Goal: Information Seeking & Learning: Compare options

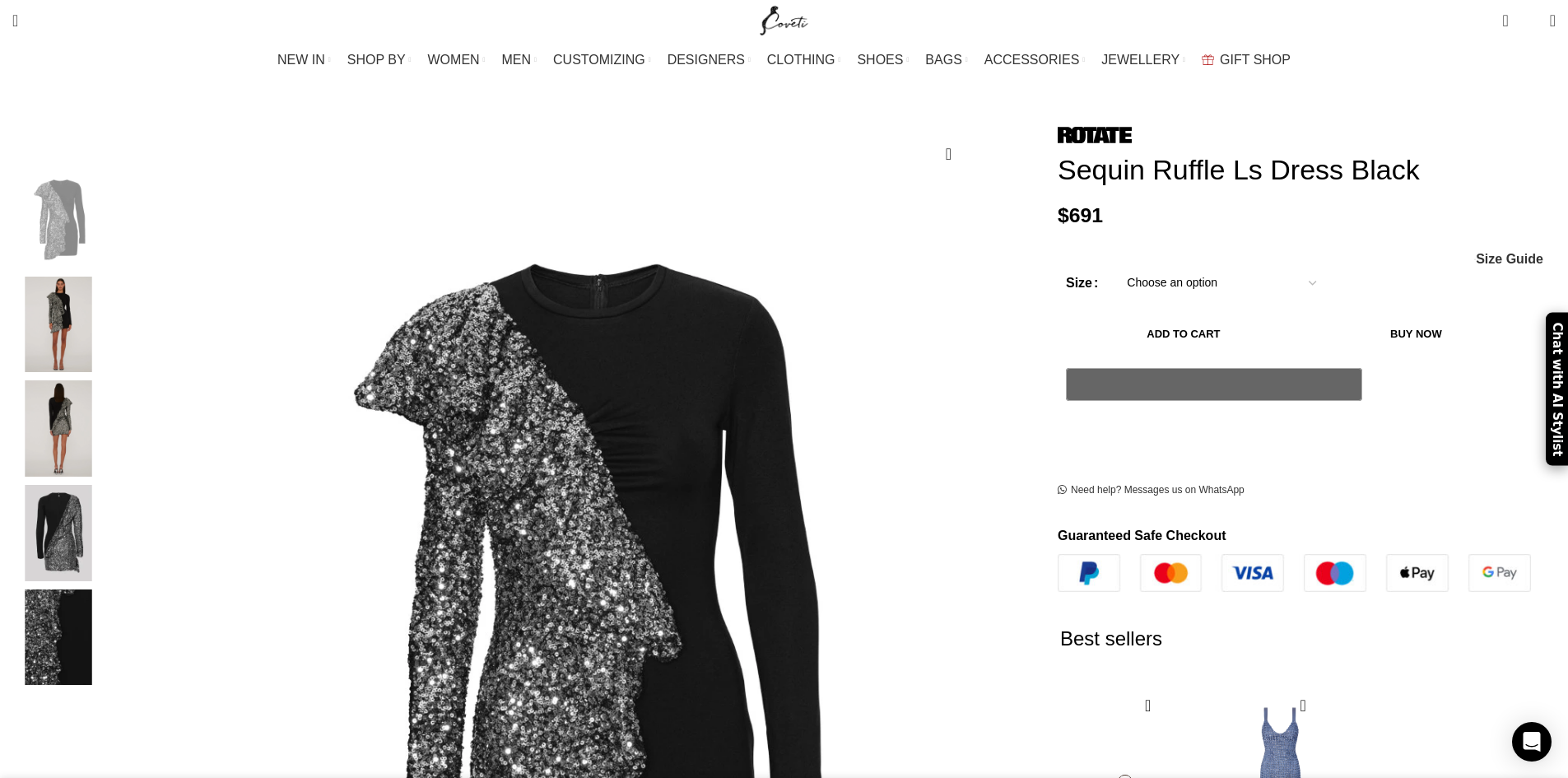
scroll to position [0, 173]
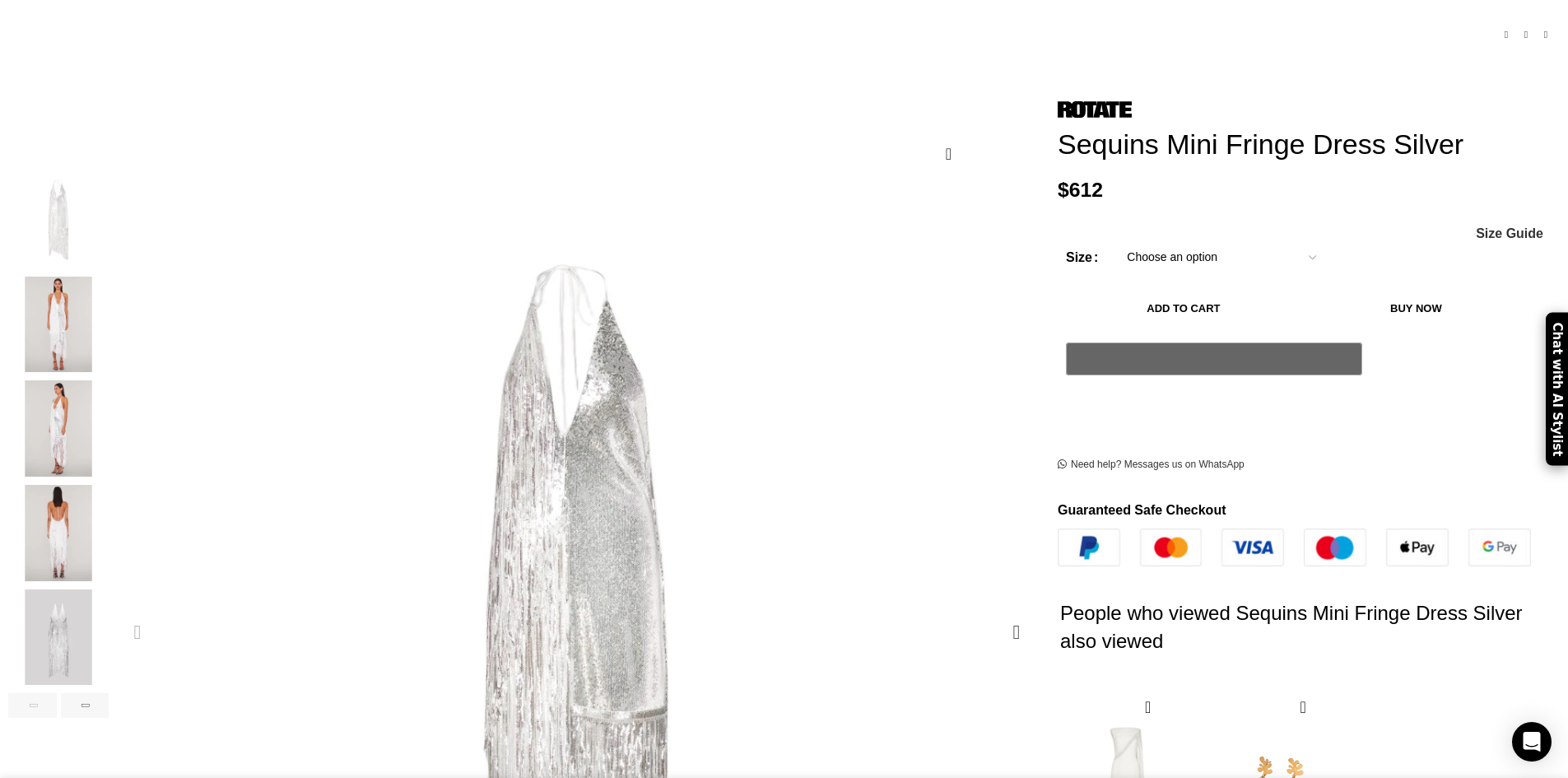
scroll to position [0, 173]
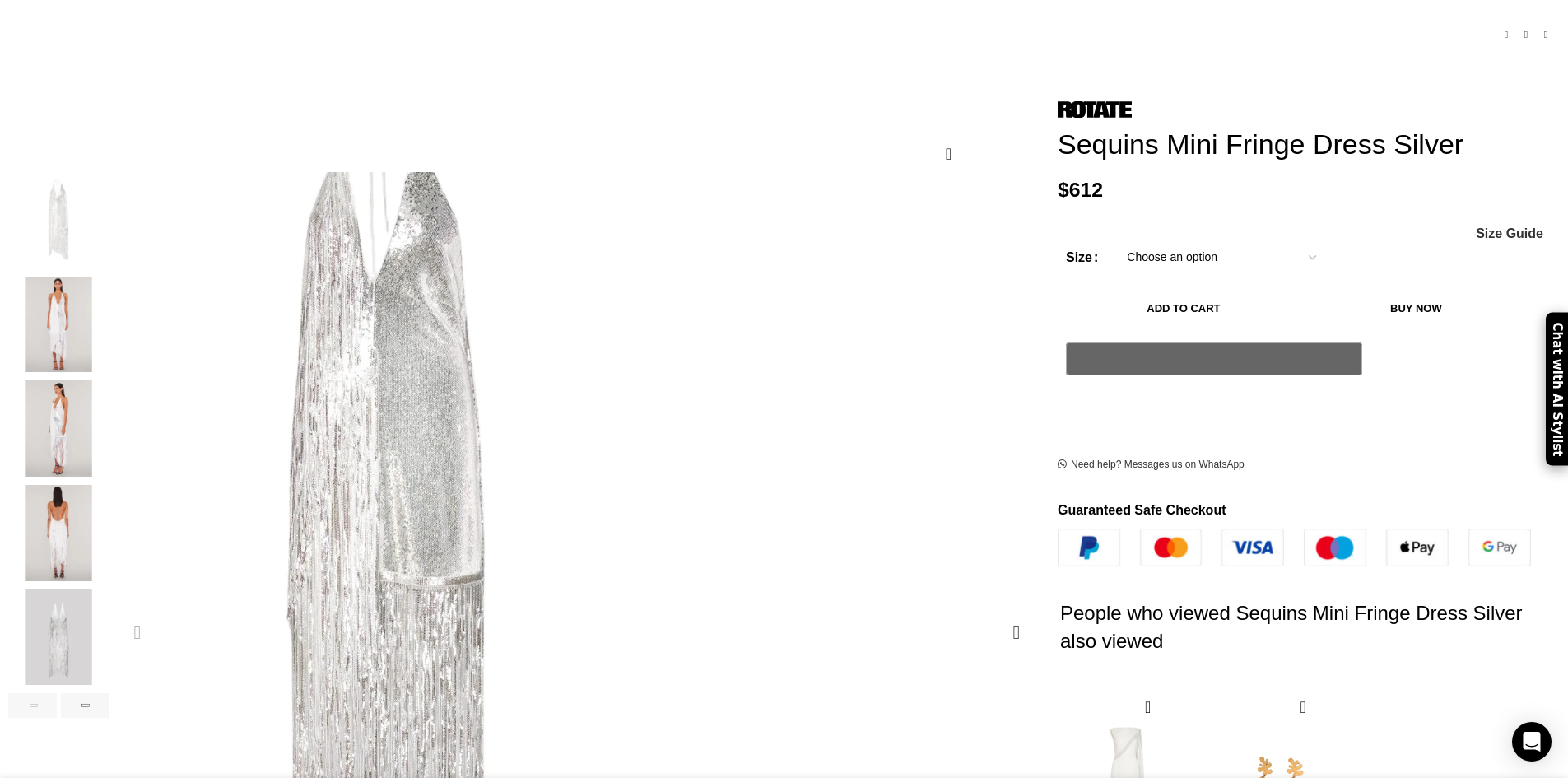
click at [682, 365] on img "1 / 6" at bounding box center [386, 492] width 658 height 988
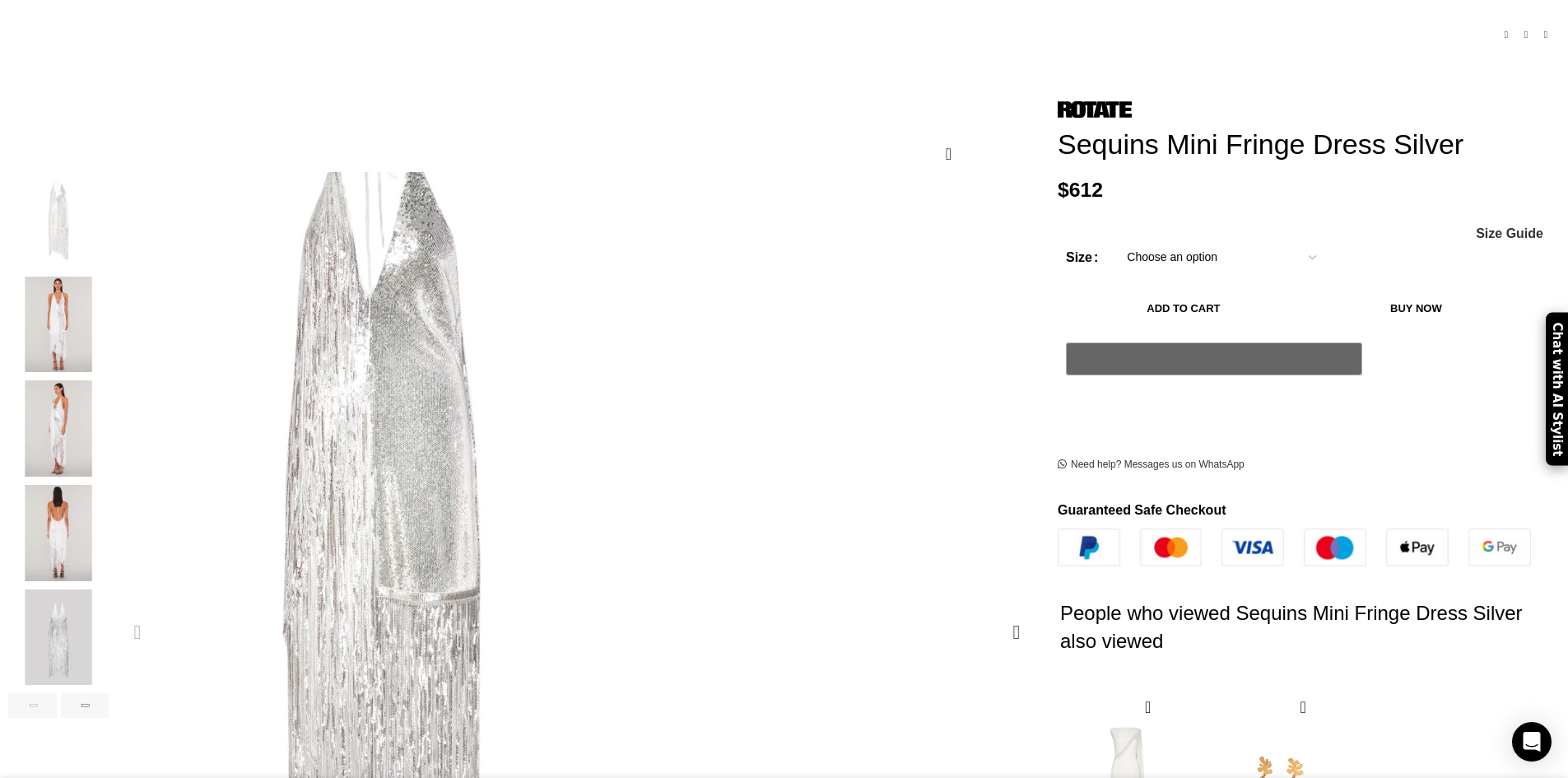
scroll to position [0, 347]
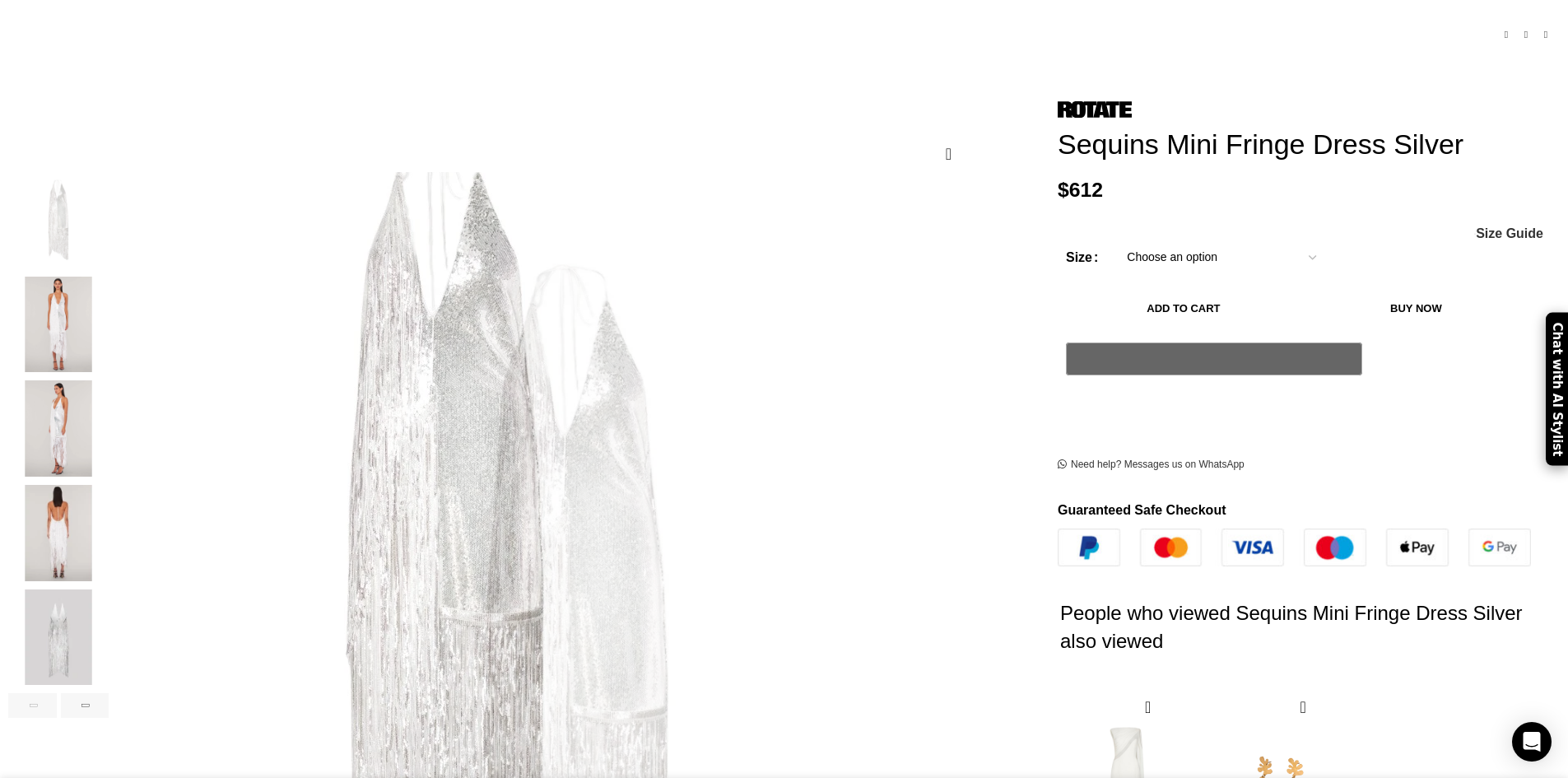
click at [108, 302] on img "2 / 6" at bounding box center [58, 325] width 101 height 96
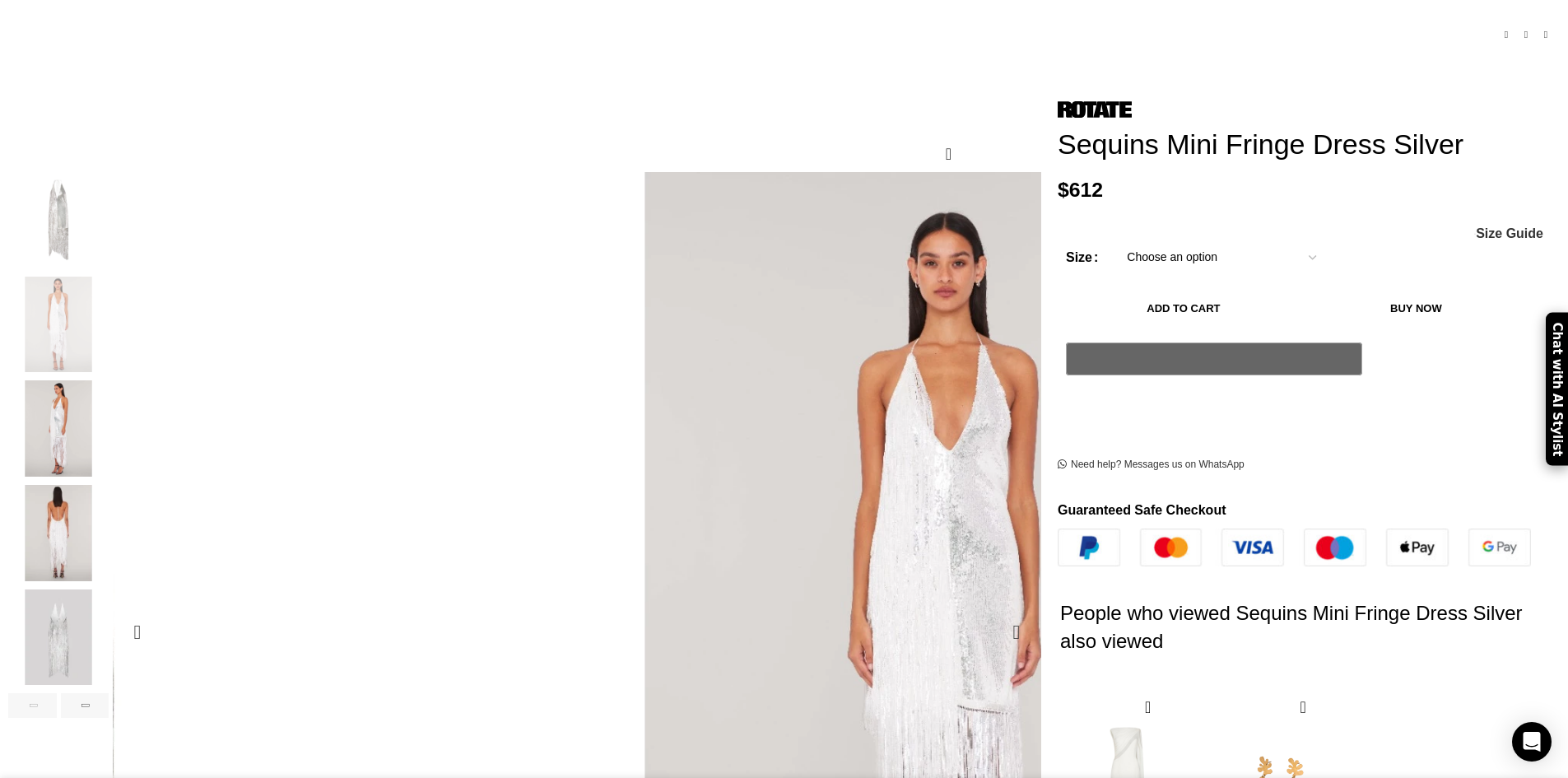
click at [598, 241] on img "2 / 6" at bounding box center [820, 666] width 658 height 988
click at [108, 402] on img "3 / 6" at bounding box center [58, 428] width 101 height 96
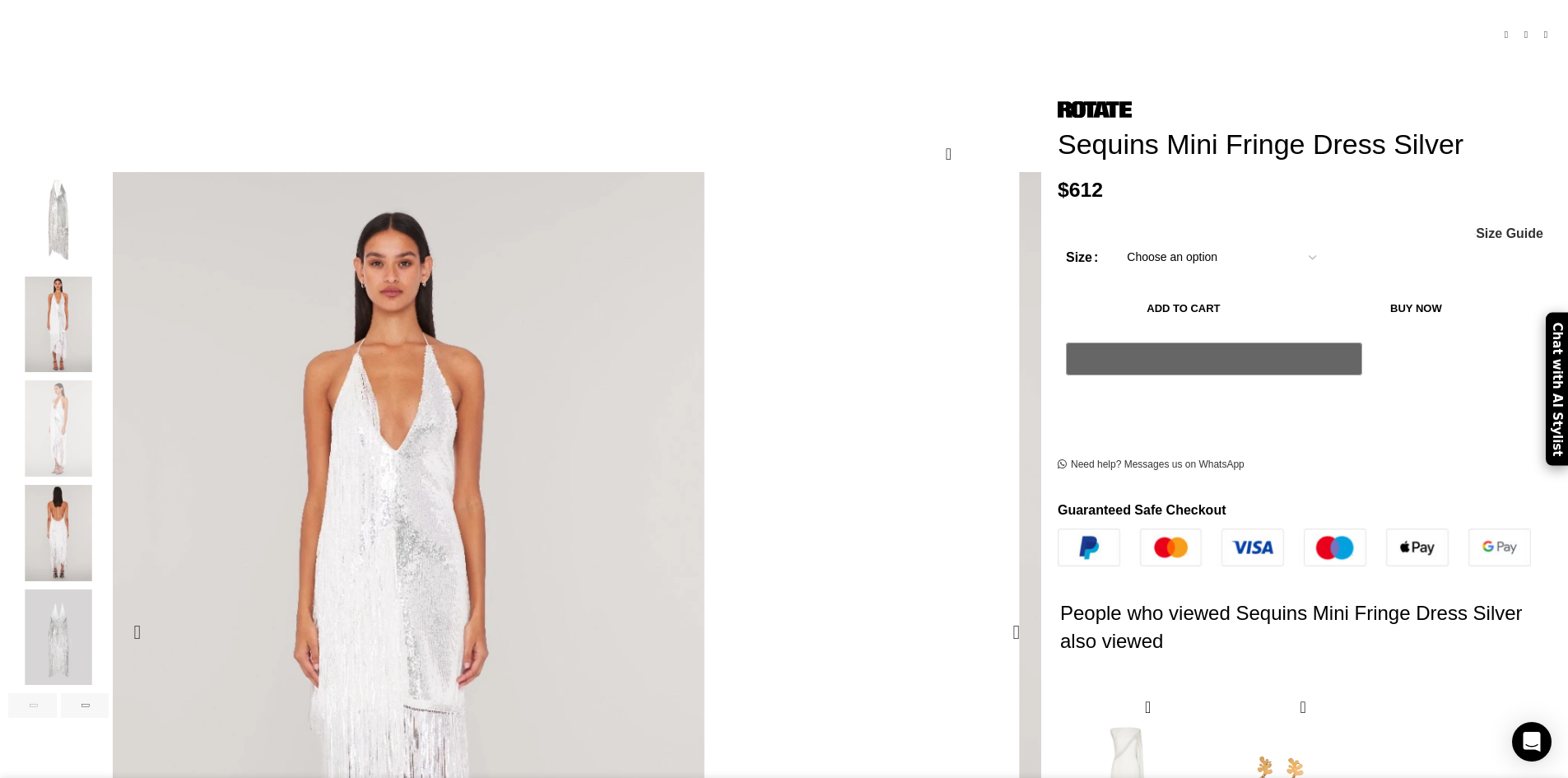
click at [866, 254] on img "3 / 6" at bounding box center [1195, 666] width 658 height 988
click at [108, 434] on img "3 / 6" at bounding box center [58, 428] width 101 height 96
click at [108, 506] on img "4 / 6" at bounding box center [58, 533] width 101 height 96
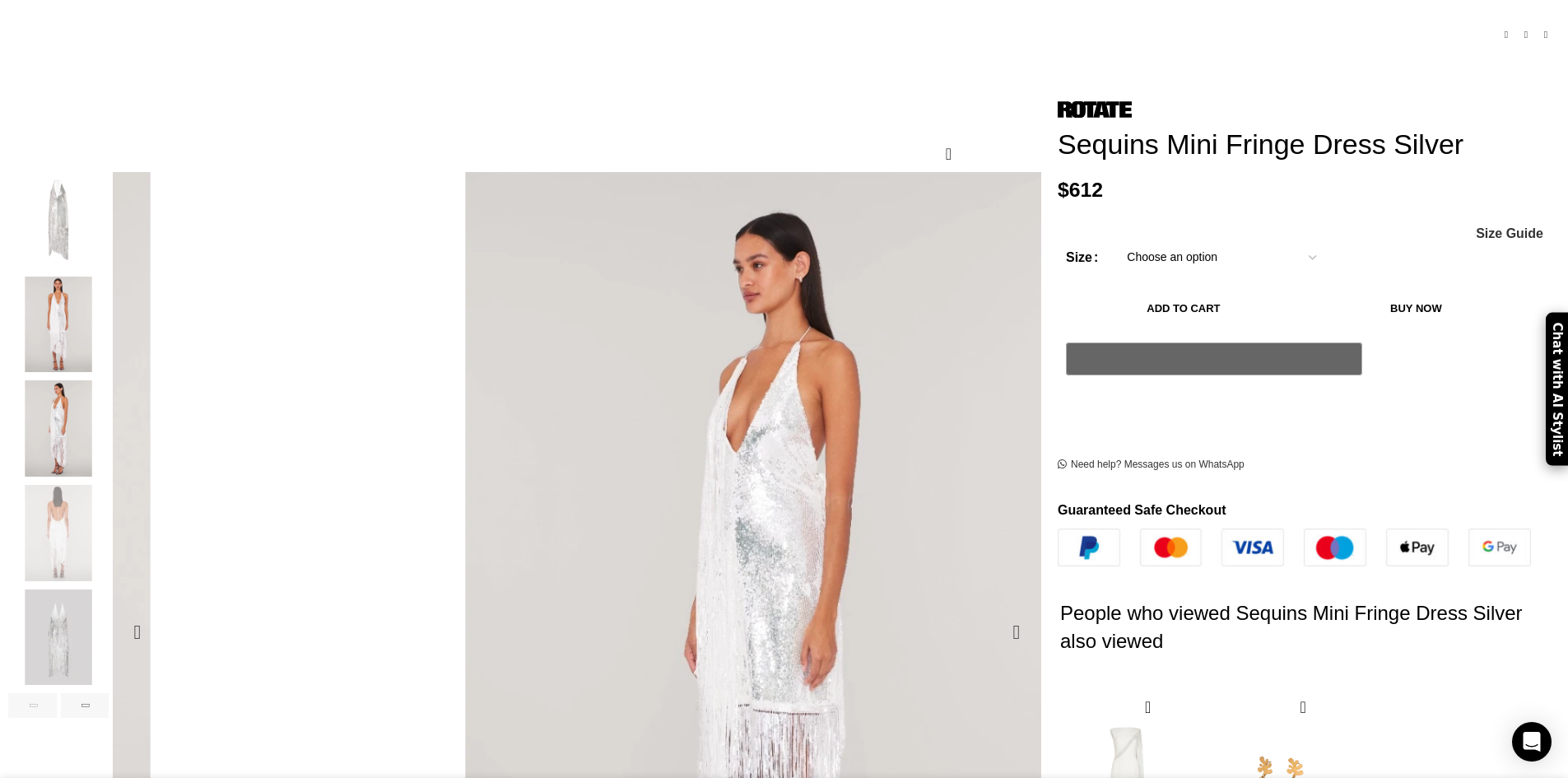
click at [1240, 305] on img "4 / 6" at bounding box center [1569, 666] width 658 height 988
click at [108, 594] on img "5 / 6" at bounding box center [58, 637] width 101 height 96
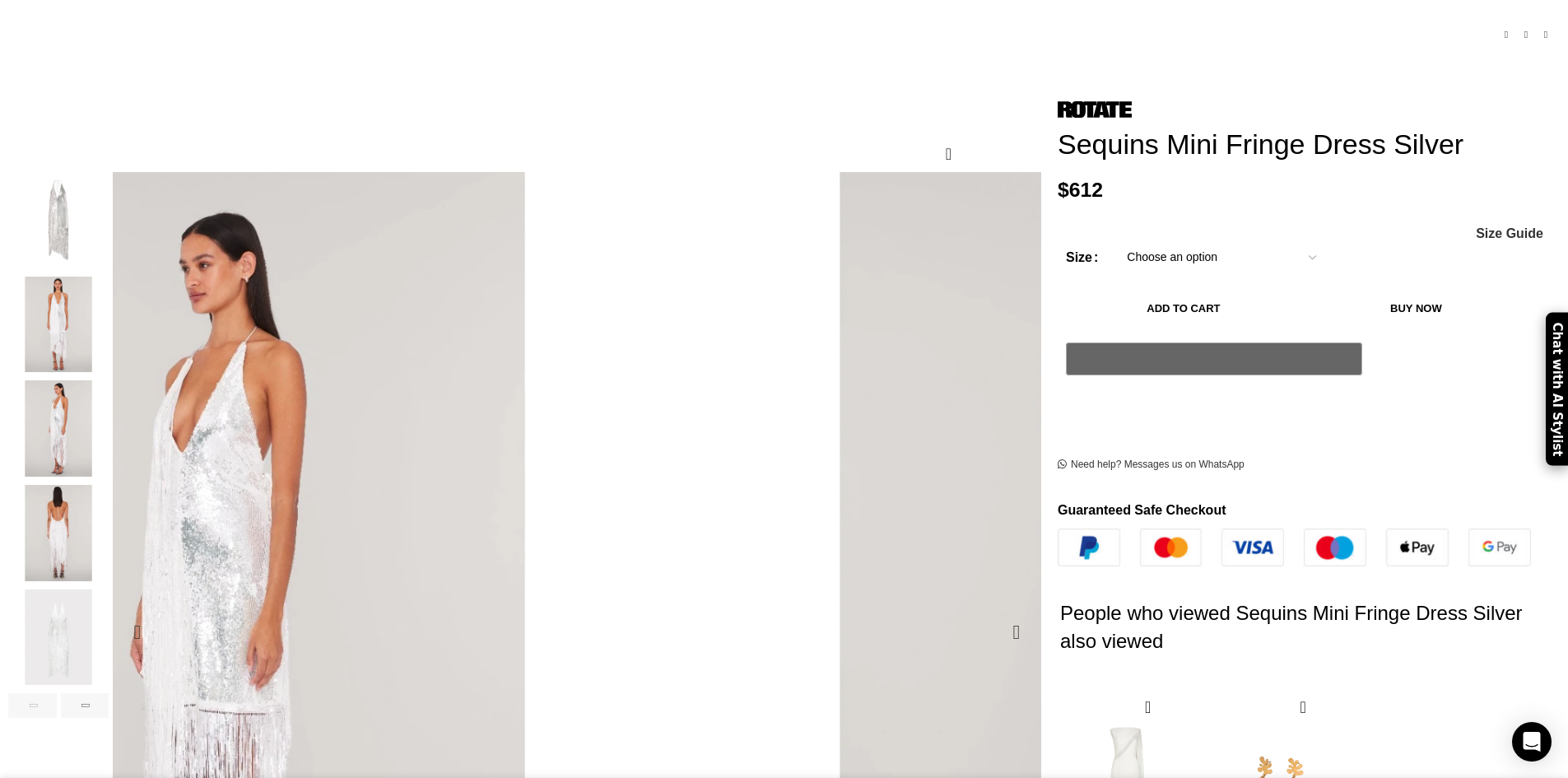
drag, startPoint x: 664, startPoint y: 391, endPoint x: 687, endPoint y: 335, distance: 60.5
drag, startPoint x: 687, startPoint y: 335, endPoint x: 626, endPoint y: 335, distance: 61.0
click at [109, 693] on div "Next slide" at bounding box center [85, 705] width 49 height 25
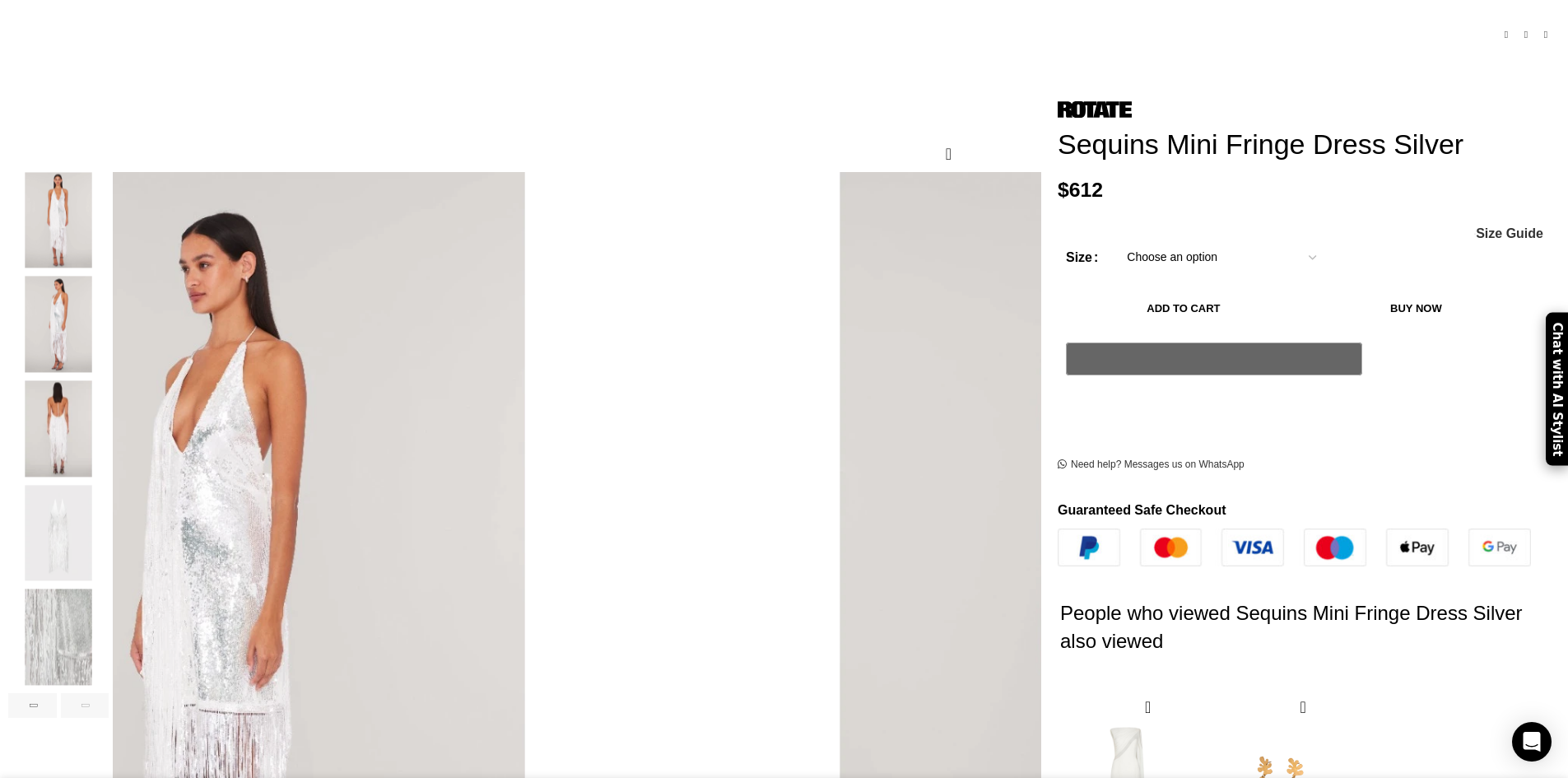
scroll to position [0, 866]
click at [108, 597] on img "6 / 6" at bounding box center [58, 637] width 101 height 96
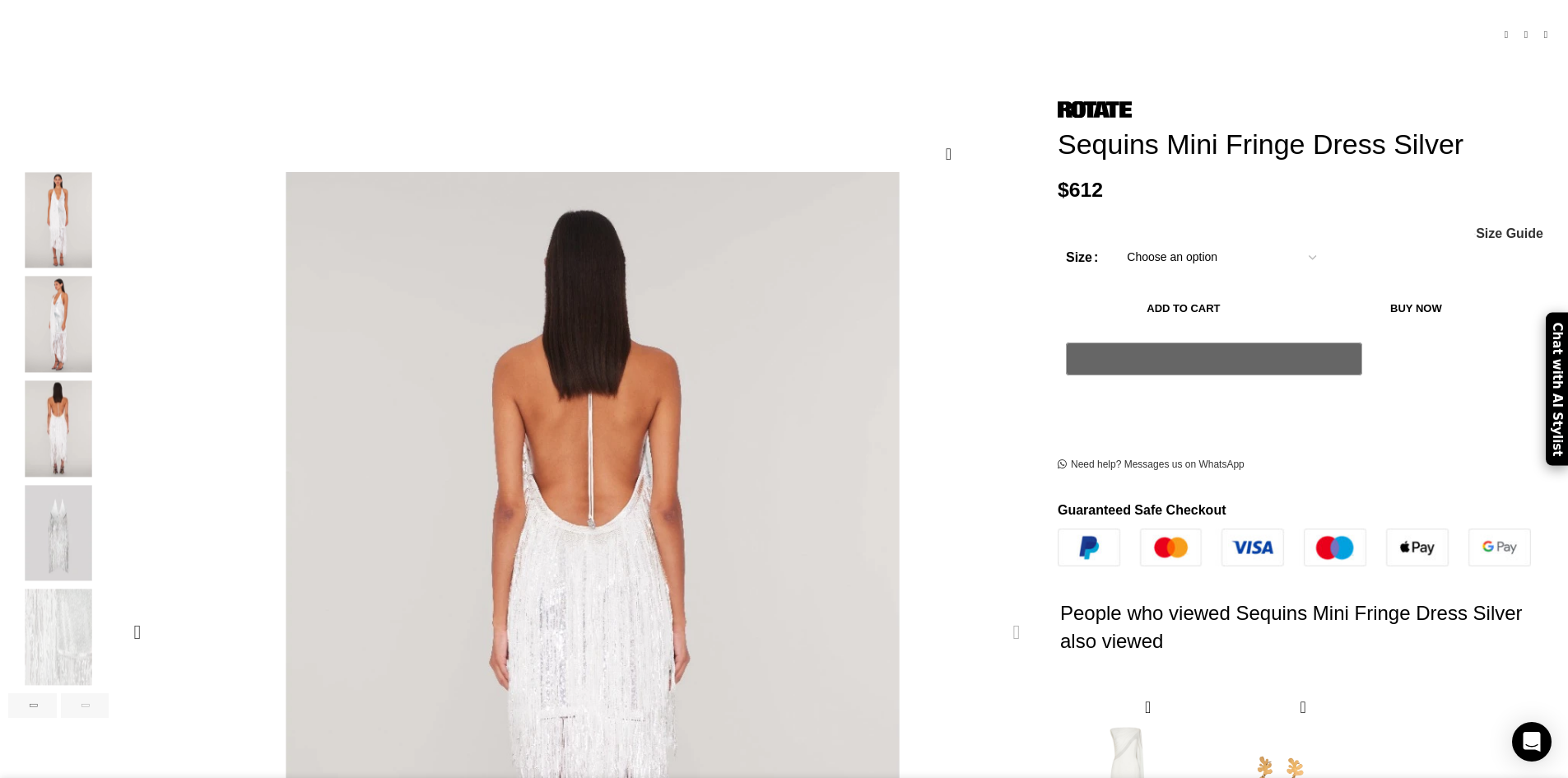
drag, startPoint x: 698, startPoint y: 462, endPoint x: 650, endPoint y: 253, distance: 214.4
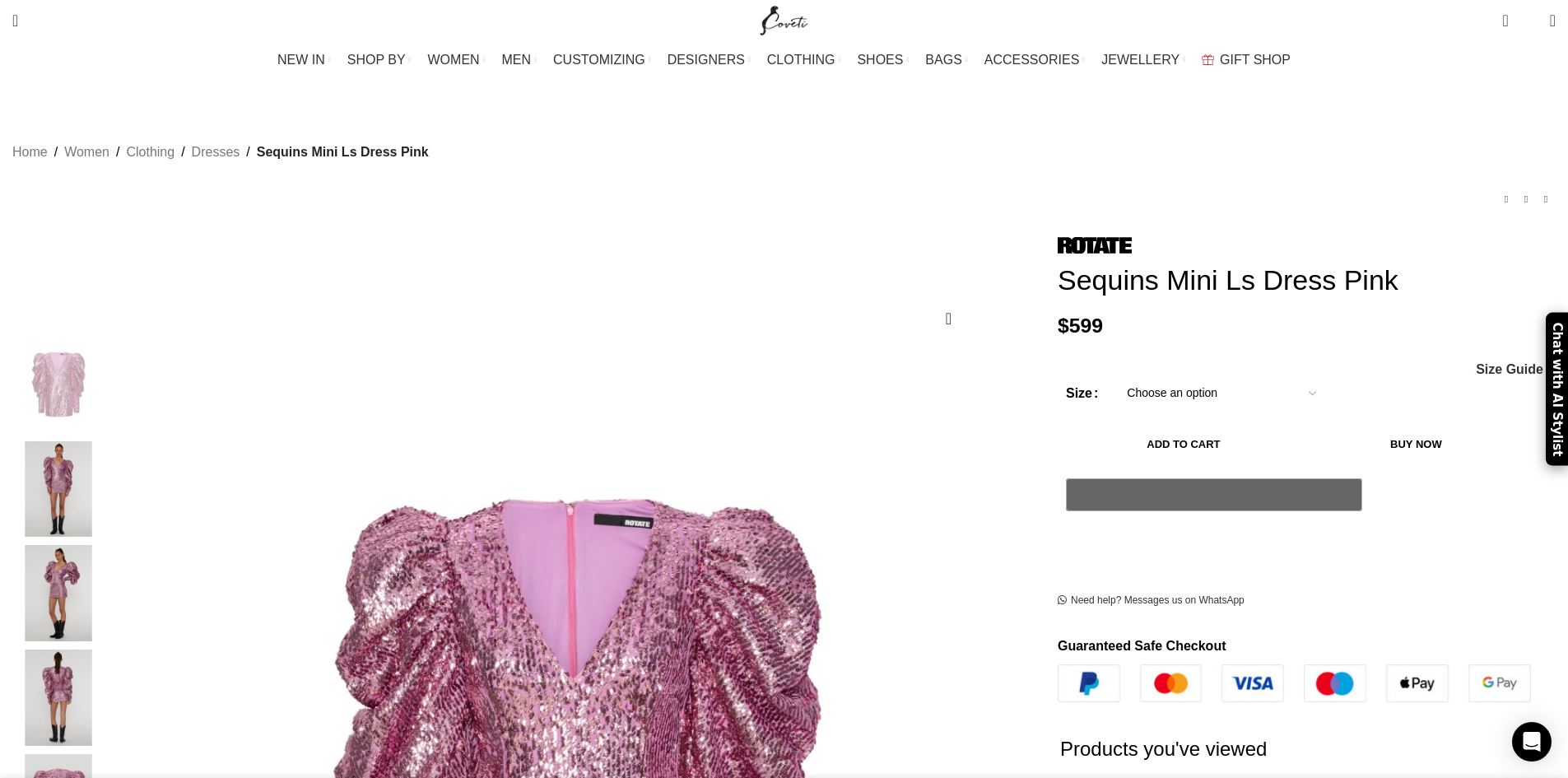
scroll to position [0, 173]
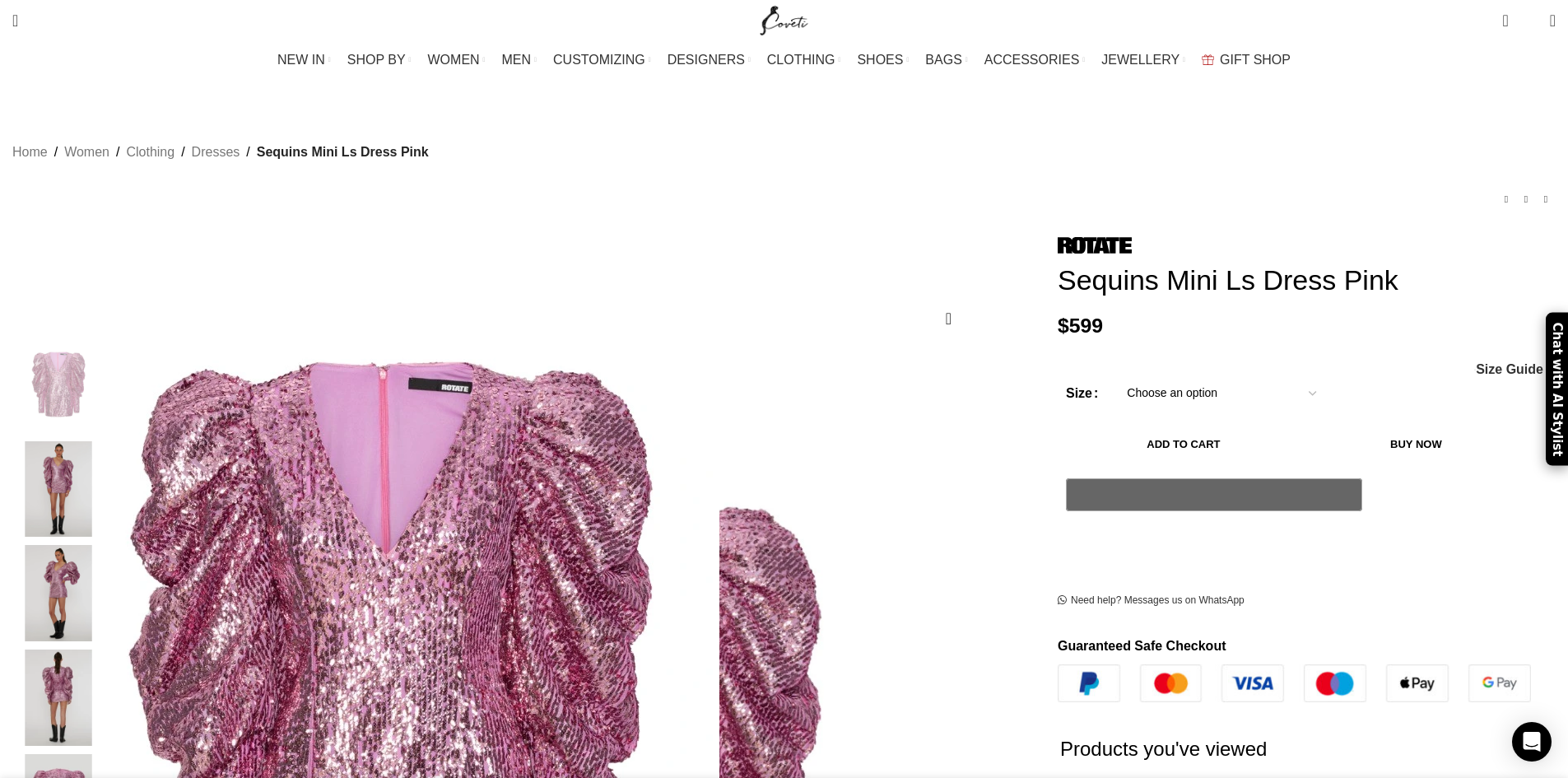
click at [667, 499] on img "1 / 6" at bounding box center [390, 681] width 658 height 988
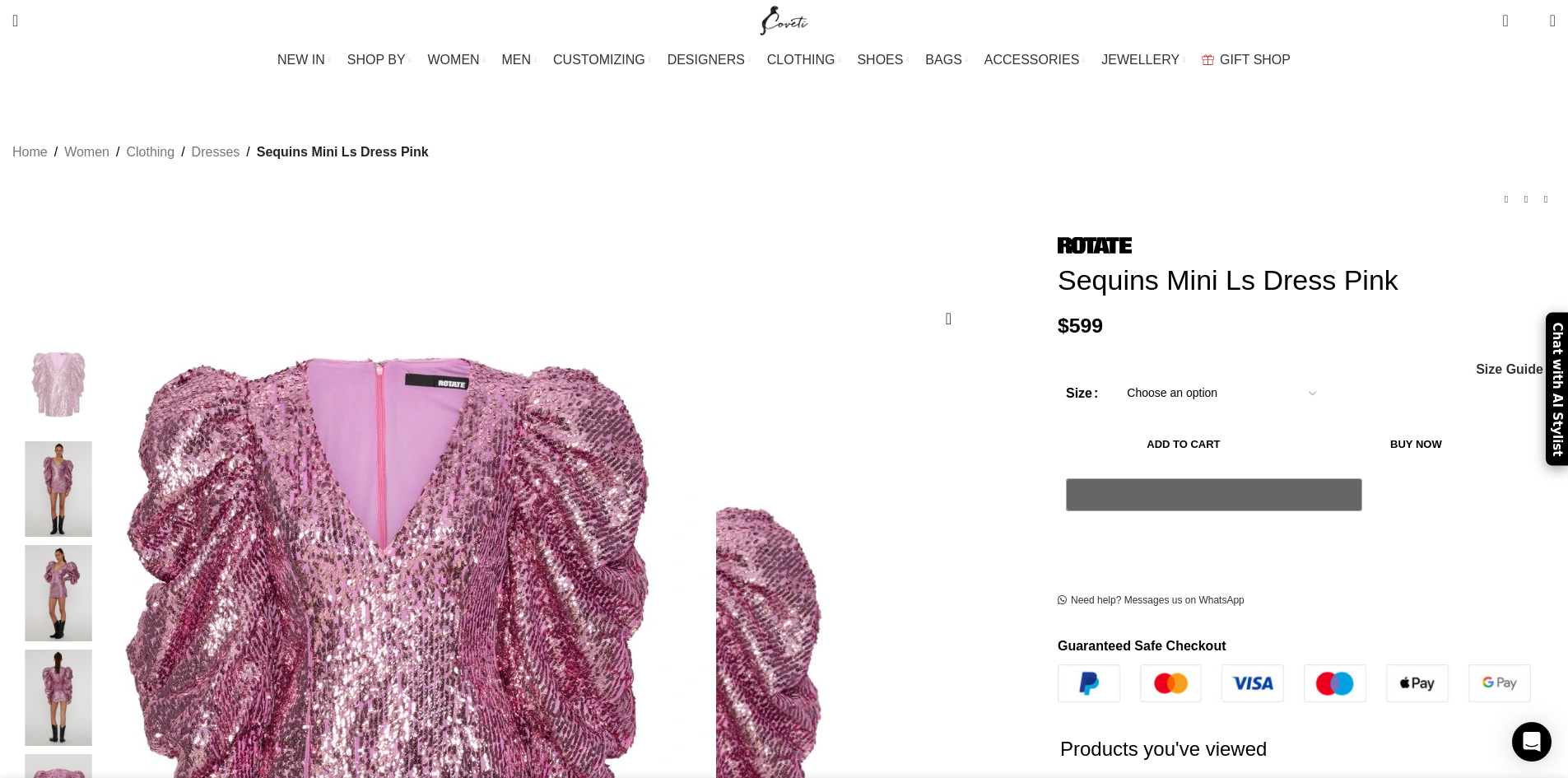
scroll to position [0, 347]
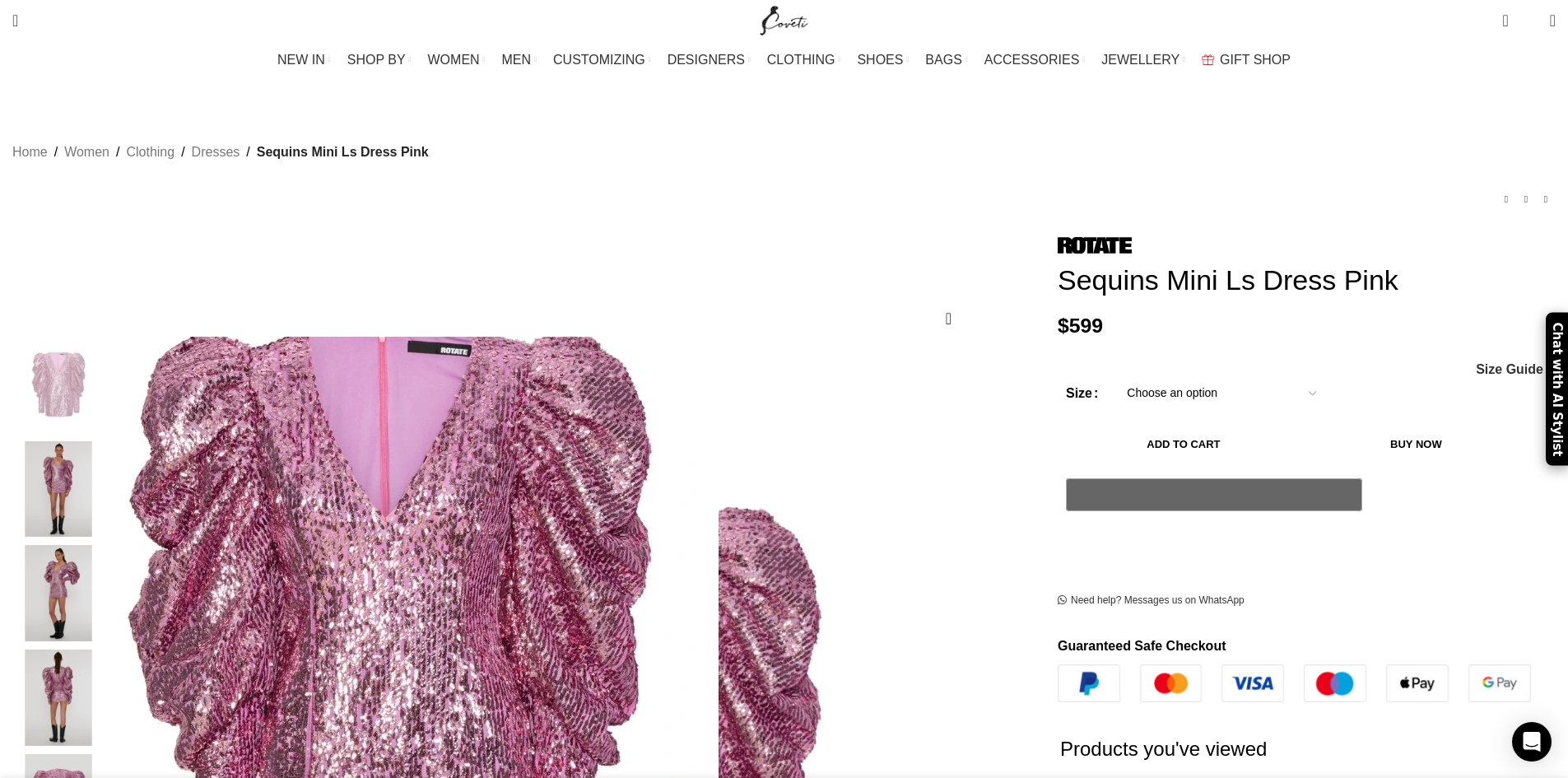
click at [673, 545] on img "1 / 6" at bounding box center [389, 644] width 658 height 988
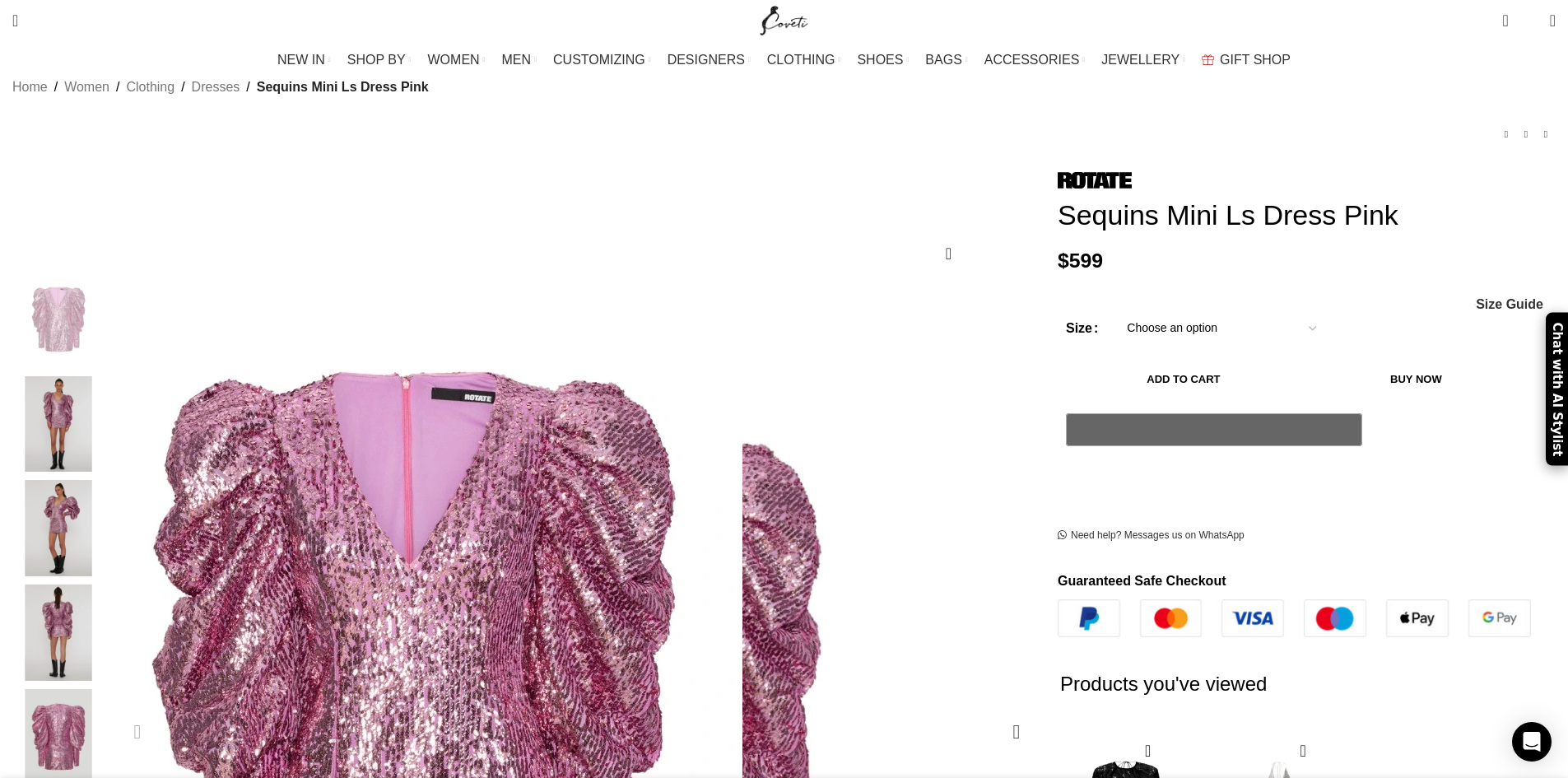
scroll to position [0, 693]
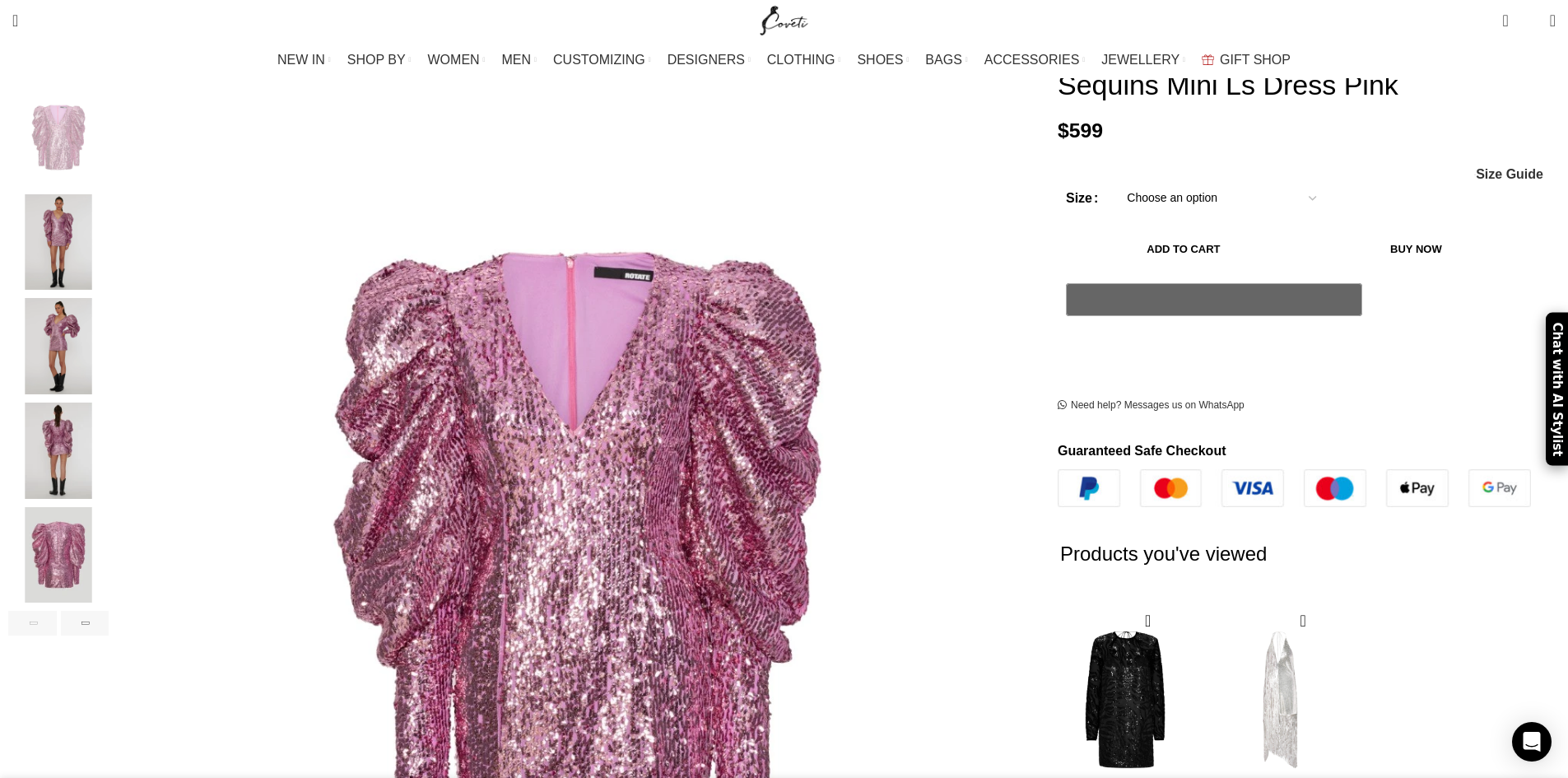
click at [108, 249] on img "2 / 6" at bounding box center [58, 242] width 101 height 96
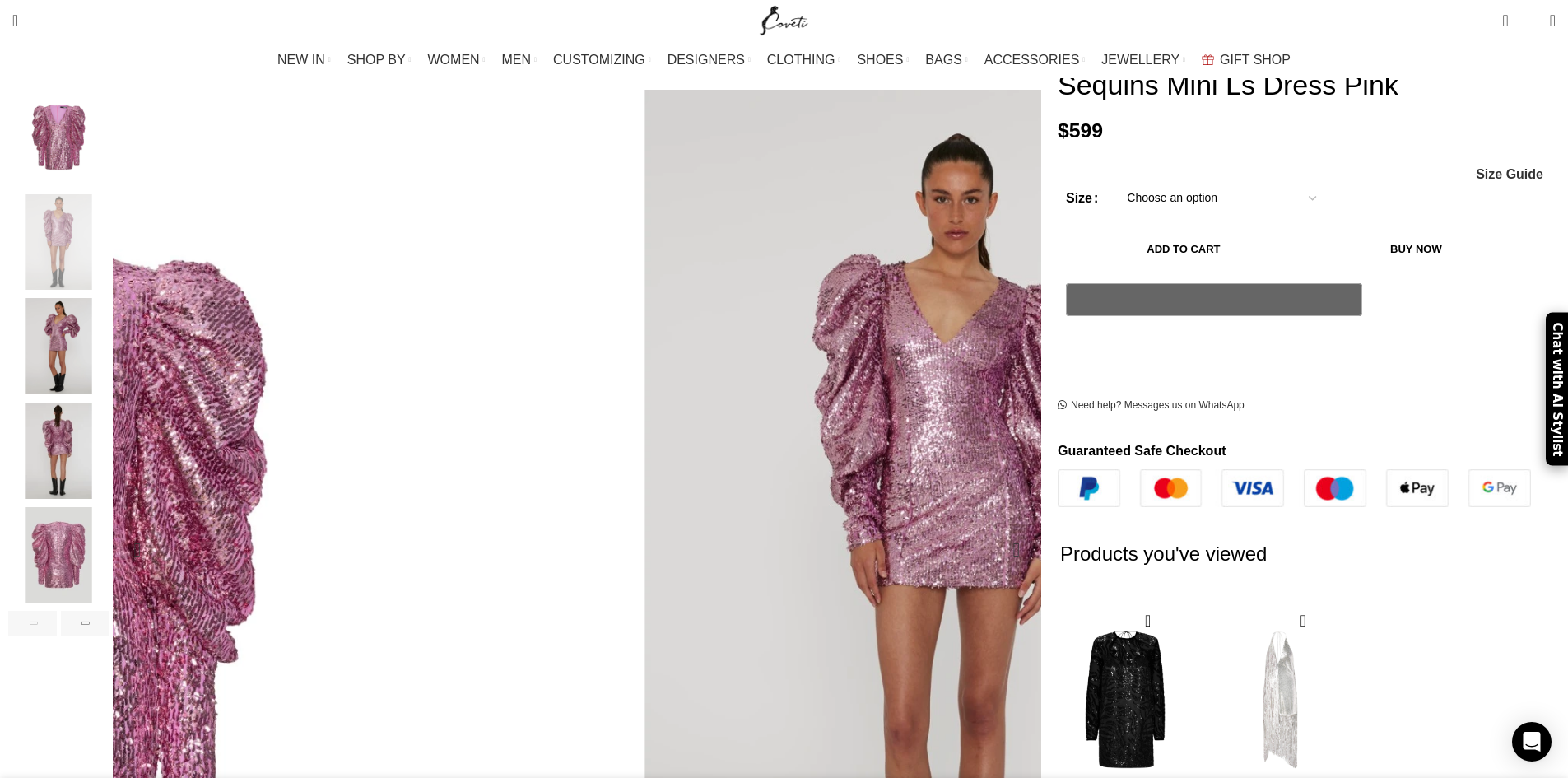
click at [625, 230] on img "2 / 6" at bounding box center [820, 584] width 658 height 988
click at [108, 298] on img "3 / 6" at bounding box center [58, 346] width 101 height 96
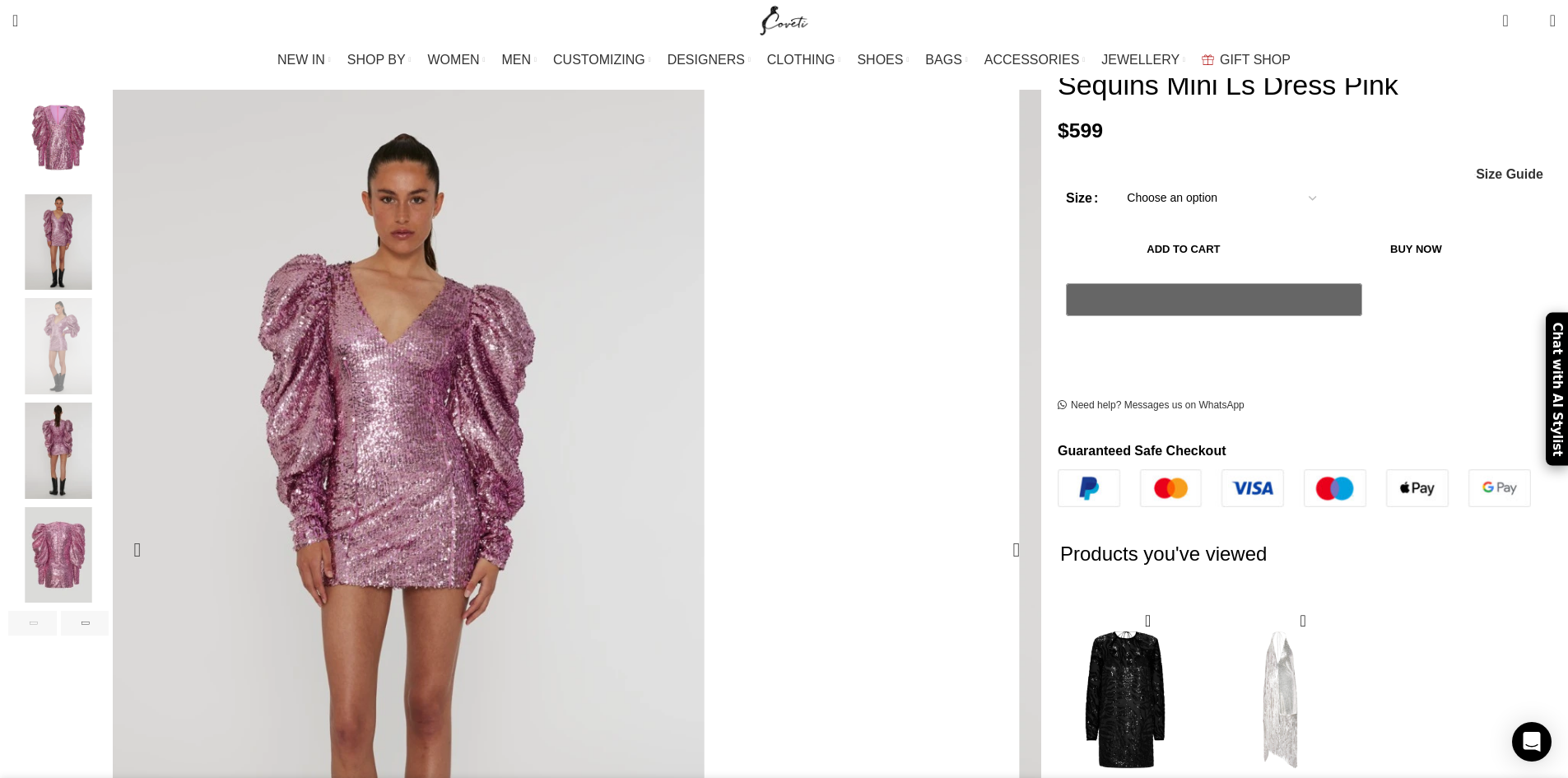
click at [866, 325] on figure "3 / 6" at bounding box center [1326, 550] width 920 height 920
click at [108, 420] on img "4 / 6" at bounding box center [58, 450] width 101 height 96
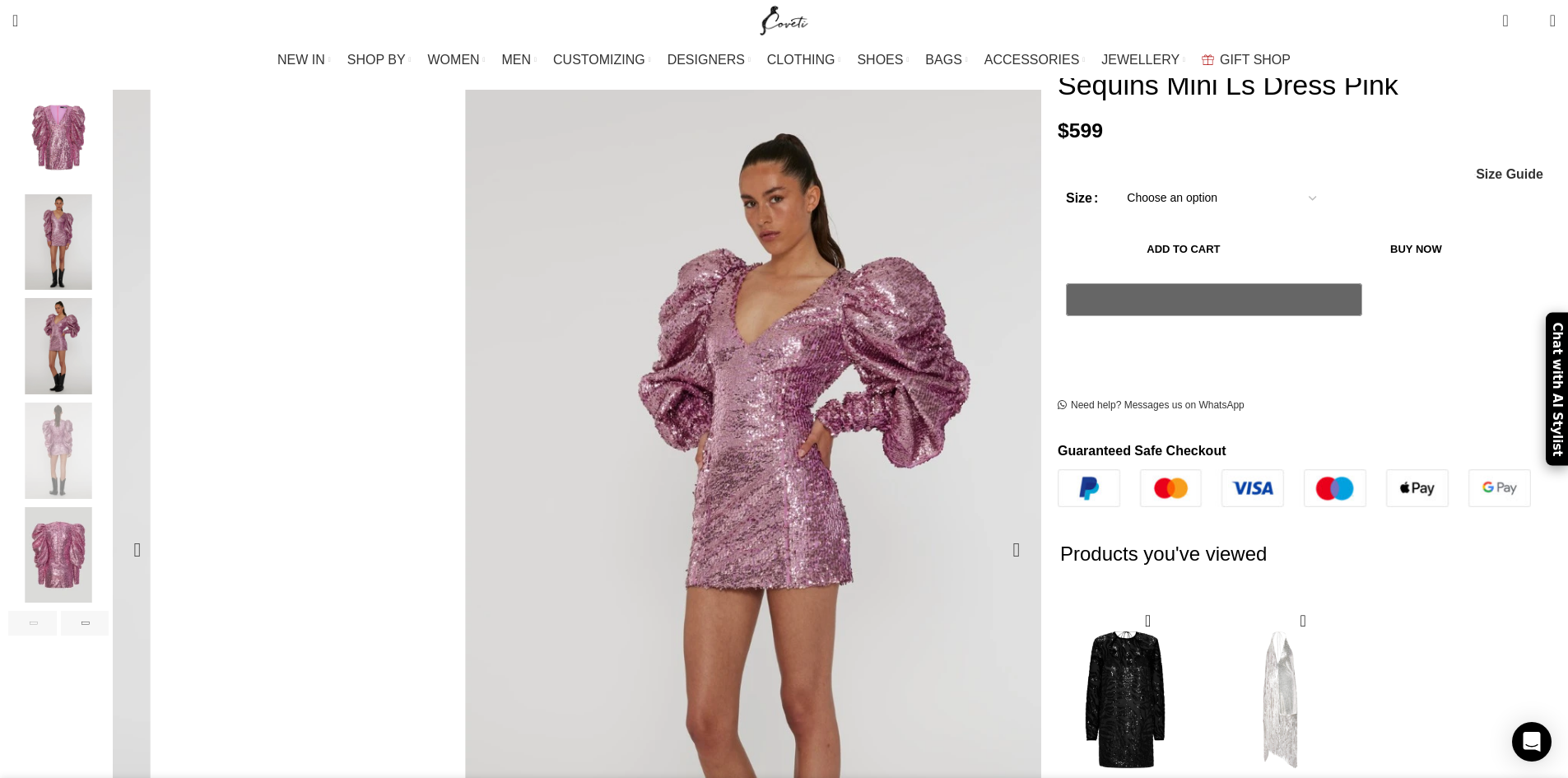
click at [1240, 213] on img "4 / 6" at bounding box center [1569, 584] width 658 height 988
click at [108, 409] on img "4 / 6" at bounding box center [58, 450] width 101 height 96
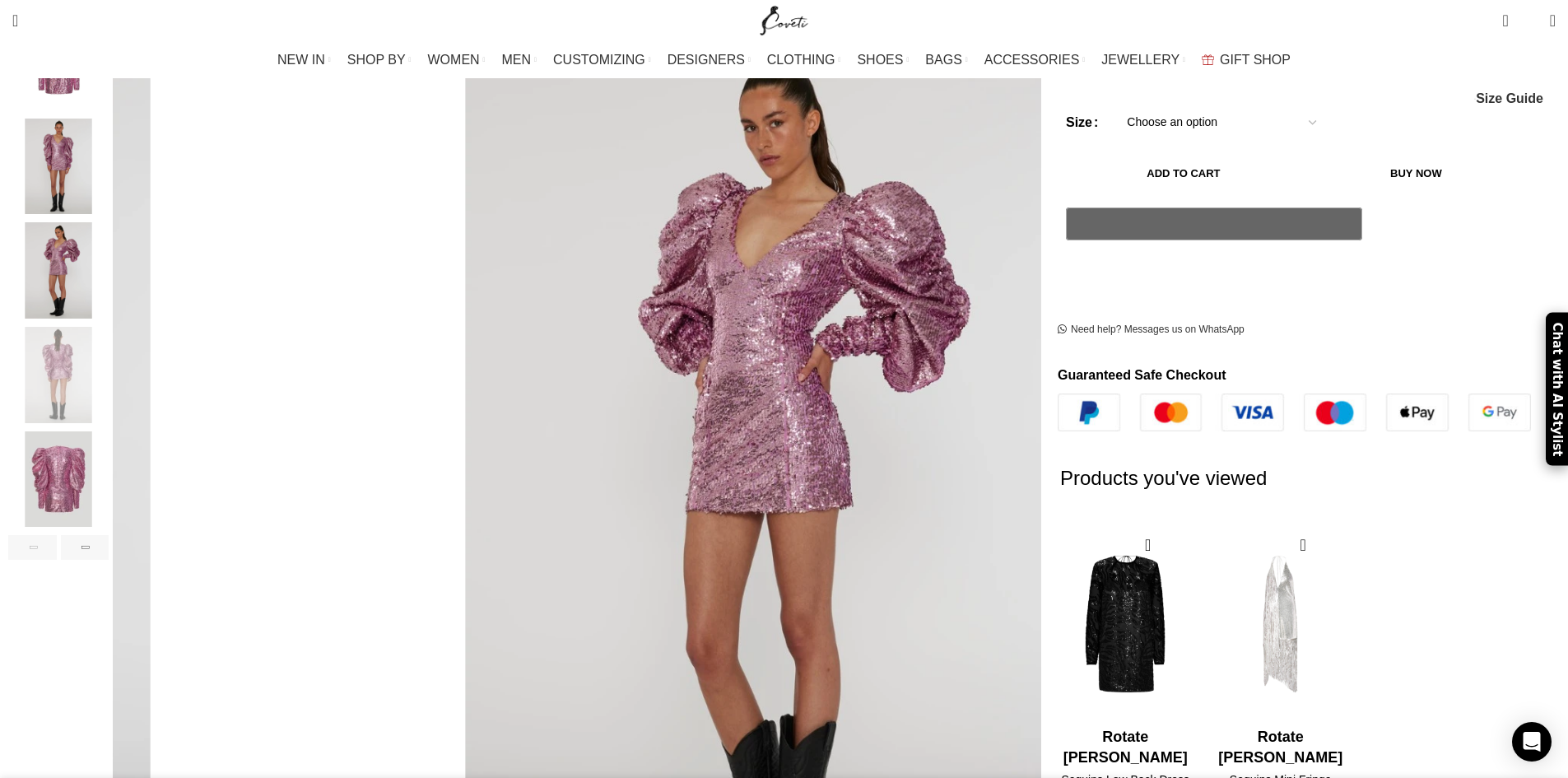
scroll to position [330, 0]
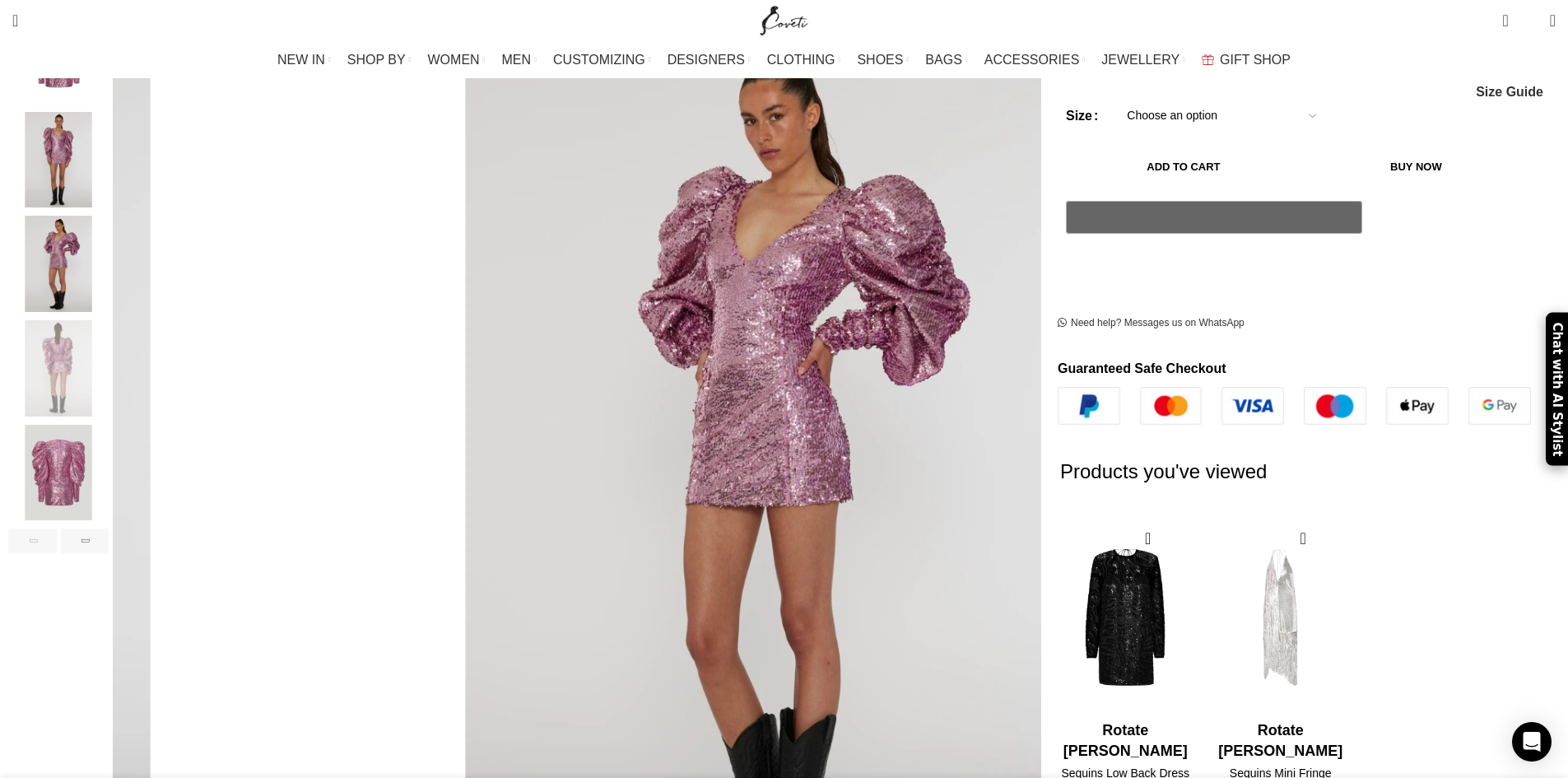
click at [108, 451] on img "5 / 6" at bounding box center [58, 472] width 101 height 96
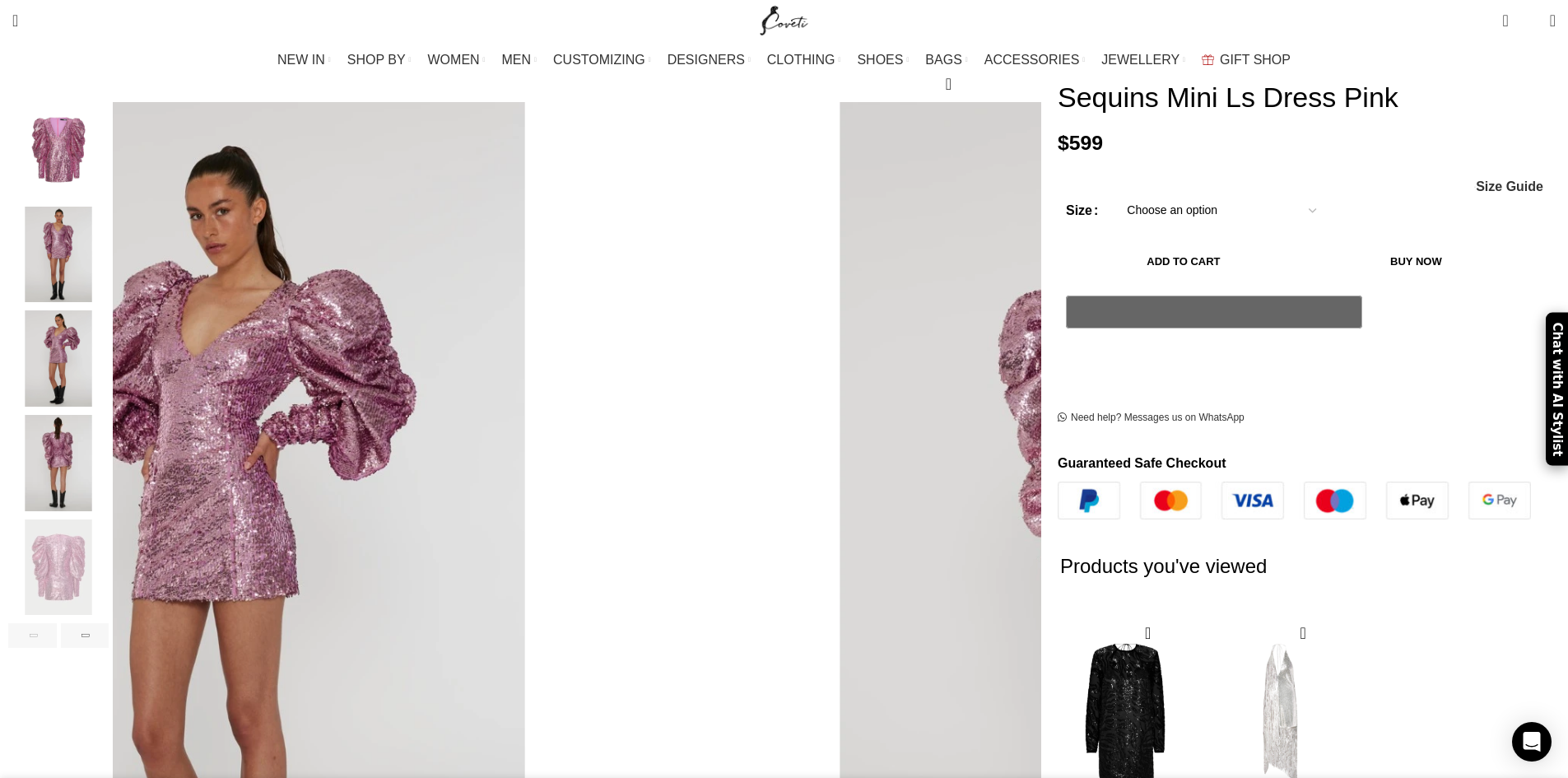
scroll to position [247, 0]
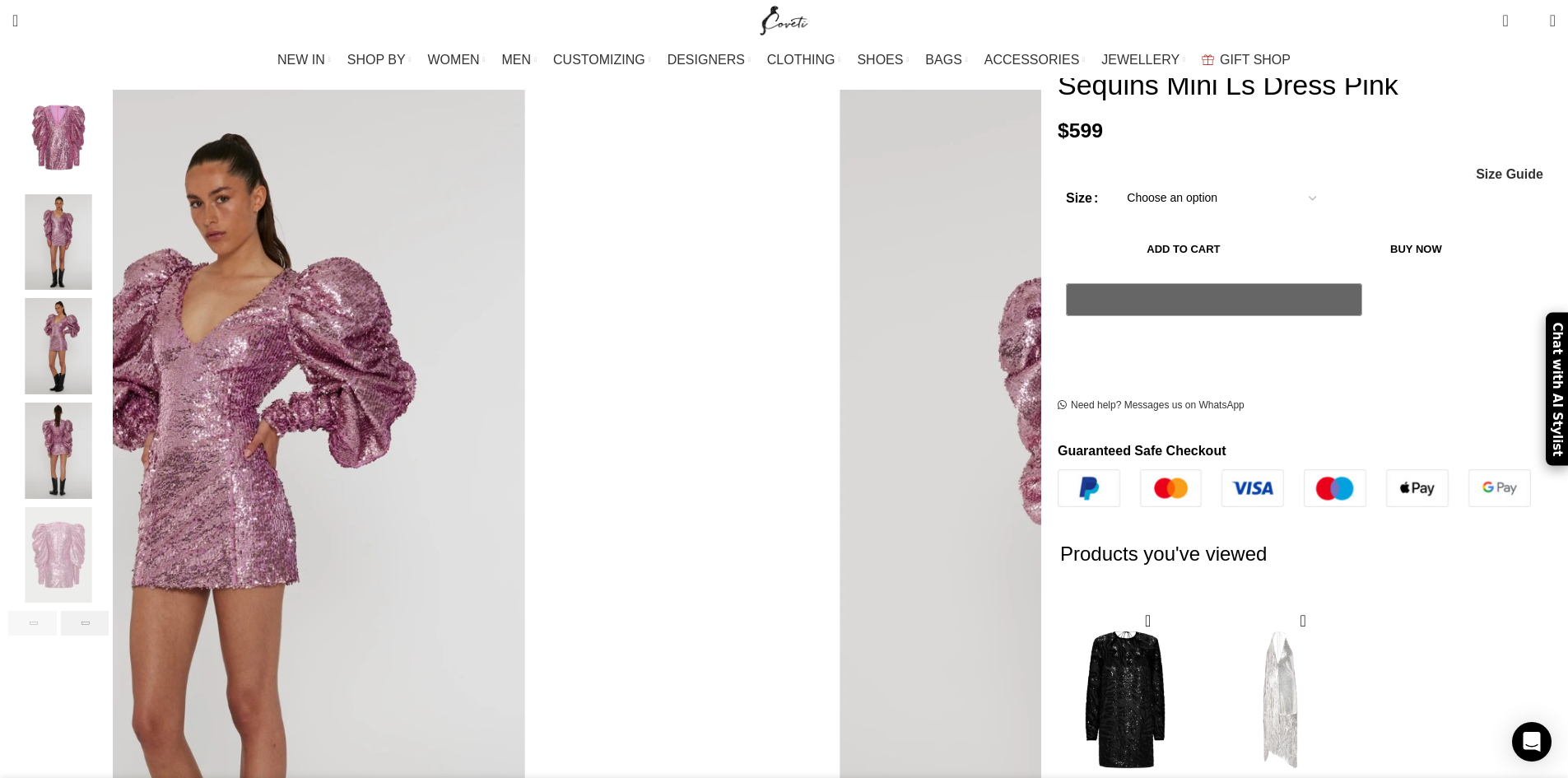
click at [109, 610] on div "Next slide" at bounding box center [85, 623] width 49 height 25
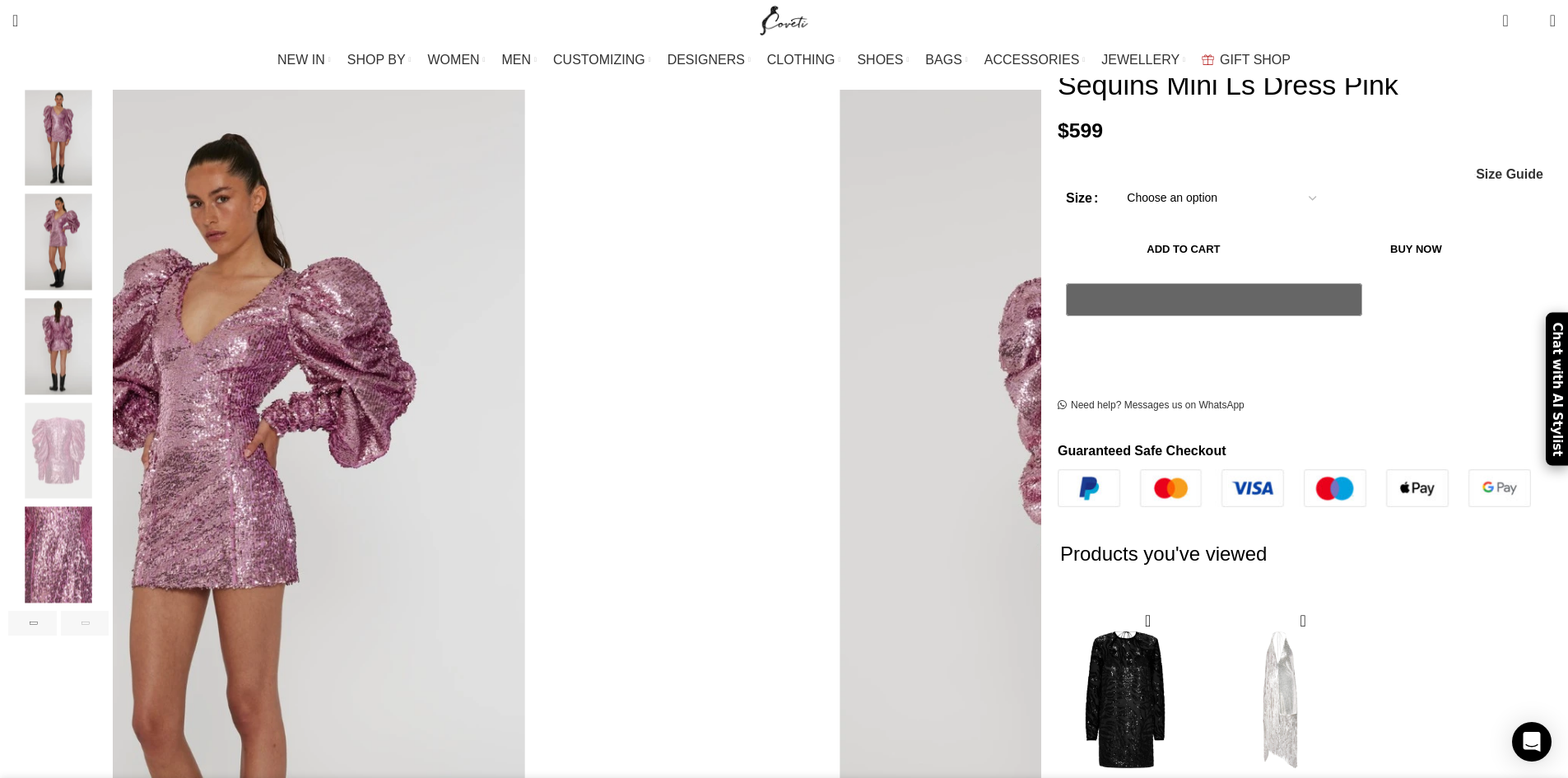
click at [108, 531] on img "6 / 6" at bounding box center [58, 555] width 101 height 96
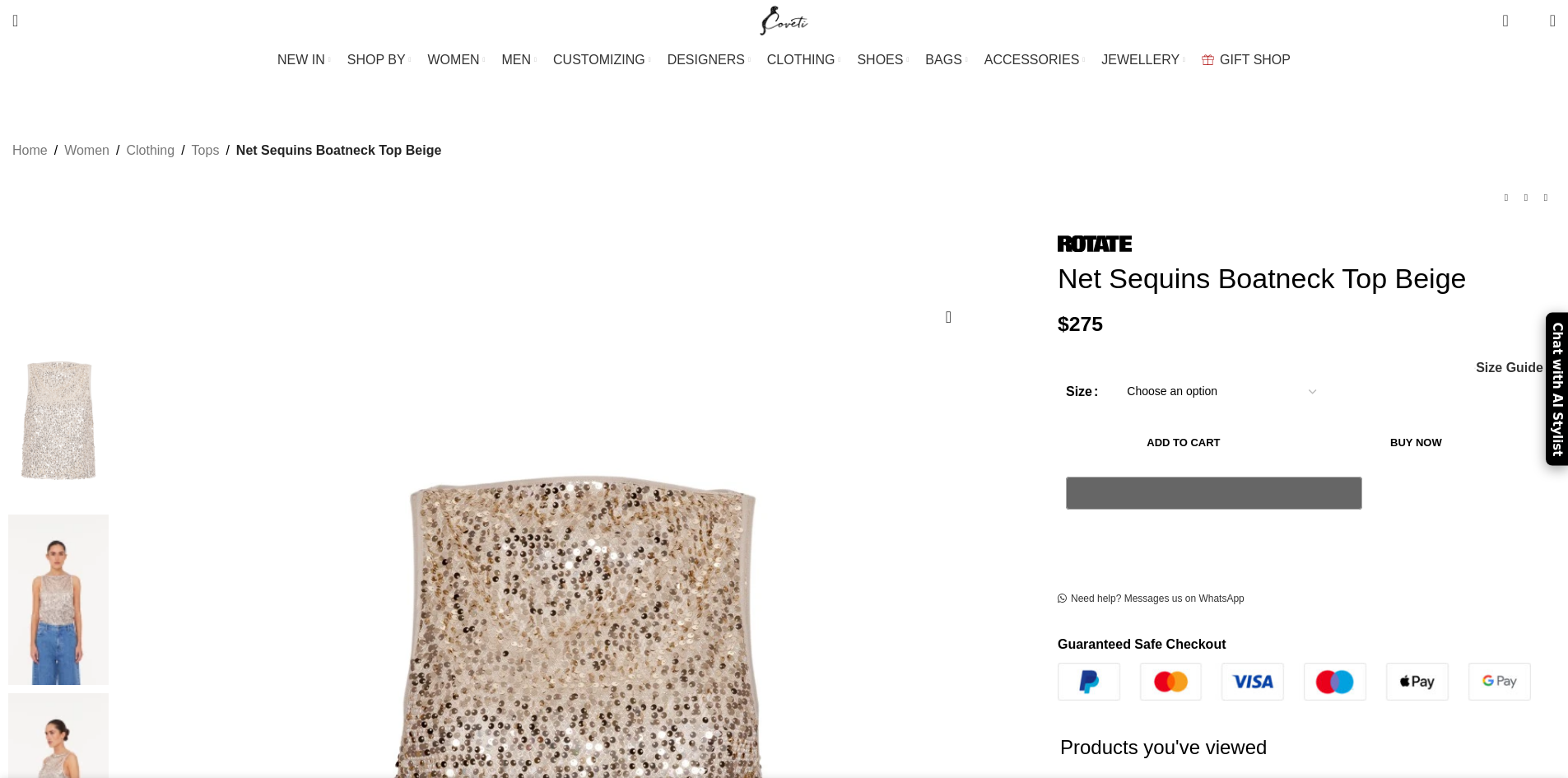
scroll to position [165, 0]
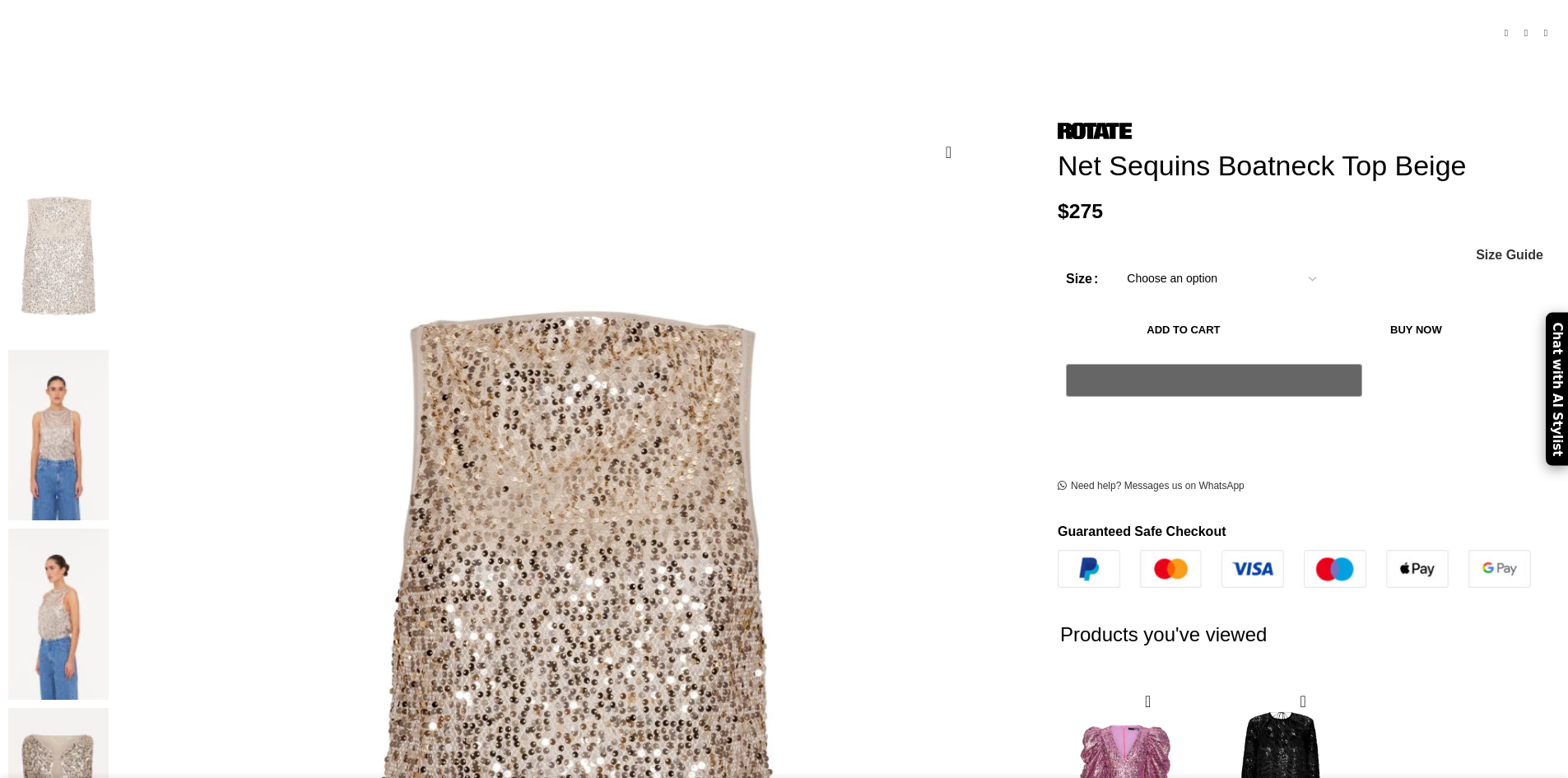
click at [108, 708] on img at bounding box center [58, 793] width 101 height 172
click at [108, 350] on img at bounding box center [58, 435] width 101 height 172
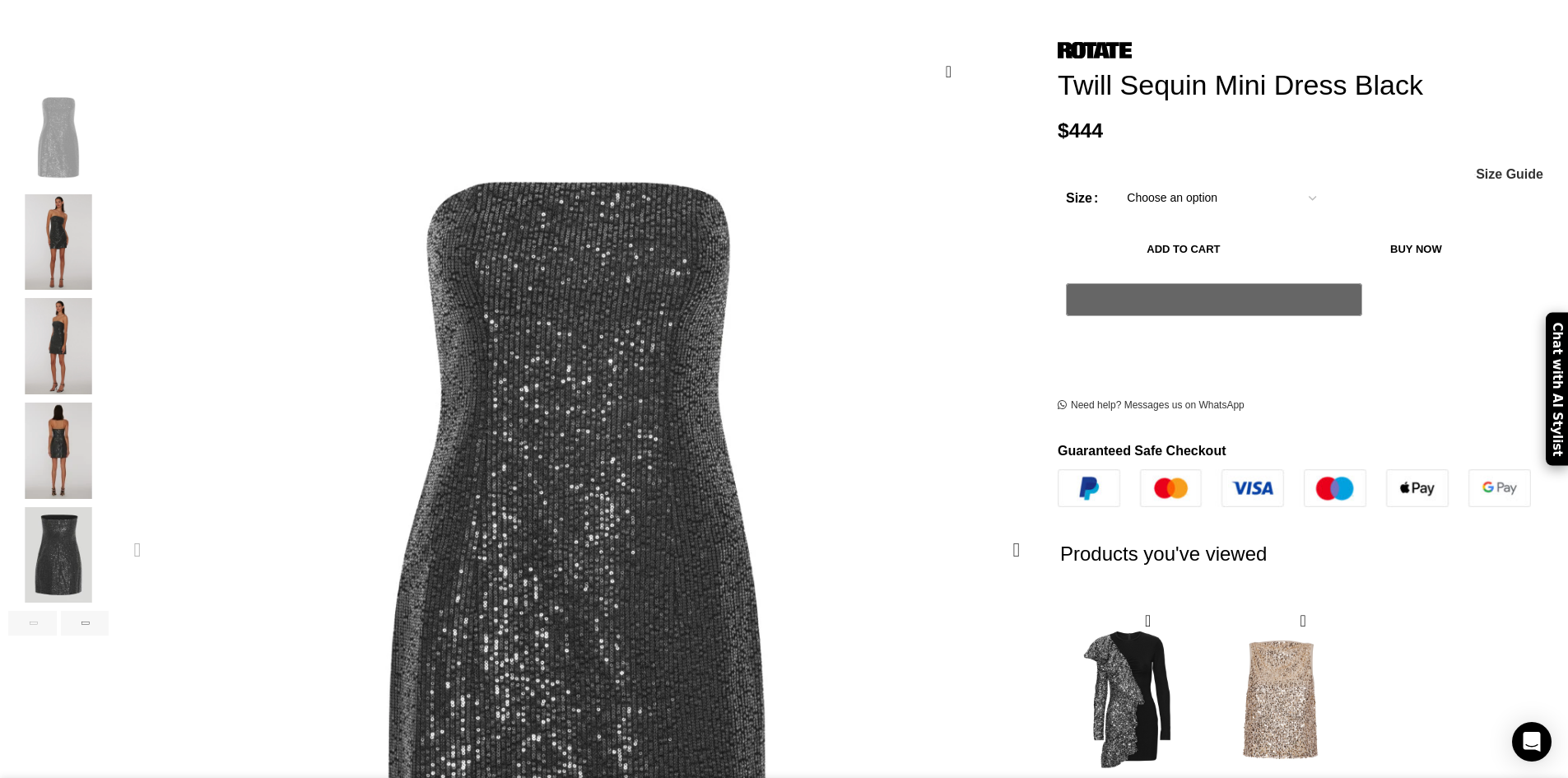
scroll to position [0, 347]
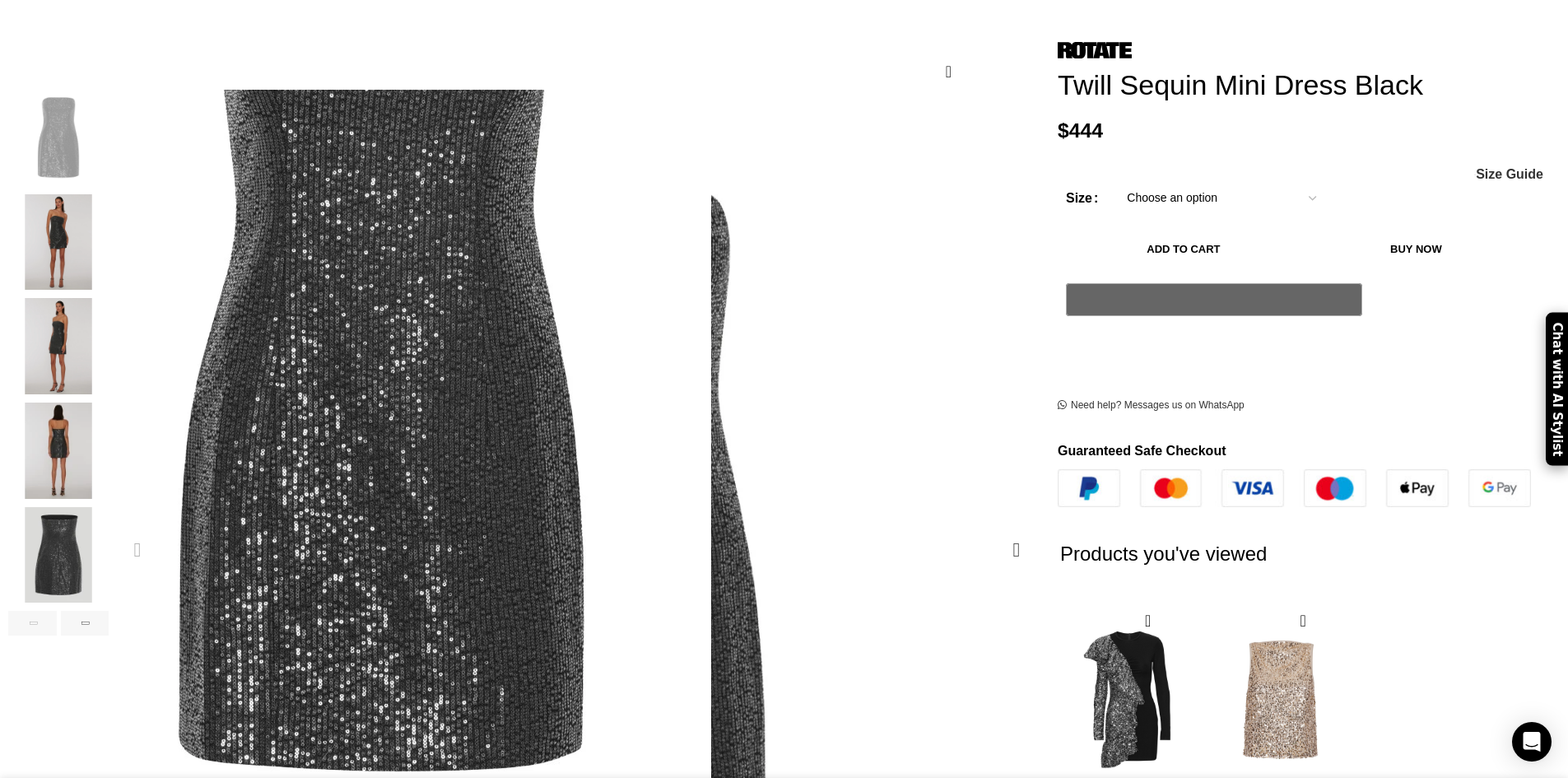
click at [710, 324] on img "1 / 6" at bounding box center [381, 376] width 658 height 988
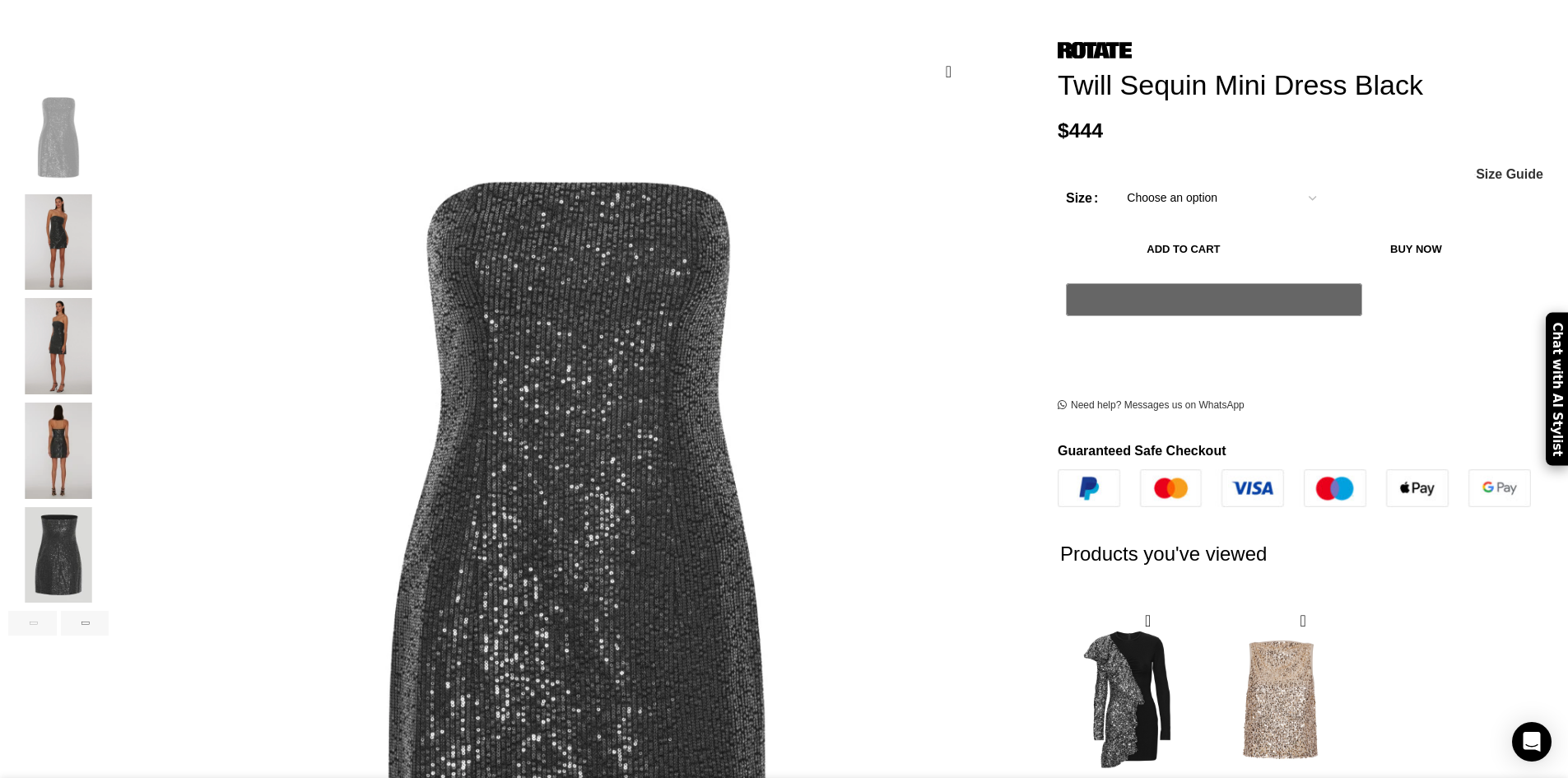
click at [108, 206] on img "2 / 6" at bounding box center [58, 242] width 101 height 96
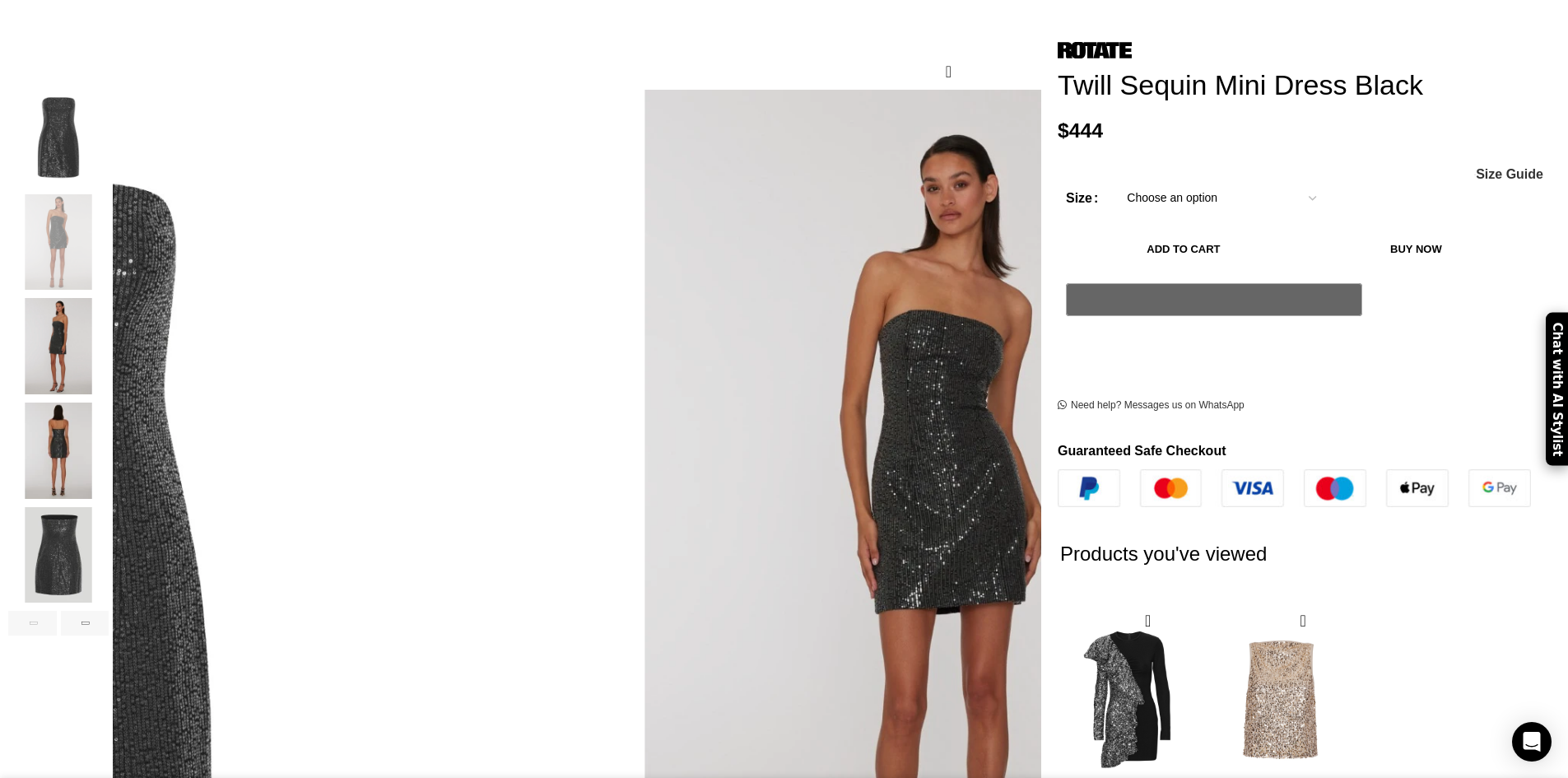
scroll to position [0, 520]
click at [637, 221] on img "2 / 6" at bounding box center [820, 584] width 658 height 988
click at [108, 307] on img "3 / 6" at bounding box center [58, 346] width 101 height 96
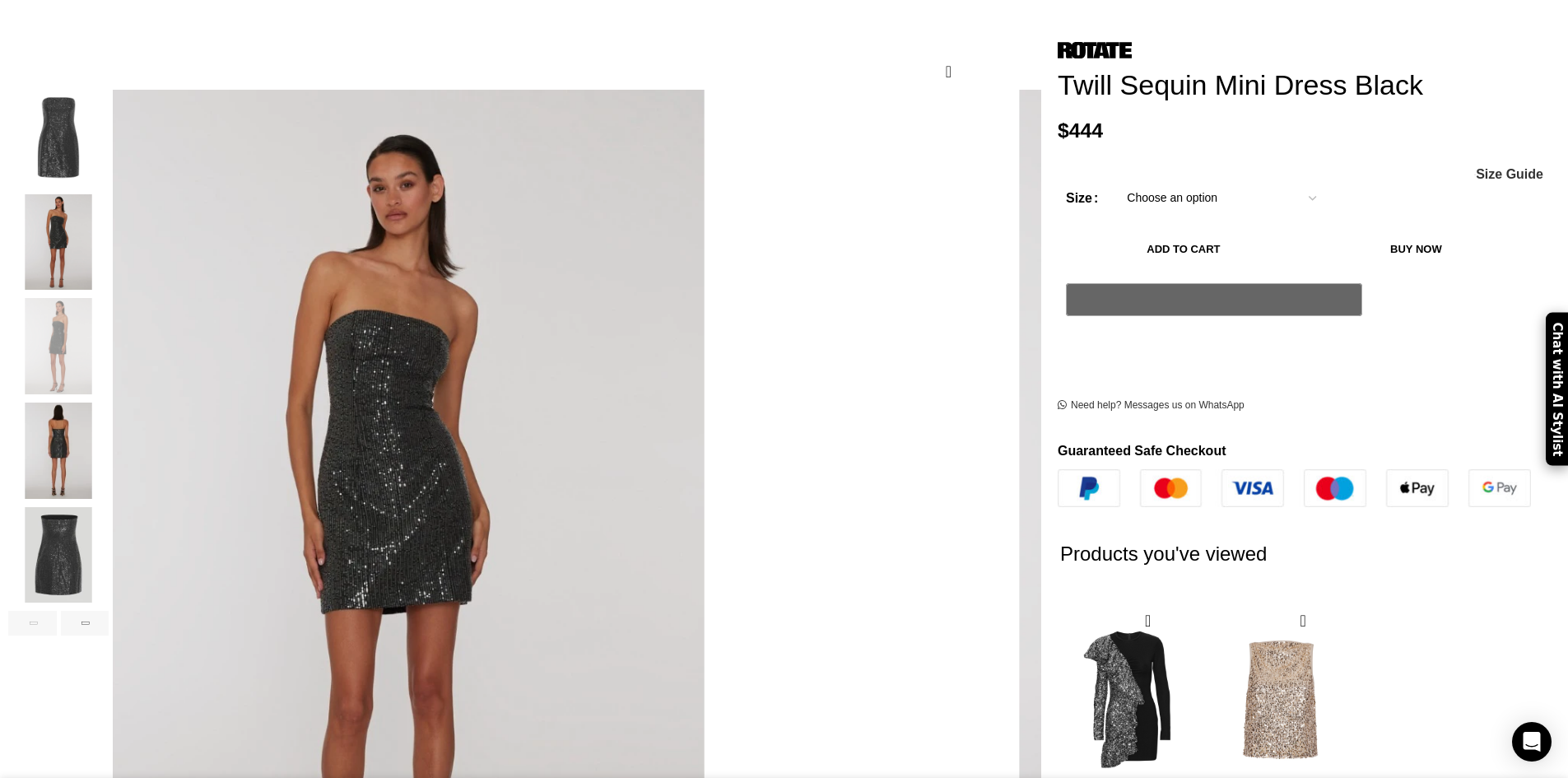
click at [108, 415] on img "4 / 6" at bounding box center [58, 450] width 101 height 96
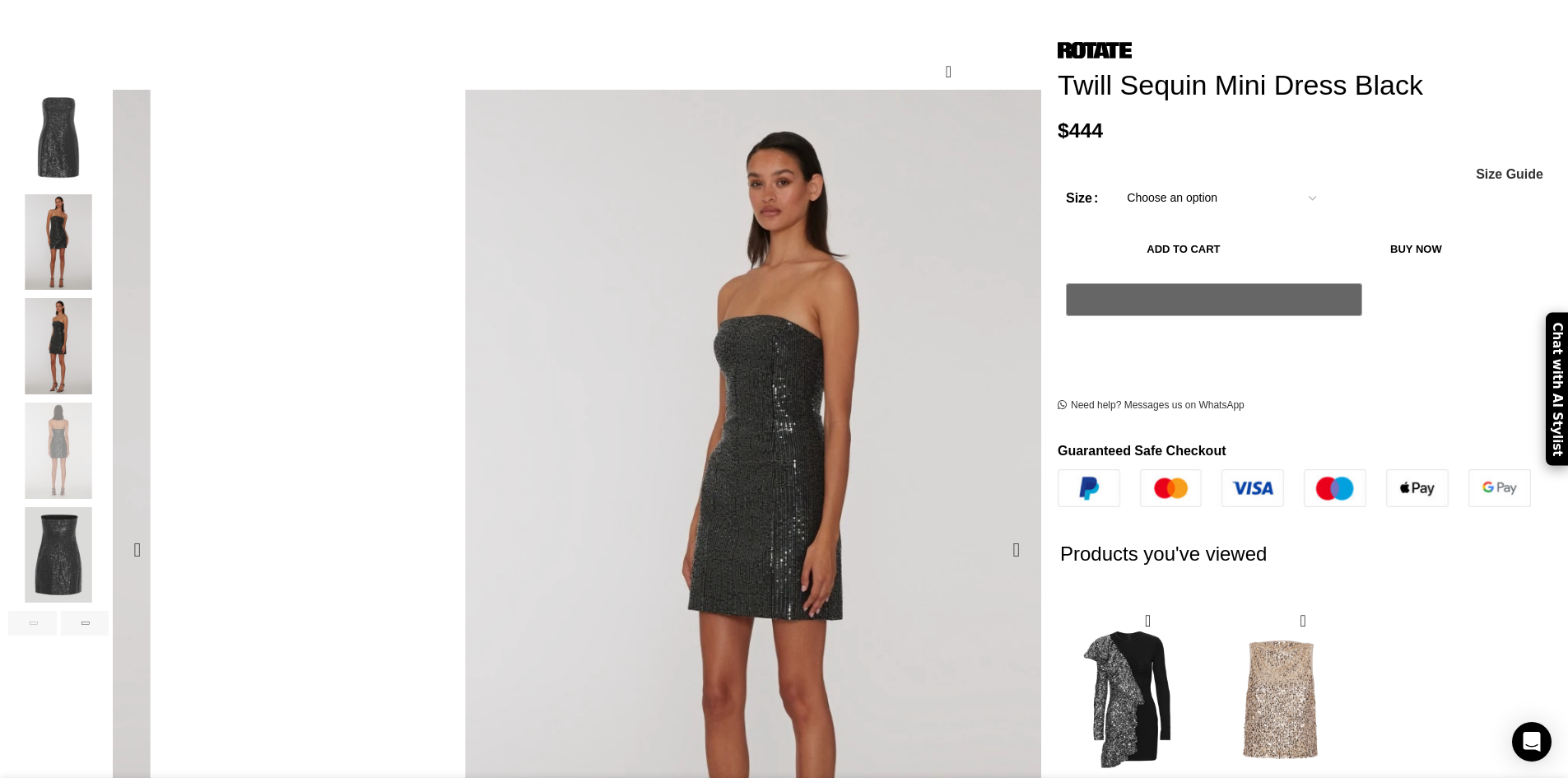
scroll to position [0, 693]
click at [1240, 197] on img "4 / 6" at bounding box center [1569, 584] width 658 height 988
click at [108, 532] on img "5 / 6" at bounding box center [58, 555] width 101 height 96
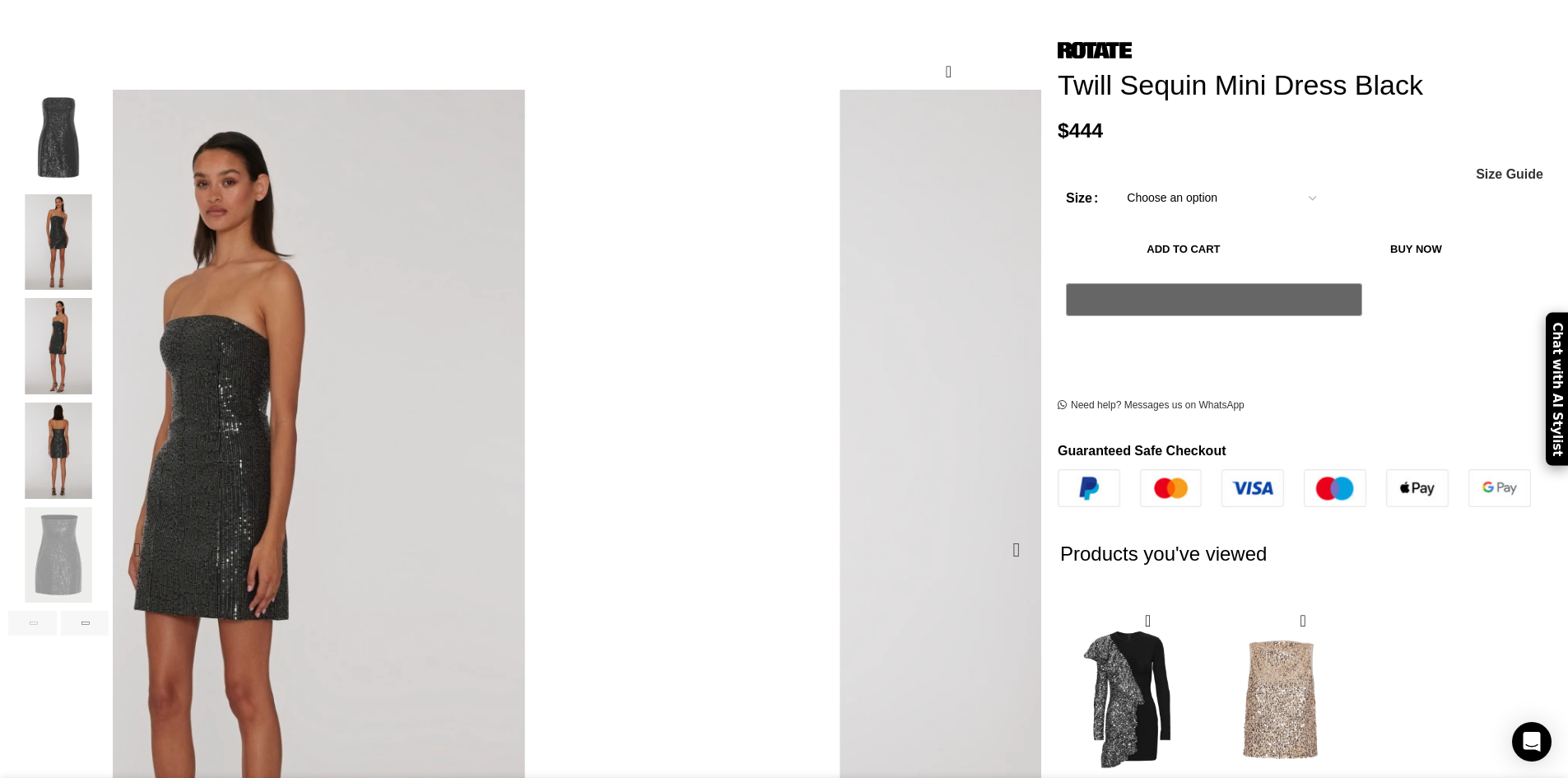
click at [109, 610] on div "Next slide" at bounding box center [85, 623] width 49 height 25
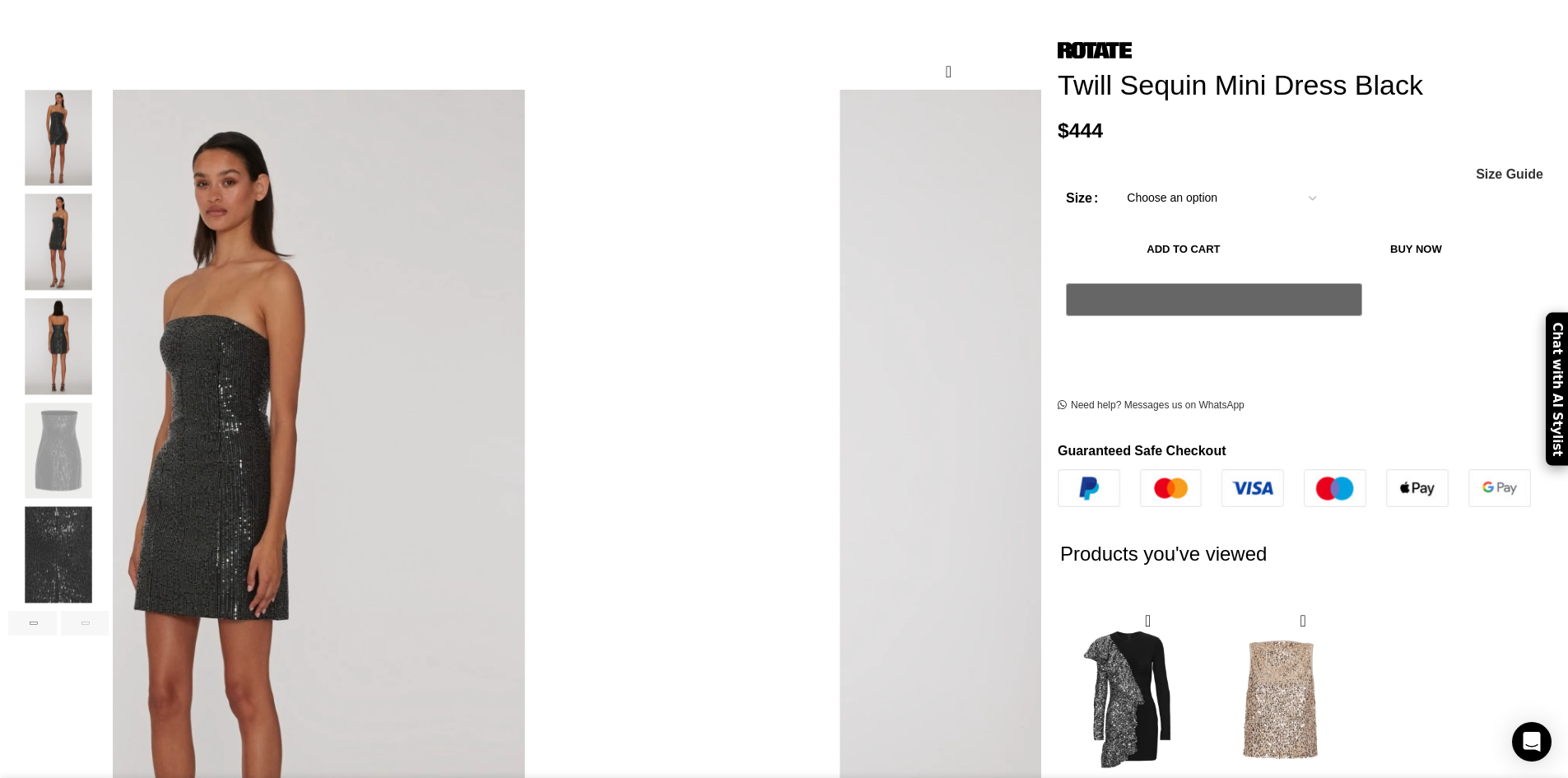
click at [108, 534] on img "6 / 6" at bounding box center [58, 555] width 101 height 96
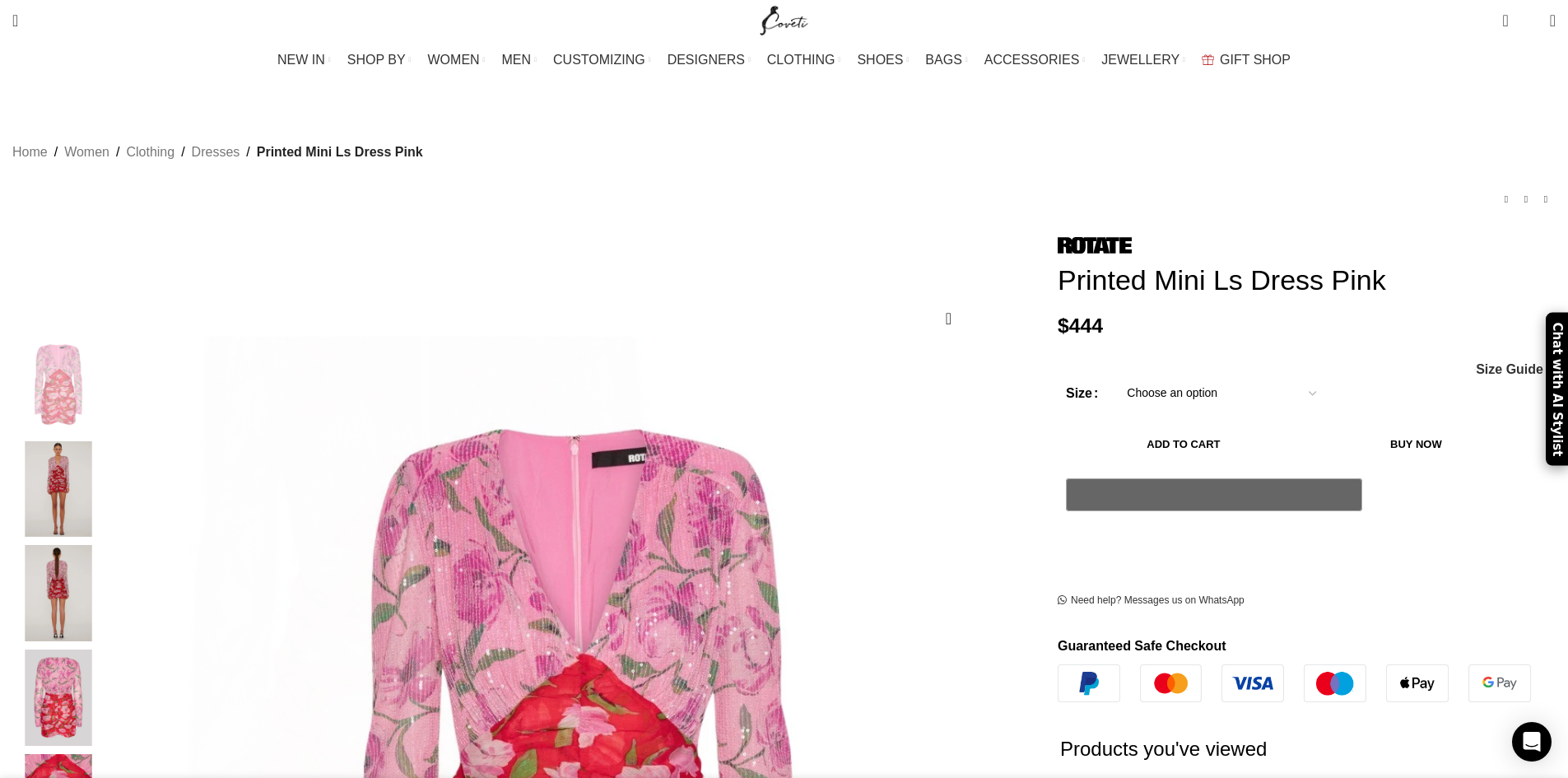
scroll to position [0, 520]
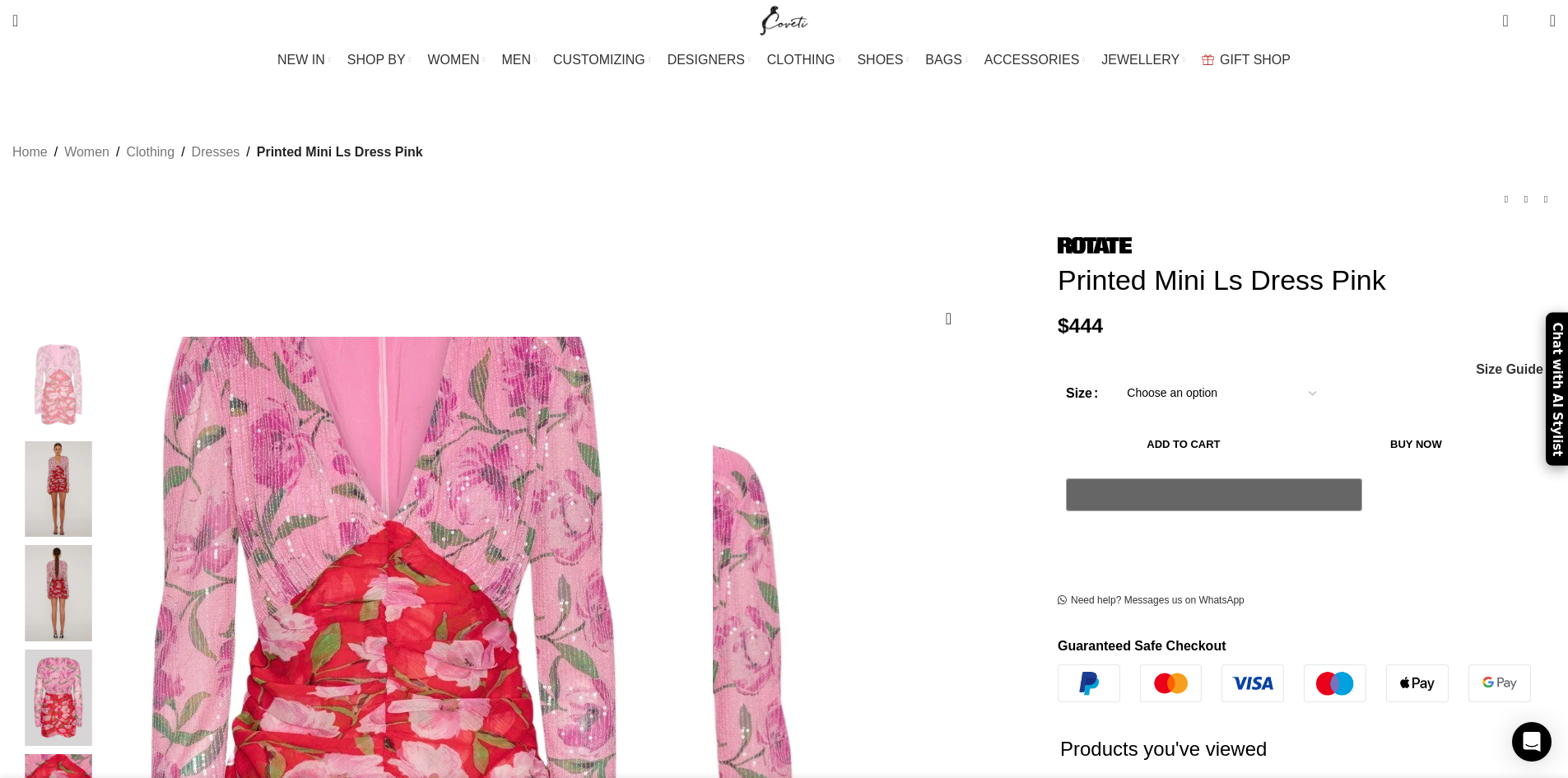
click at [702, 509] on img "1 / 5" at bounding box center [383, 674] width 658 height 988
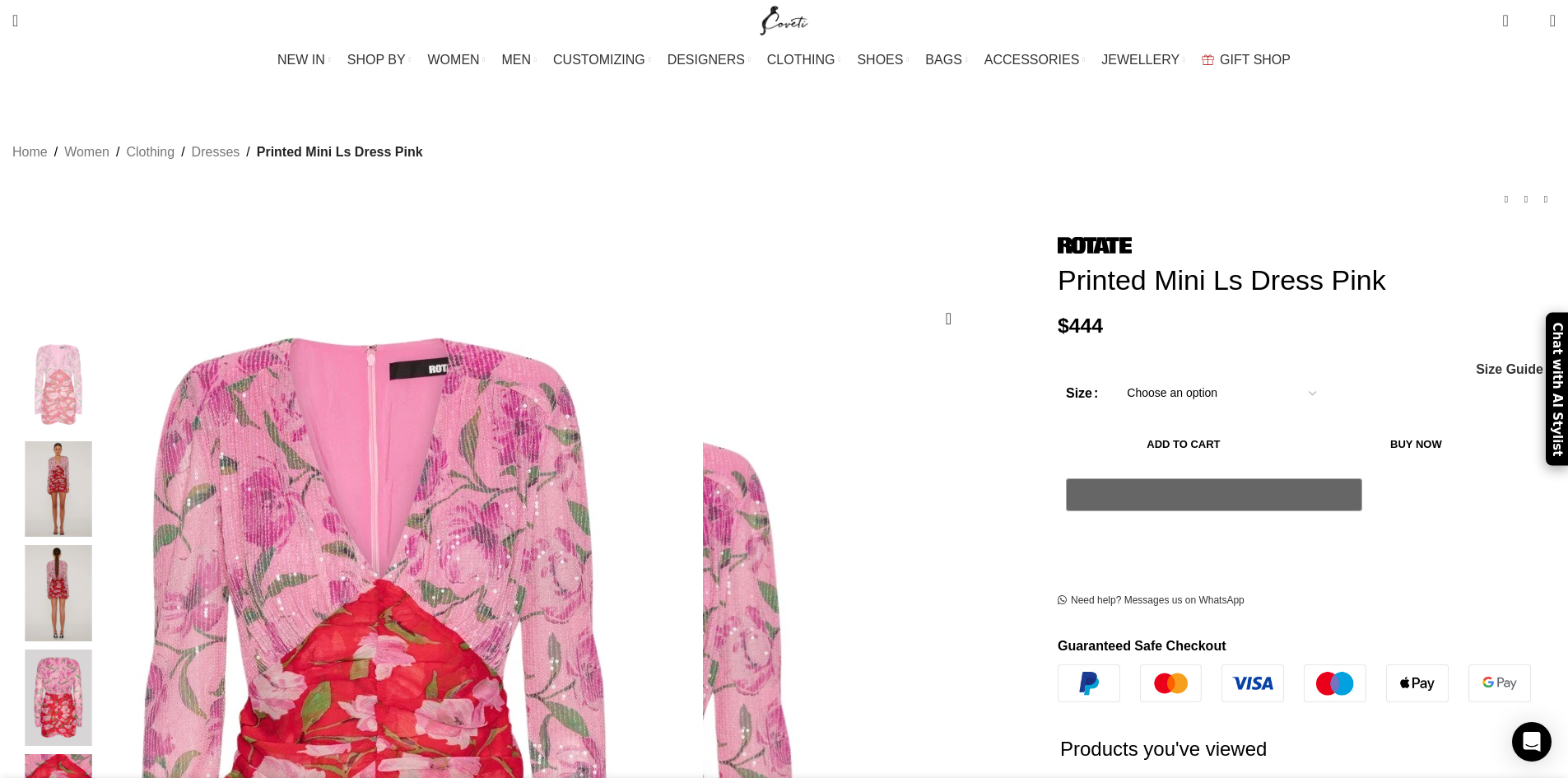
click at [703, 436] on img "1 / 5" at bounding box center [373, 732] width 658 height 988
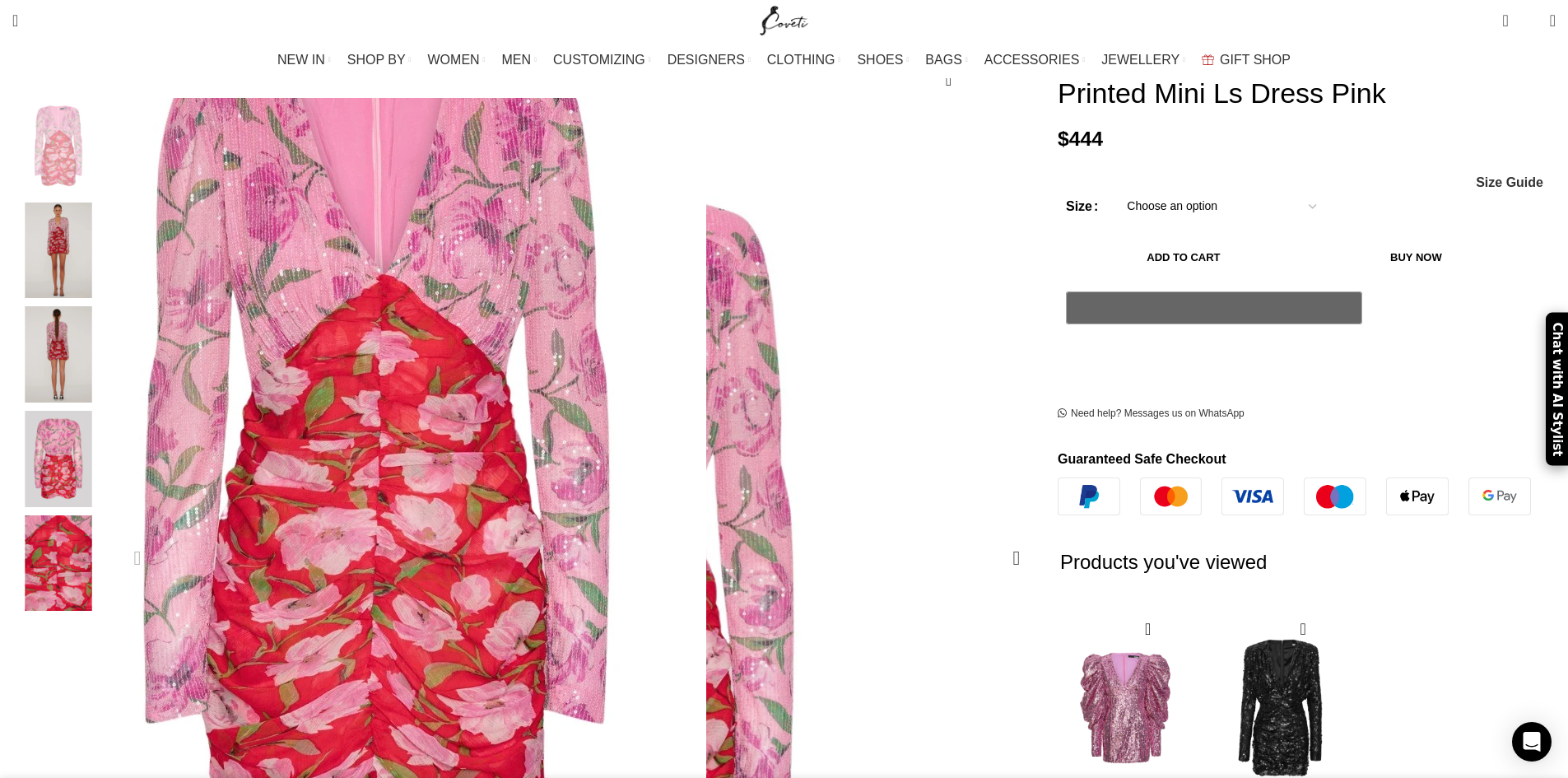
scroll to position [247, 0]
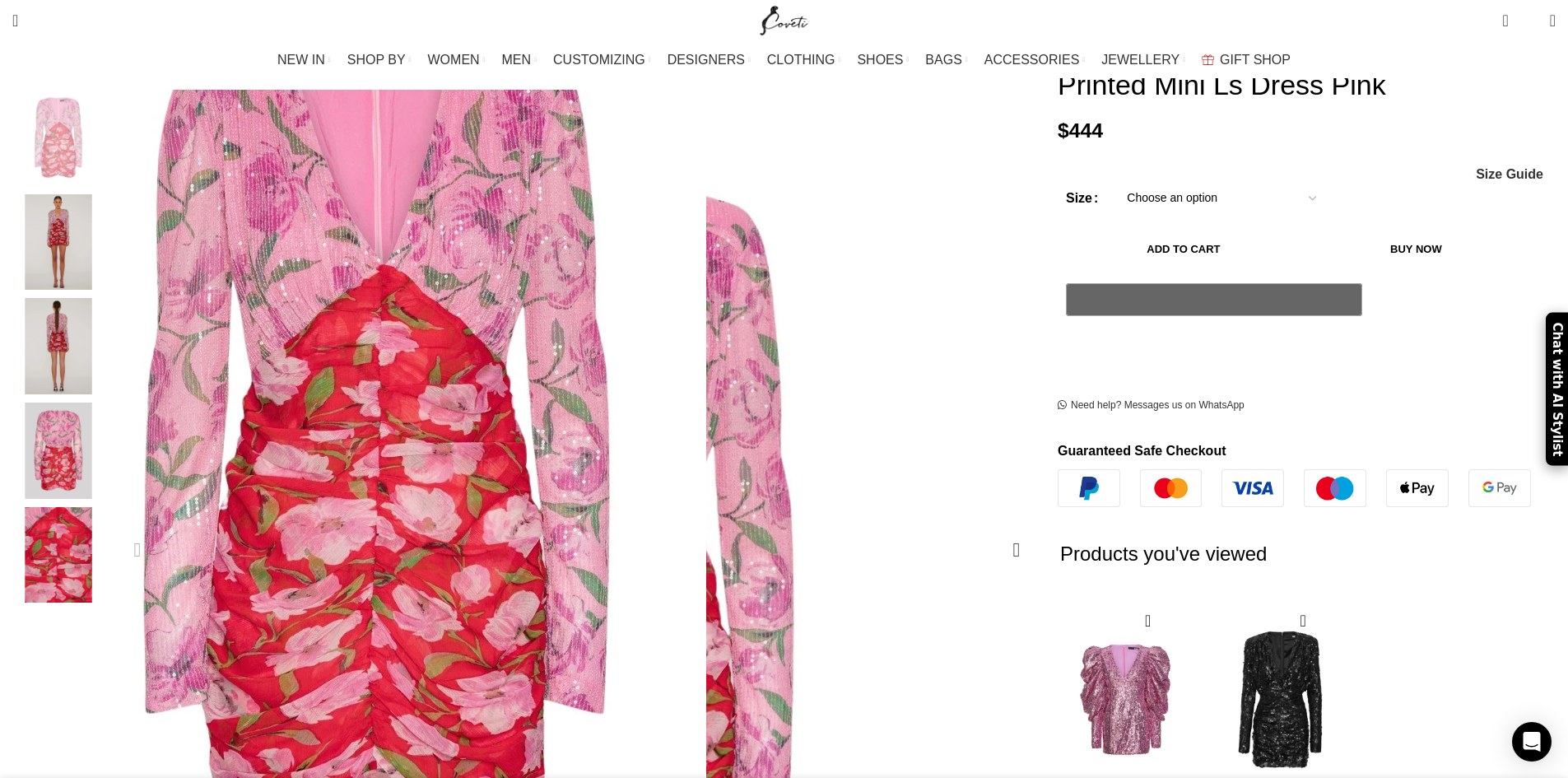
click at [706, 271] on img "1 / 5" at bounding box center [377, 418] width 658 height 988
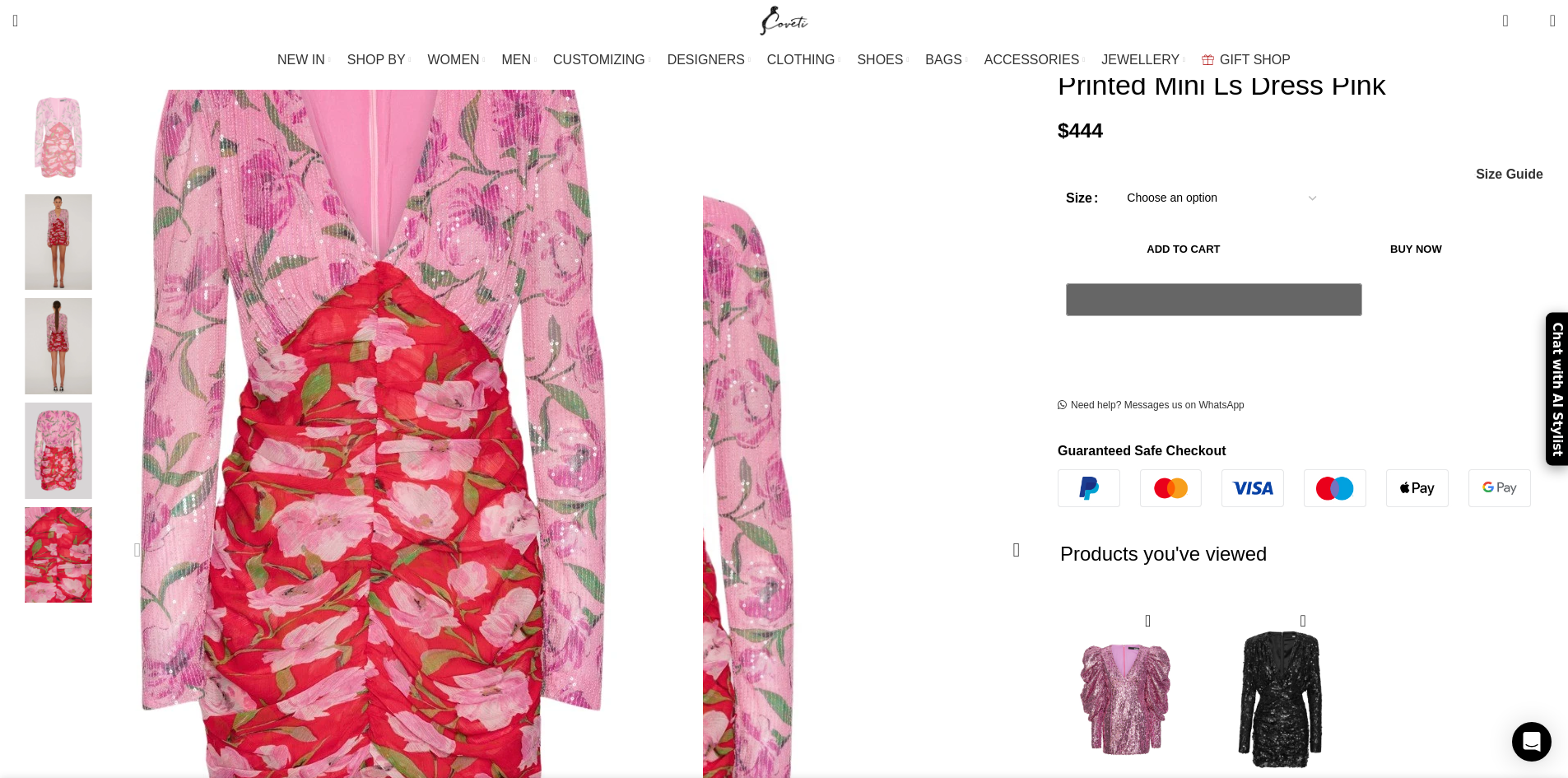
scroll to position [0, 693]
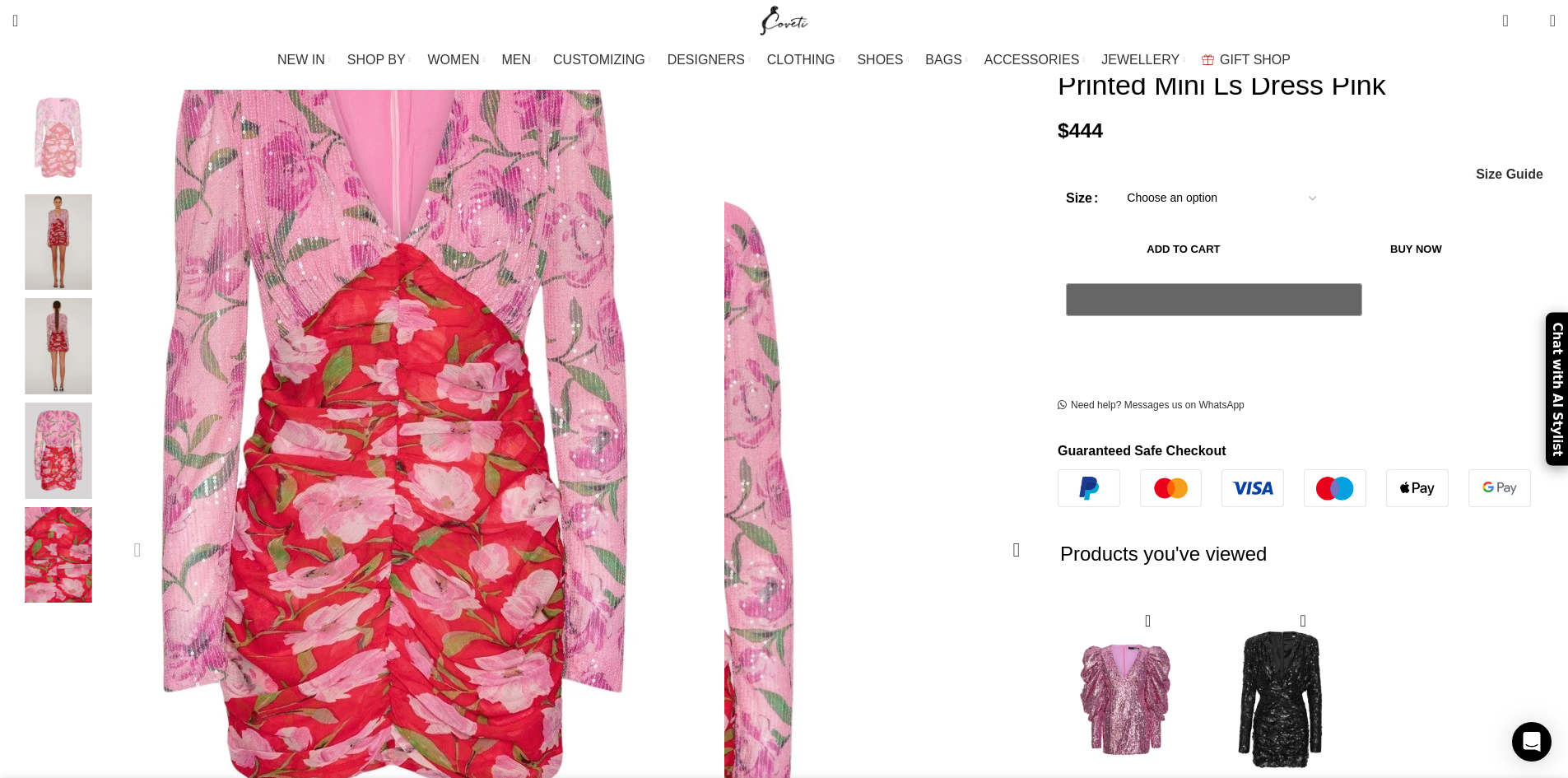
click at [643, 300] on img "1 / 5" at bounding box center [395, 397] width 658 height 988
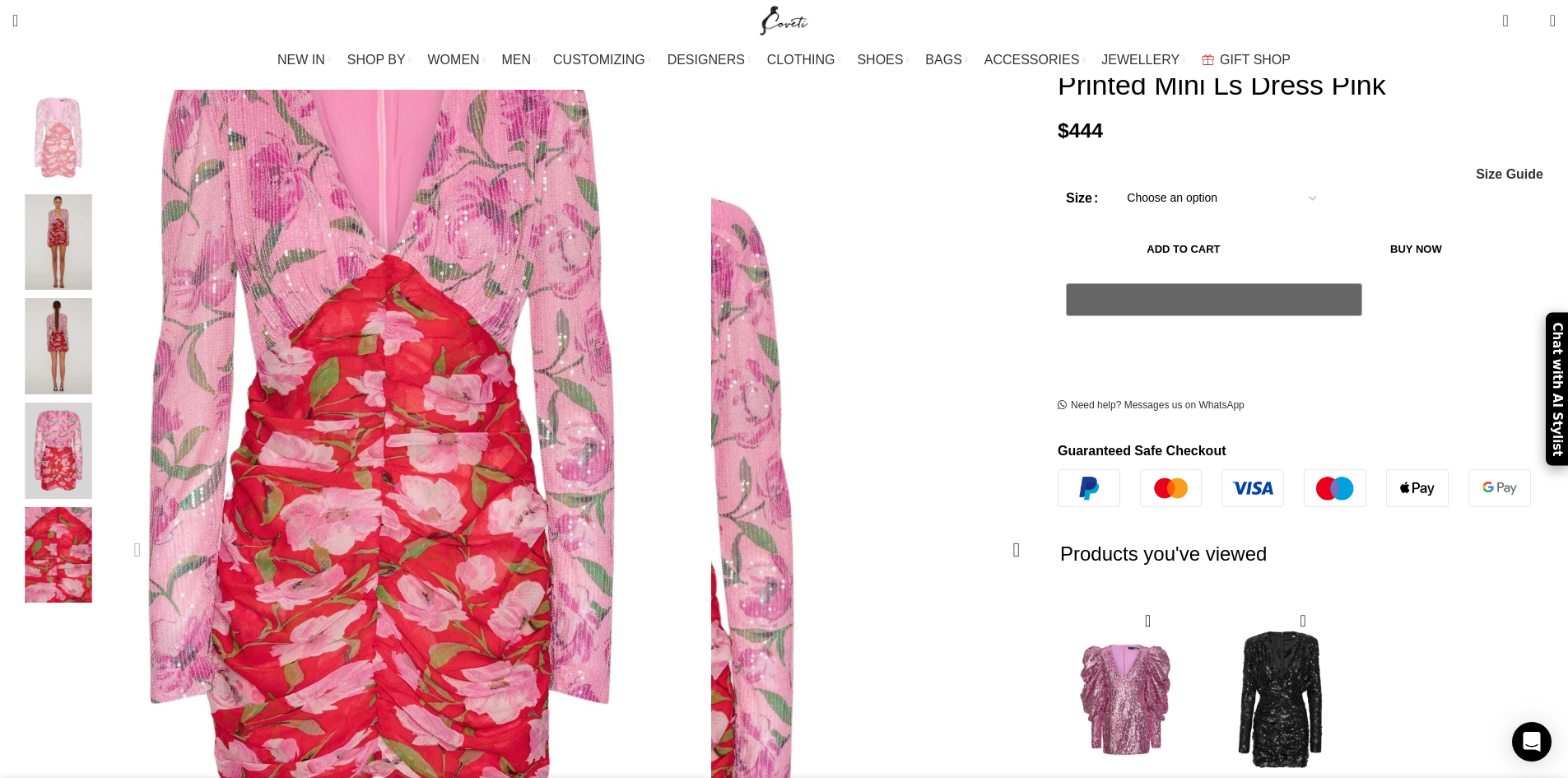
scroll to position [0, 866]
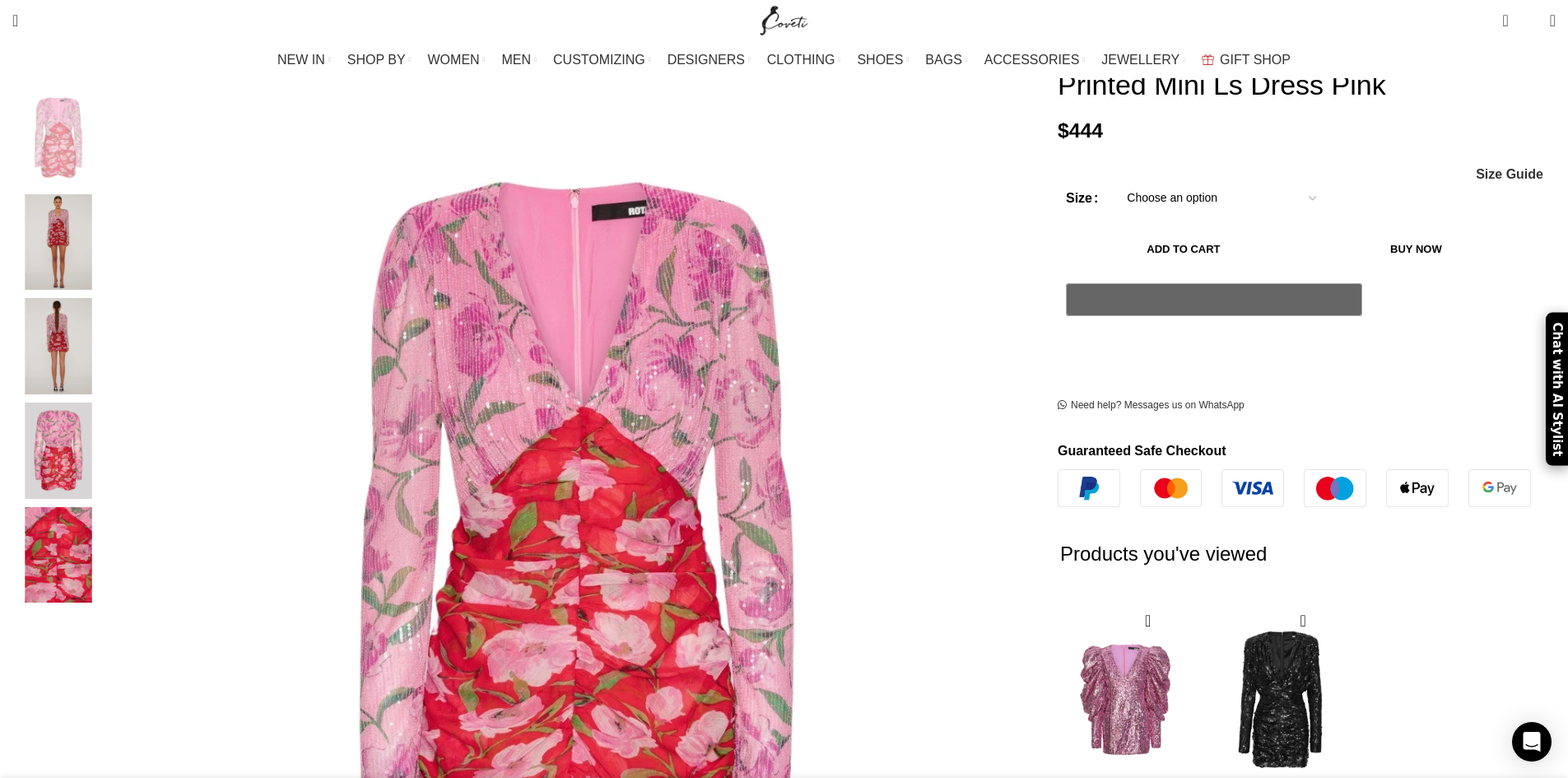
click at [108, 203] on img "2 / 5" at bounding box center [58, 242] width 101 height 96
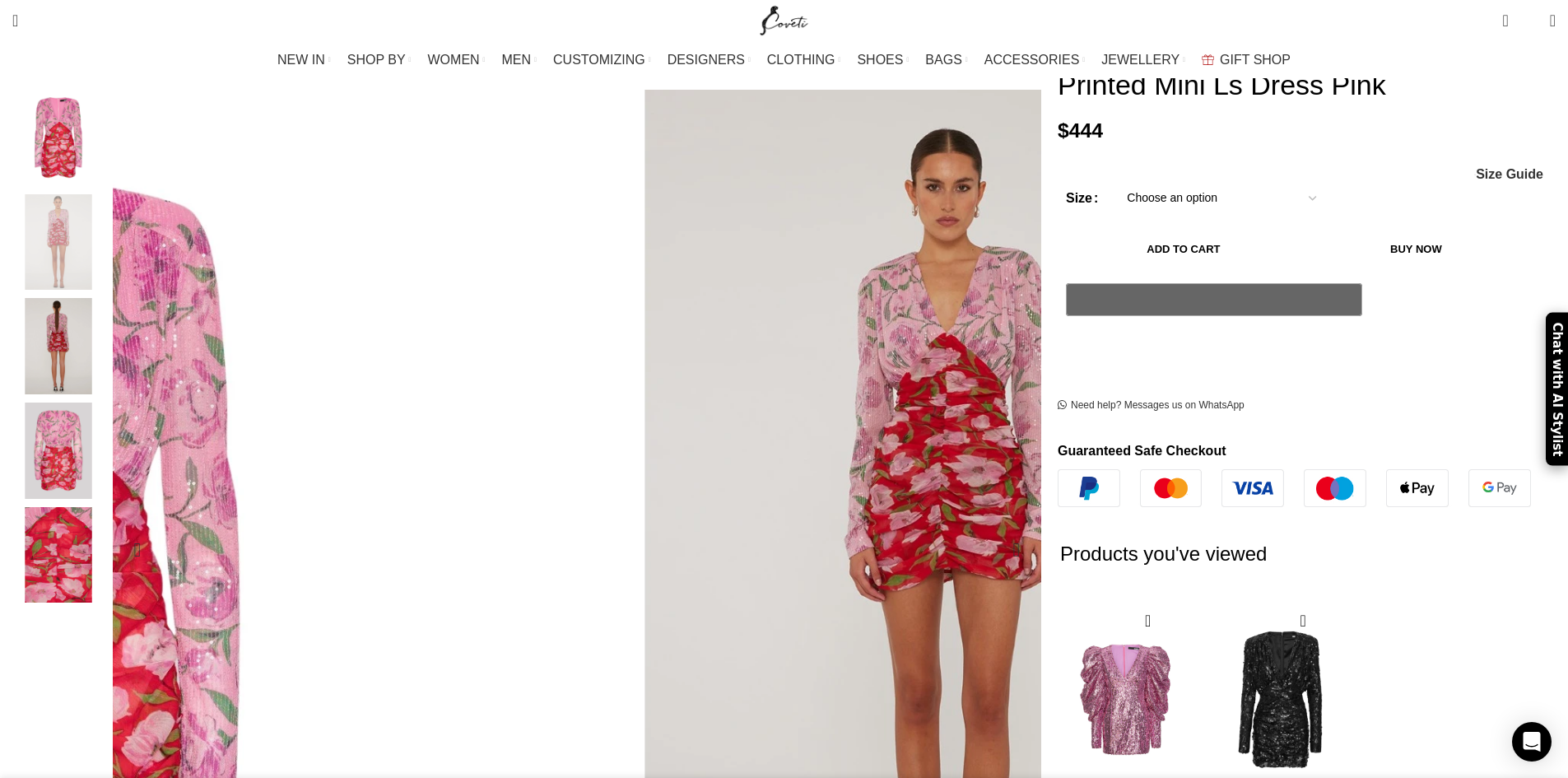
click at [607, 219] on img "2 / 5" at bounding box center [820, 584] width 658 height 988
click at [108, 324] on img "3 / 5" at bounding box center [58, 346] width 101 height 96
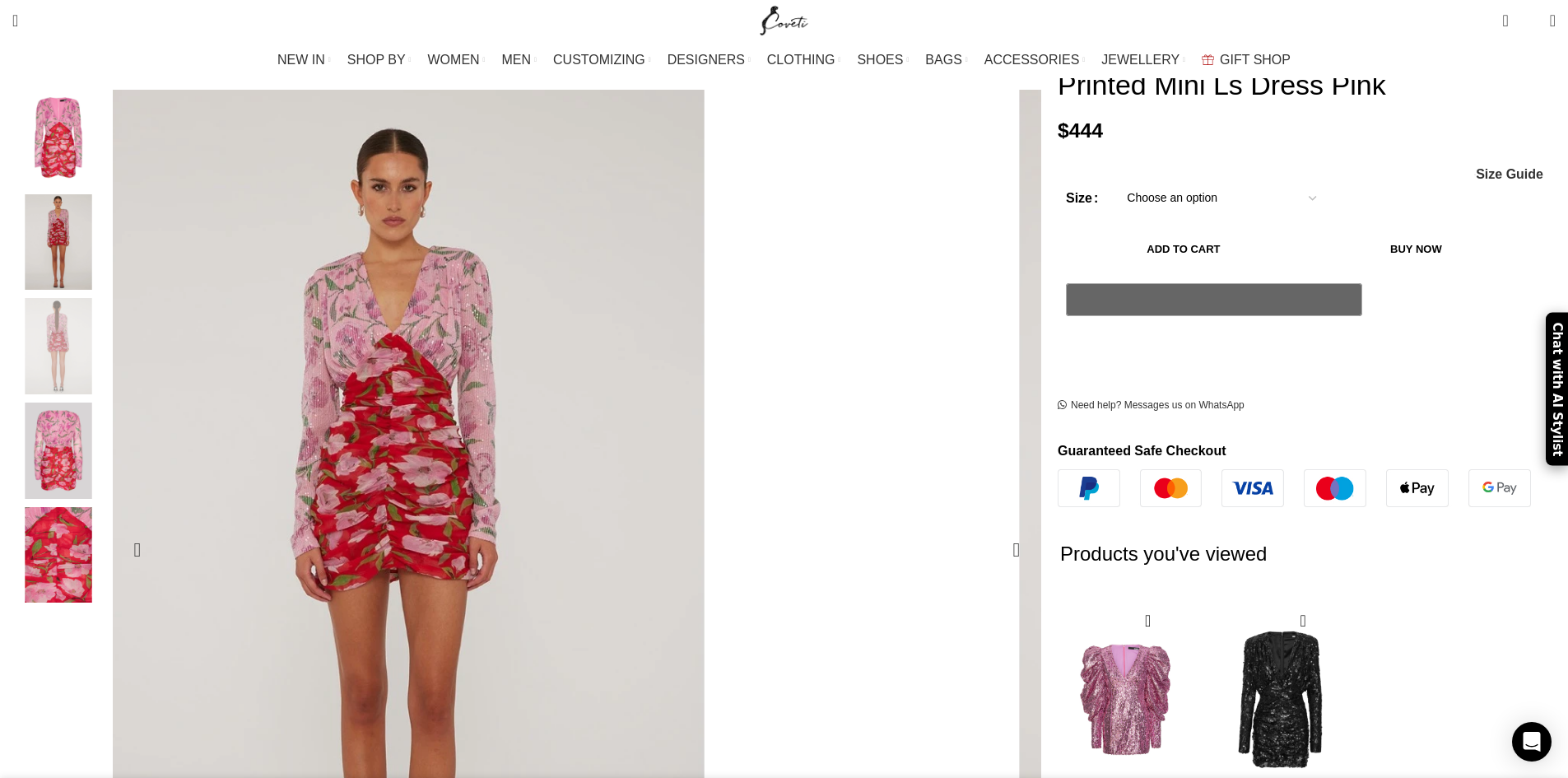
click at [866, 210] on img "3 / 5" at bounding box center [1195, 584] width 658 height 988
click at [108, 402] on img "4 / 5" at bounding box center [58, 450] width 101 height 96
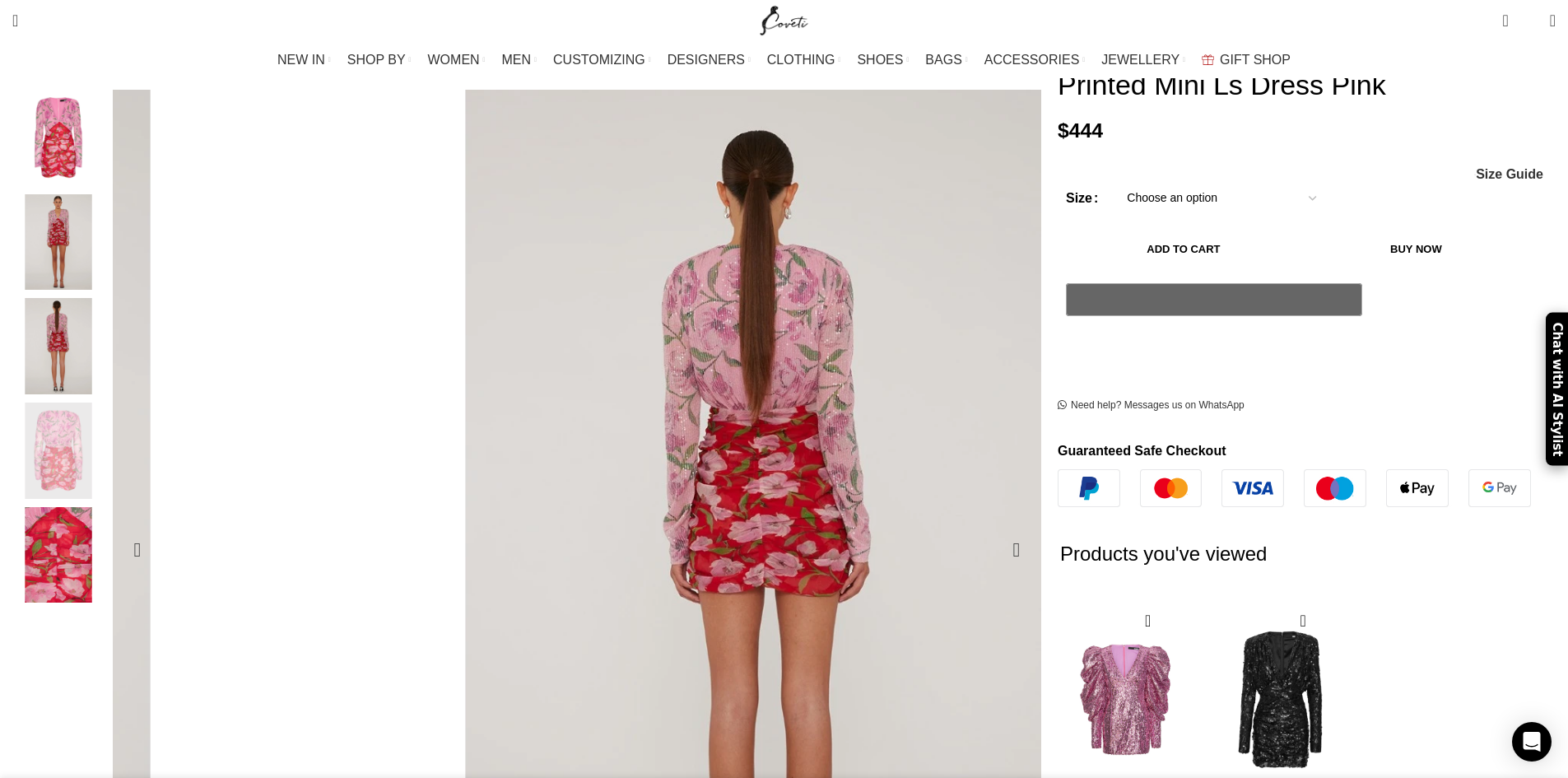
click at [1189, 207] on img "4 / 5" at bounding box center [1569, 584] width 658 height 988
click at [108, 525] on img "5 / 5" at bounding box center [58, 555] width 101 height 96
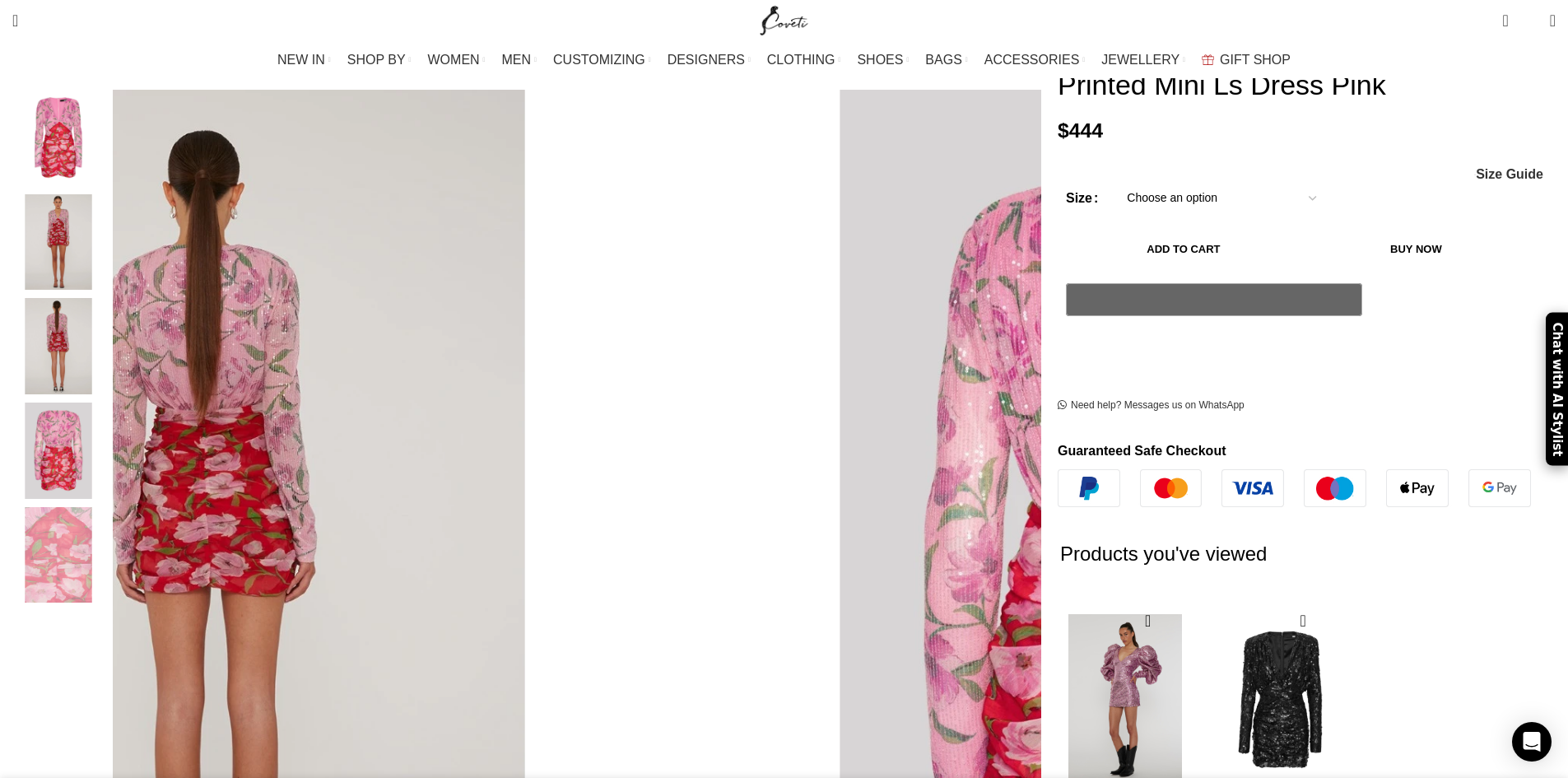
scroll to position [0, 1386]
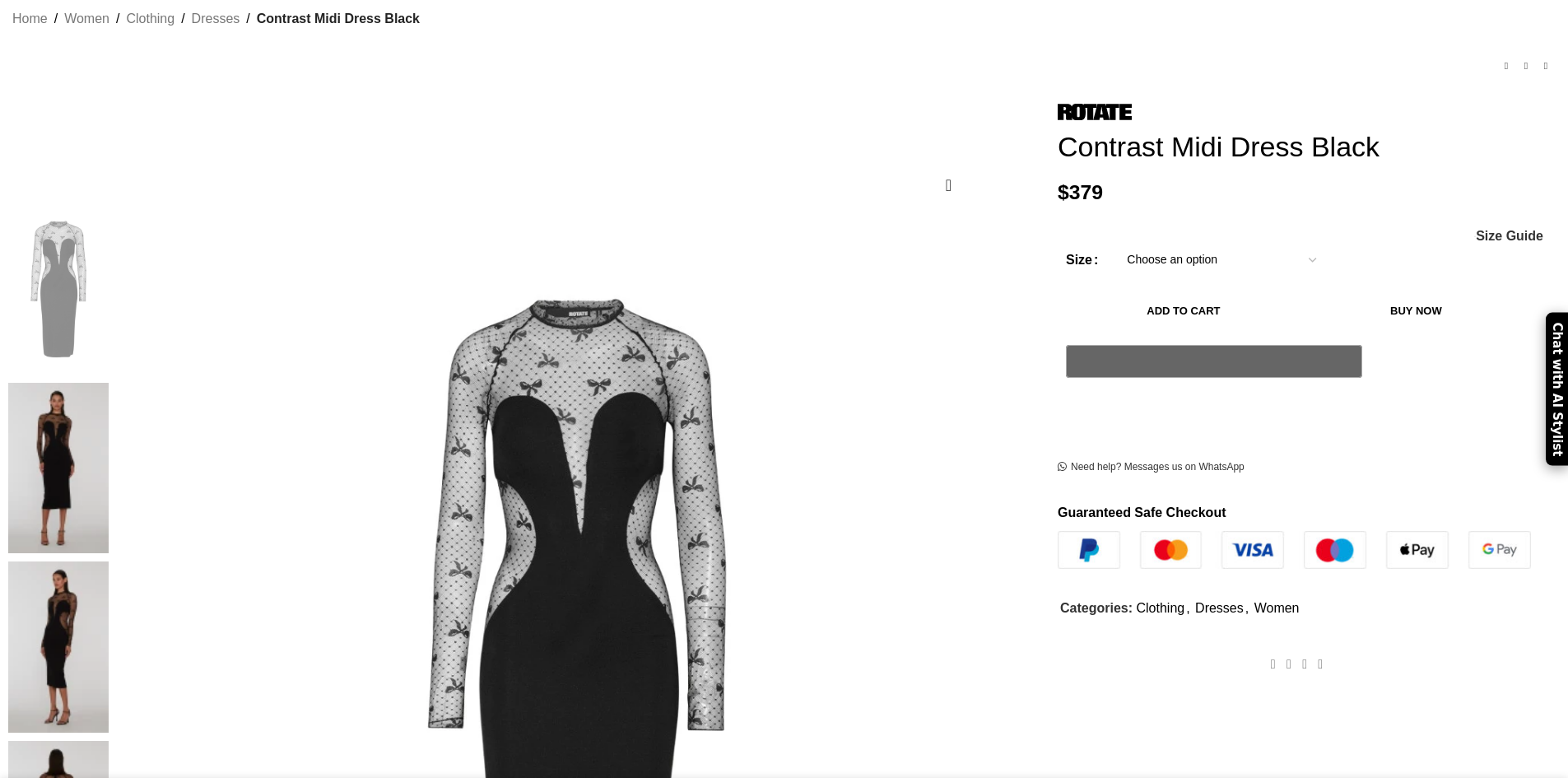
scroll to position [247, 0]
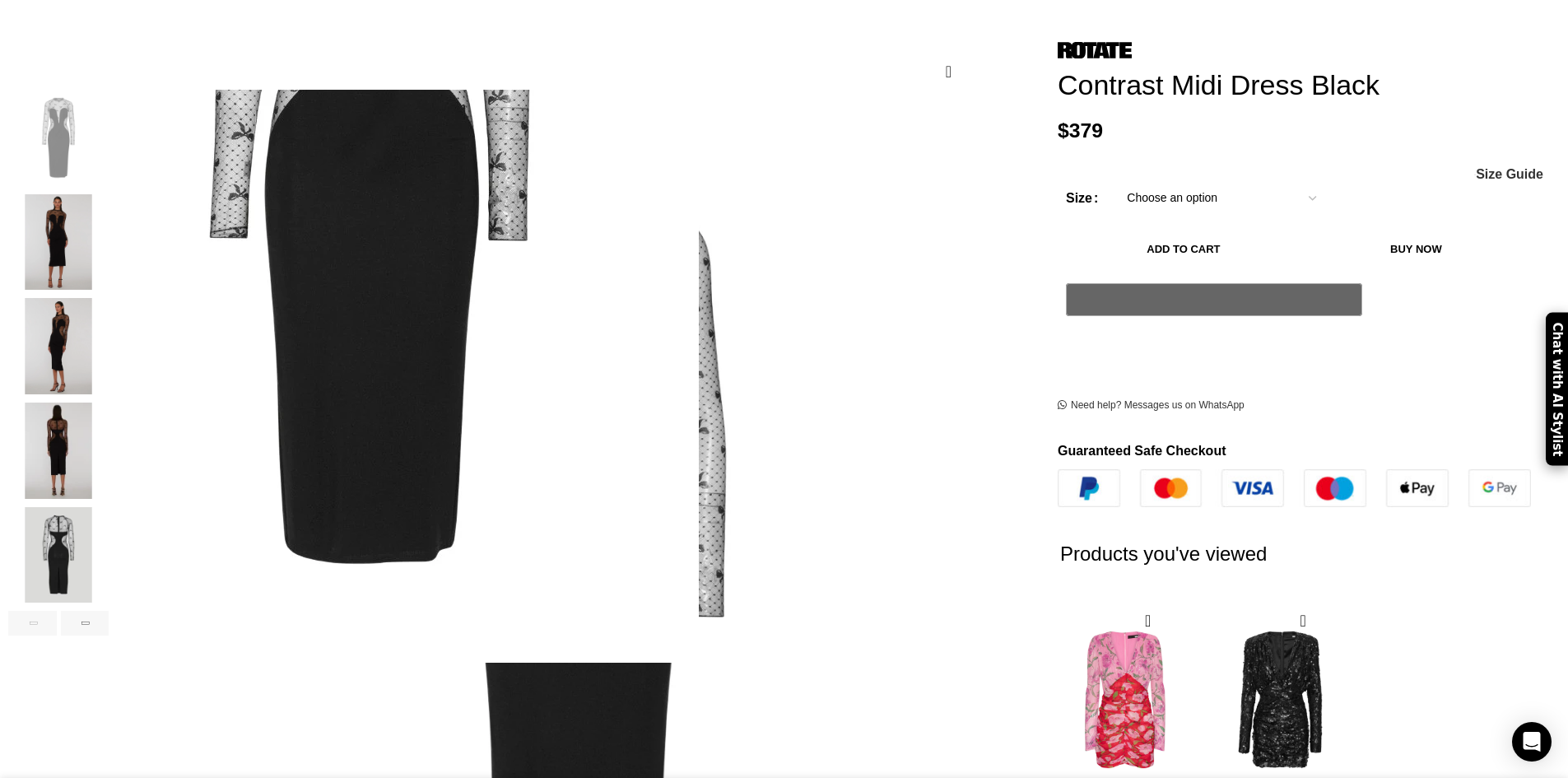
scroll to position [0, 347]
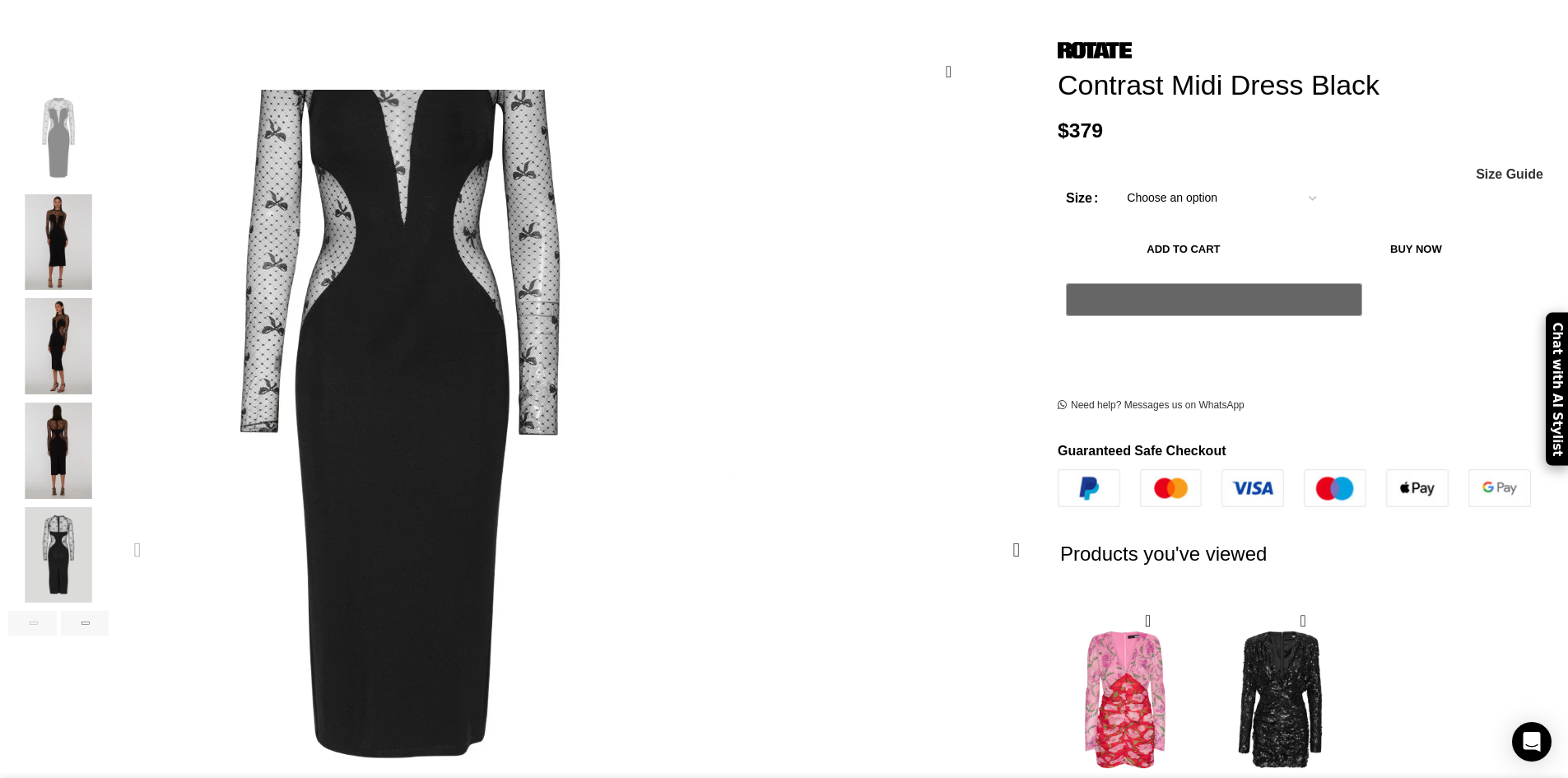
click at [677, 377] on img "1 / 6" at bounding box center [400, 362] width 658 height 988
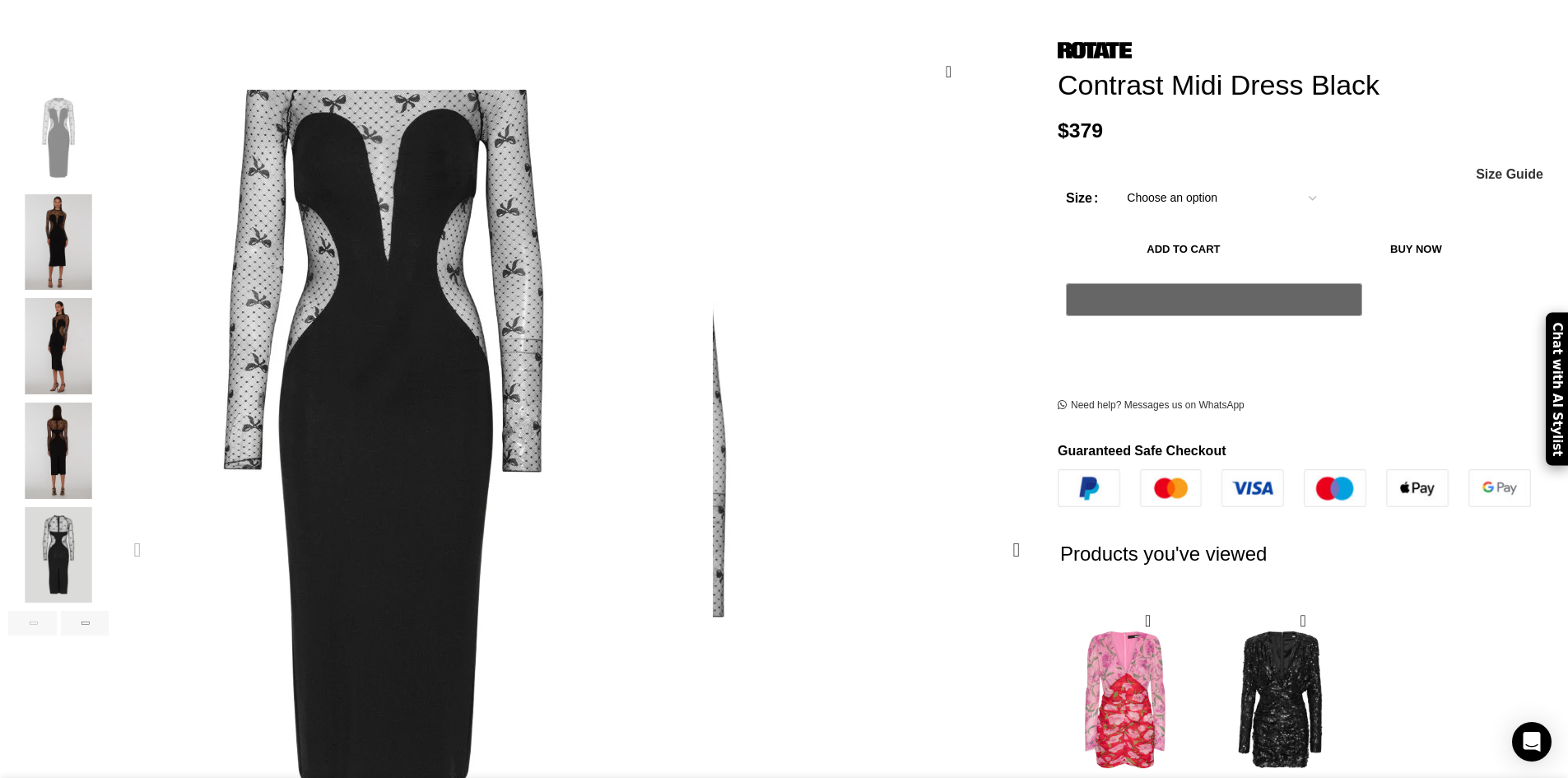
scroll to position [0, 520]
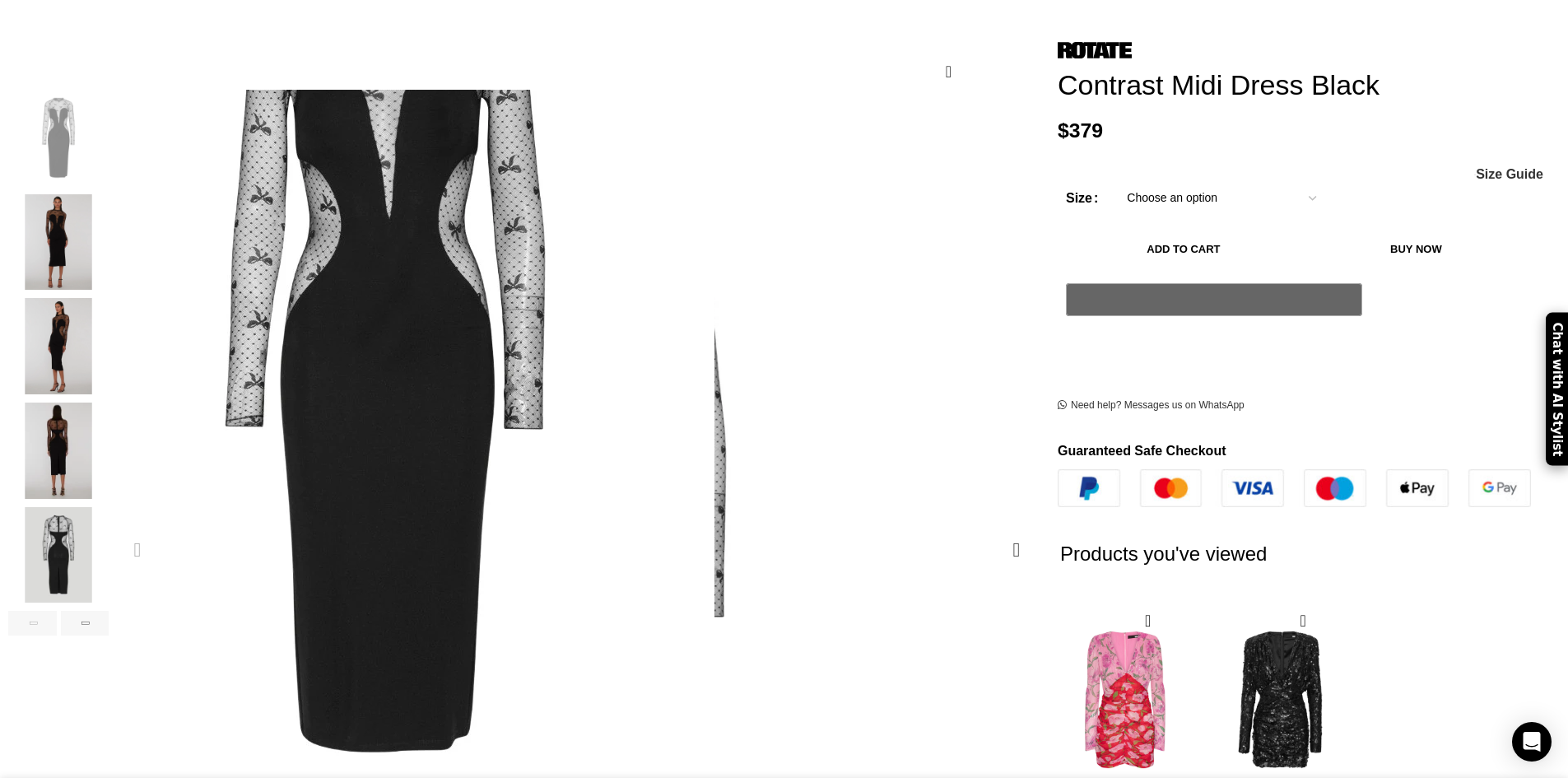
click at [691, 348] on img "1 / 6" at bounding box center [384, 356] width 658 height 988
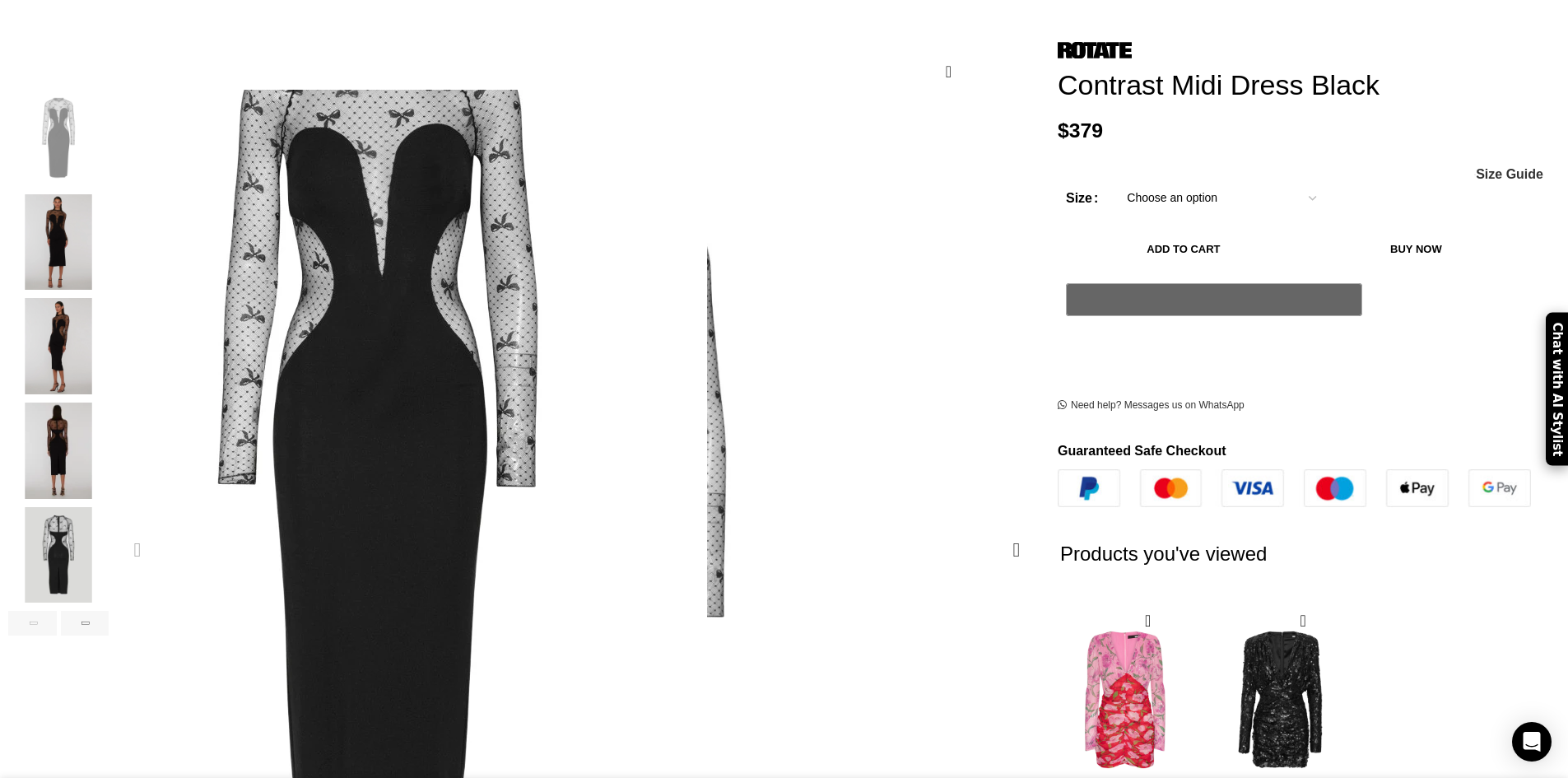
scroll to position [0, 693]
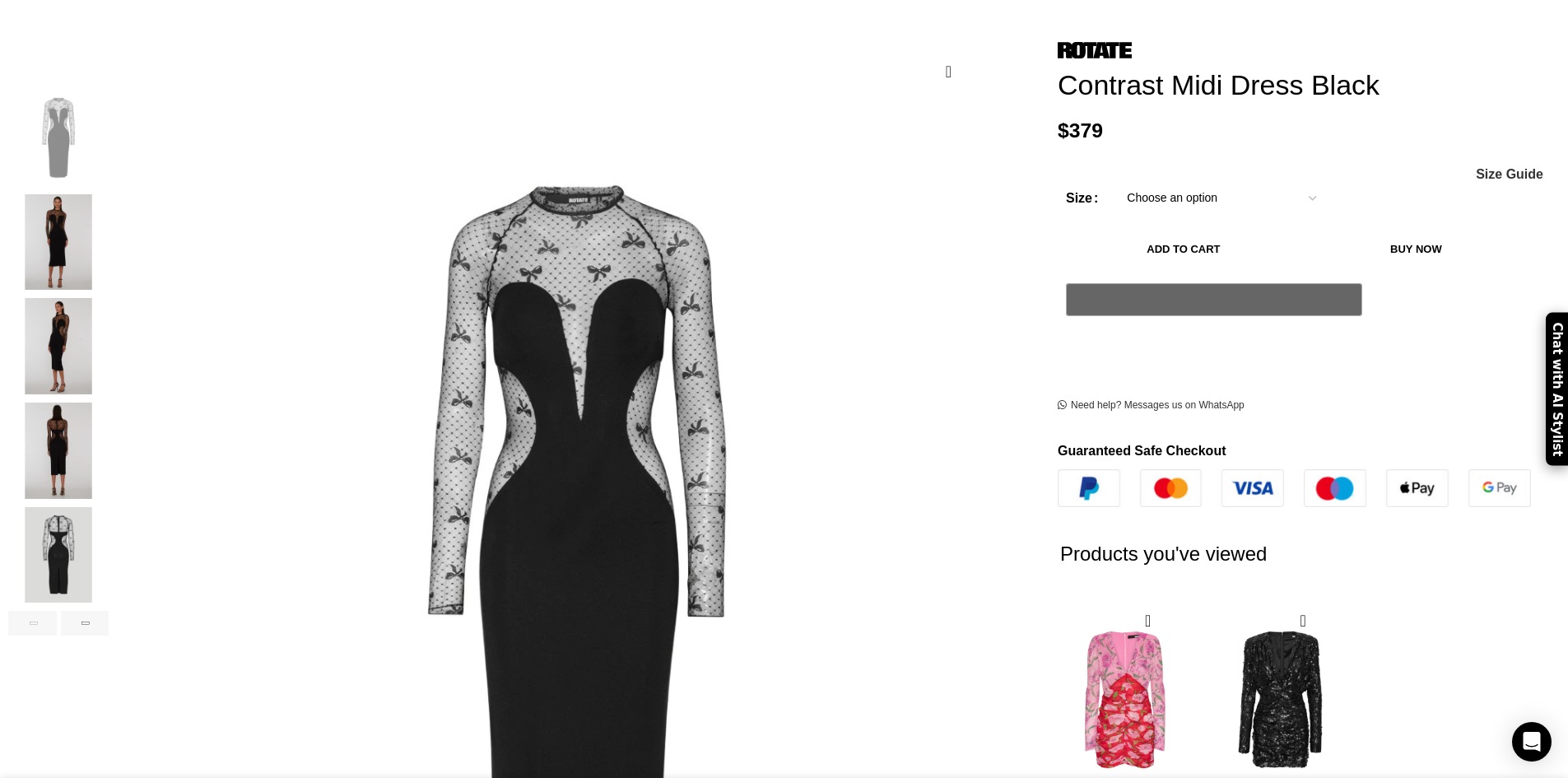
click at [108, 216] on img "2 / 6" at bounding box center [58, 242] width 101 height 96
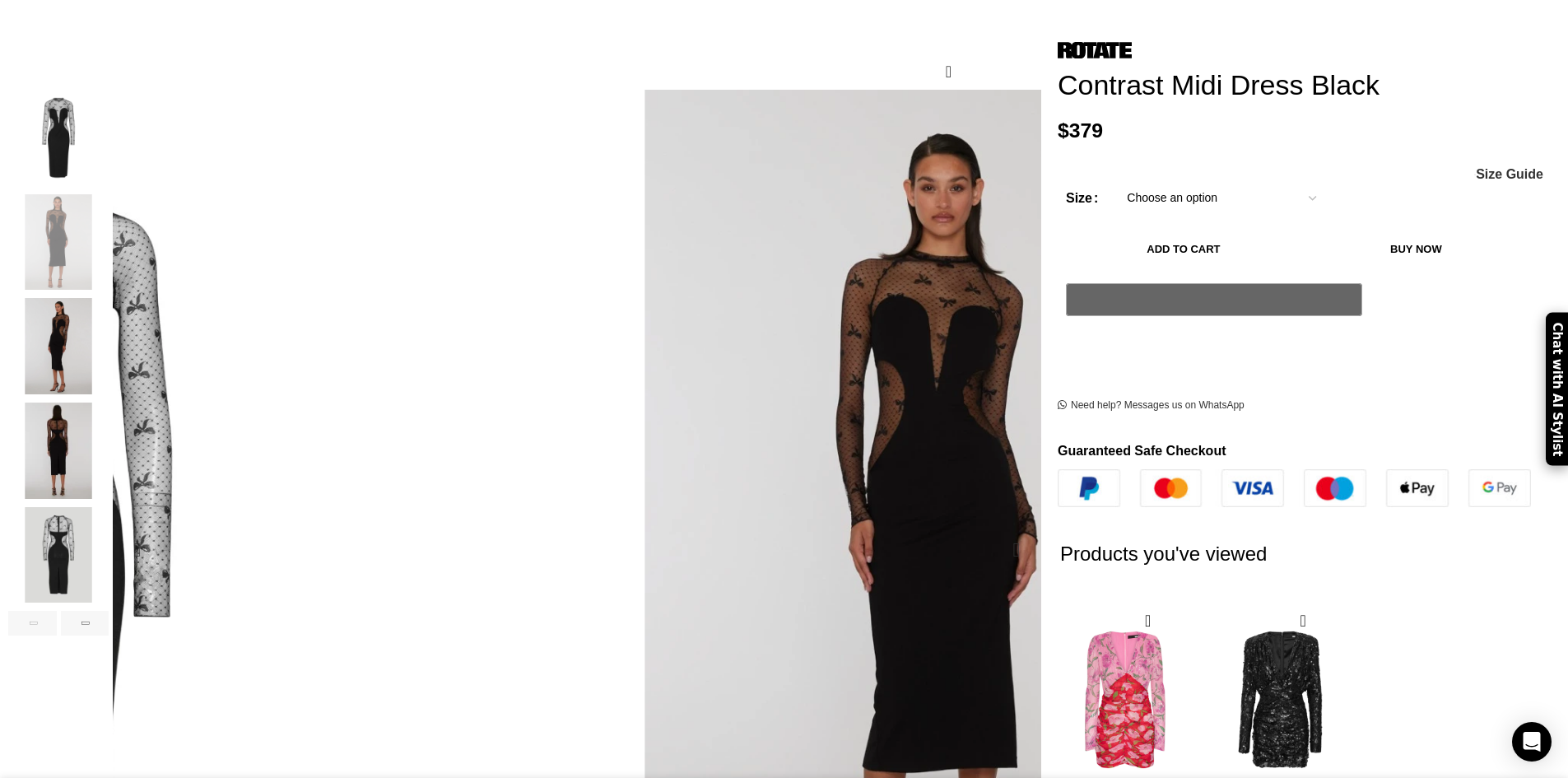
click at [651, 164] on img "2 / 6" at bounding box center [820, 584] width 658 height 988
click at [108, 316] on img "3 / 6" at bounding box center [58, 346] width 101 height 96
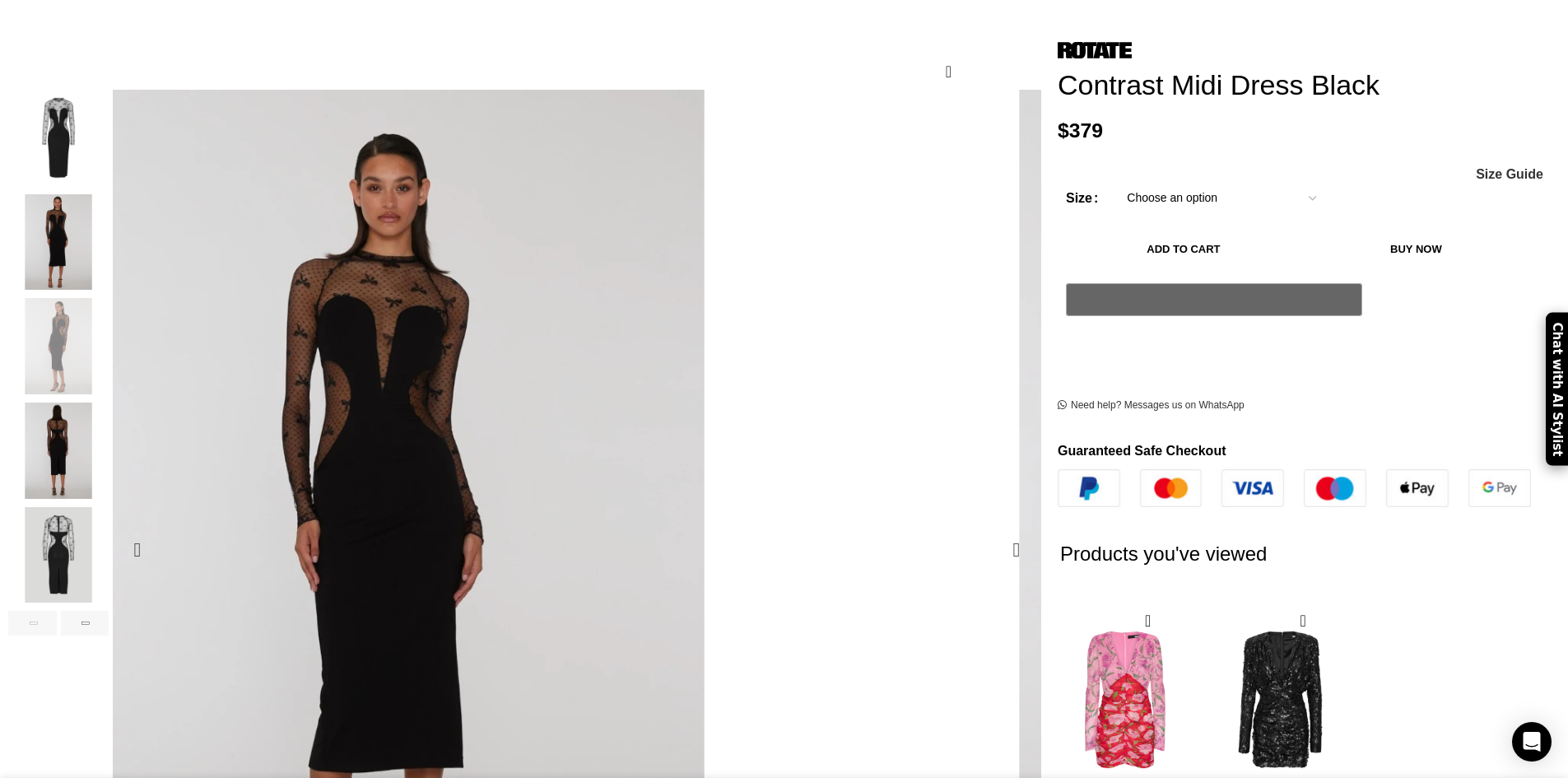
scroll to position [0, 866]
click at [866, 190] on img "3 / 6" at bounding box center [1195, 584] width 658 height 988
click at [108, 402] on img "4 / 6" at bounding box center [58, 450] width 101 height 96
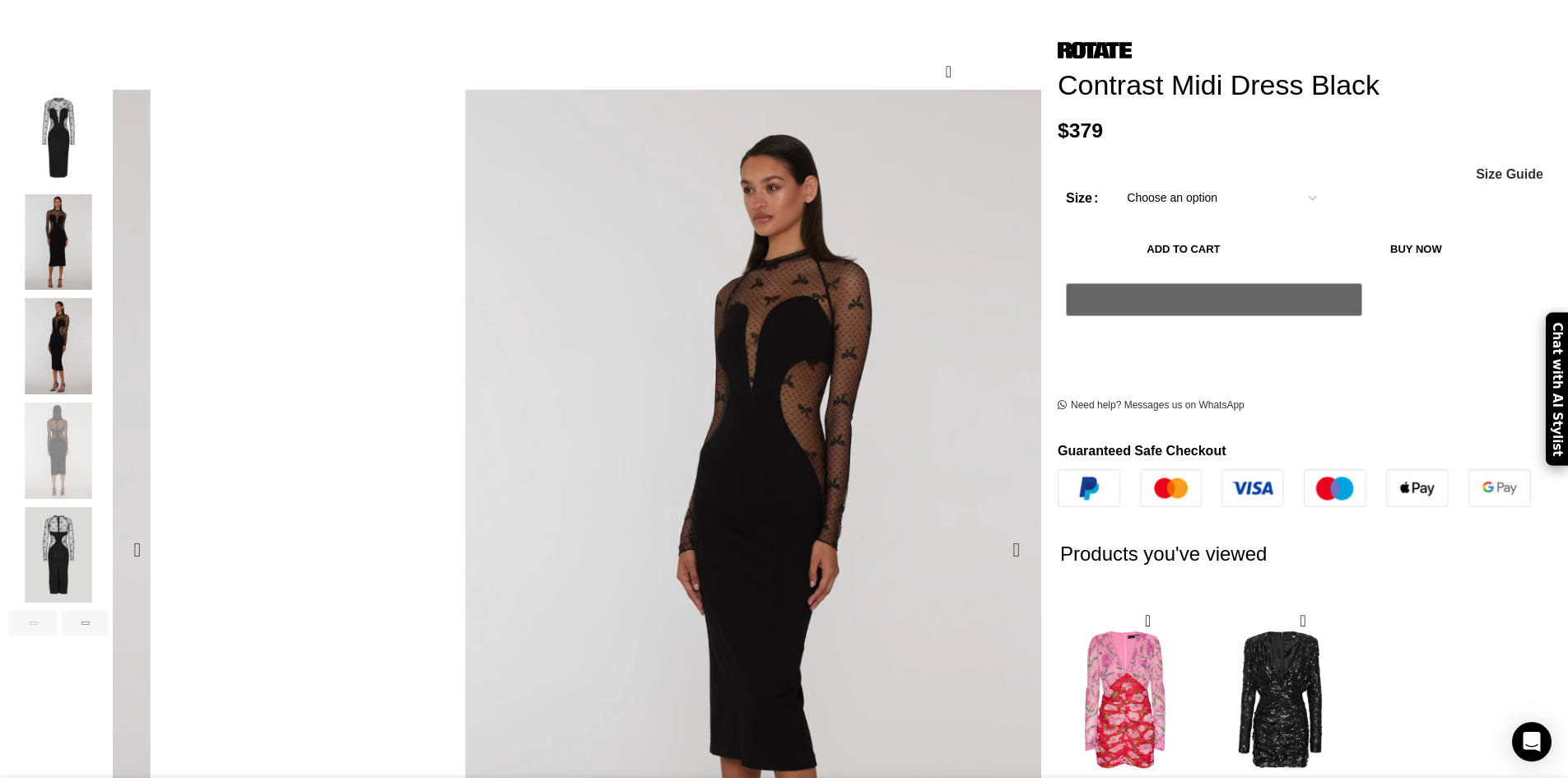
click at [1240, 197] on img "4 / 6" at bounding box center [1569, 584] width 658 height 988
click at [108, 539] on img "5 / 6" at bounding box center [58, 555] width 101 height 96
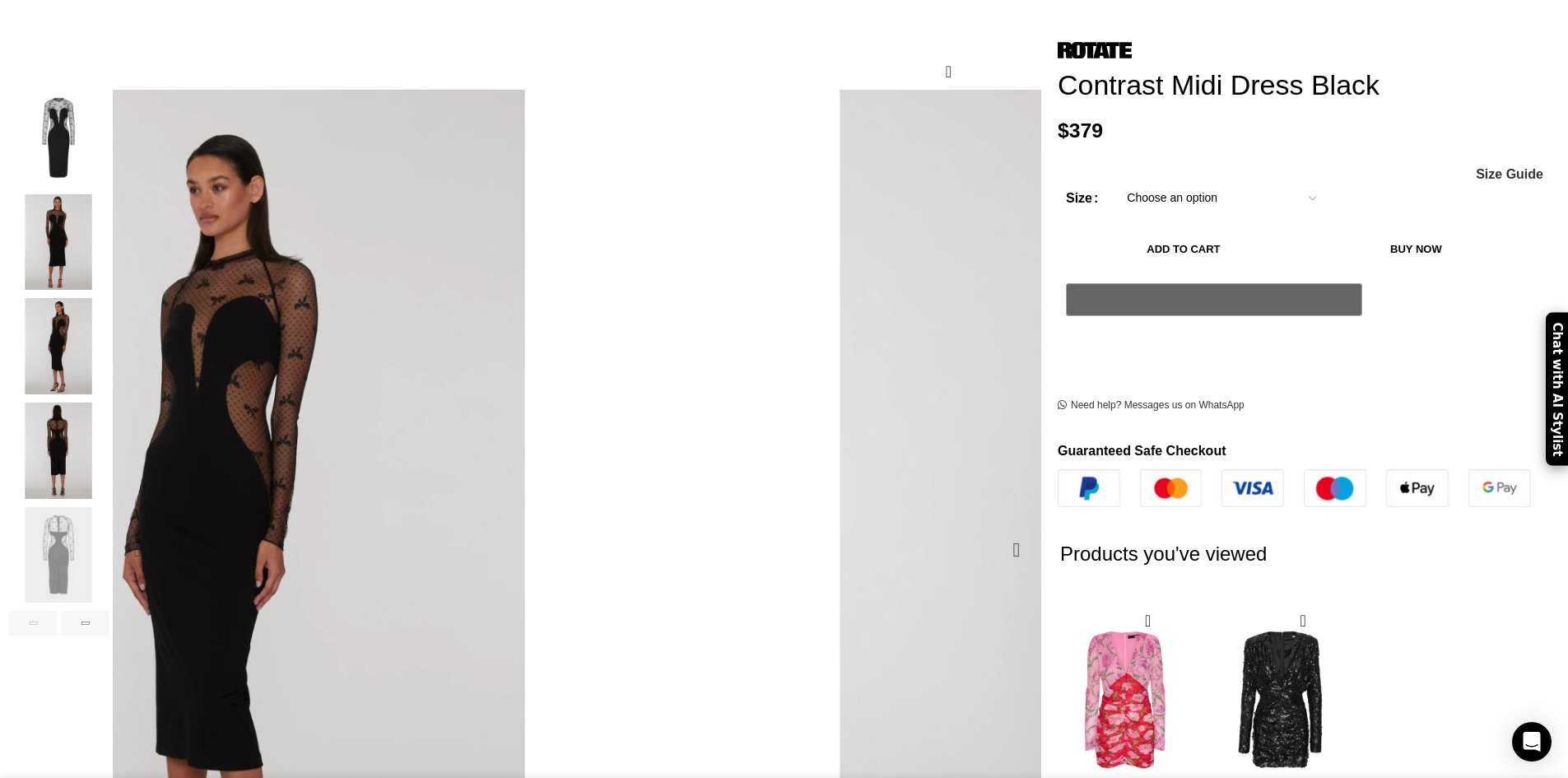
click at [108, 508] on img "5 / 6" at bounding box center [58, 555] width 101 height 96
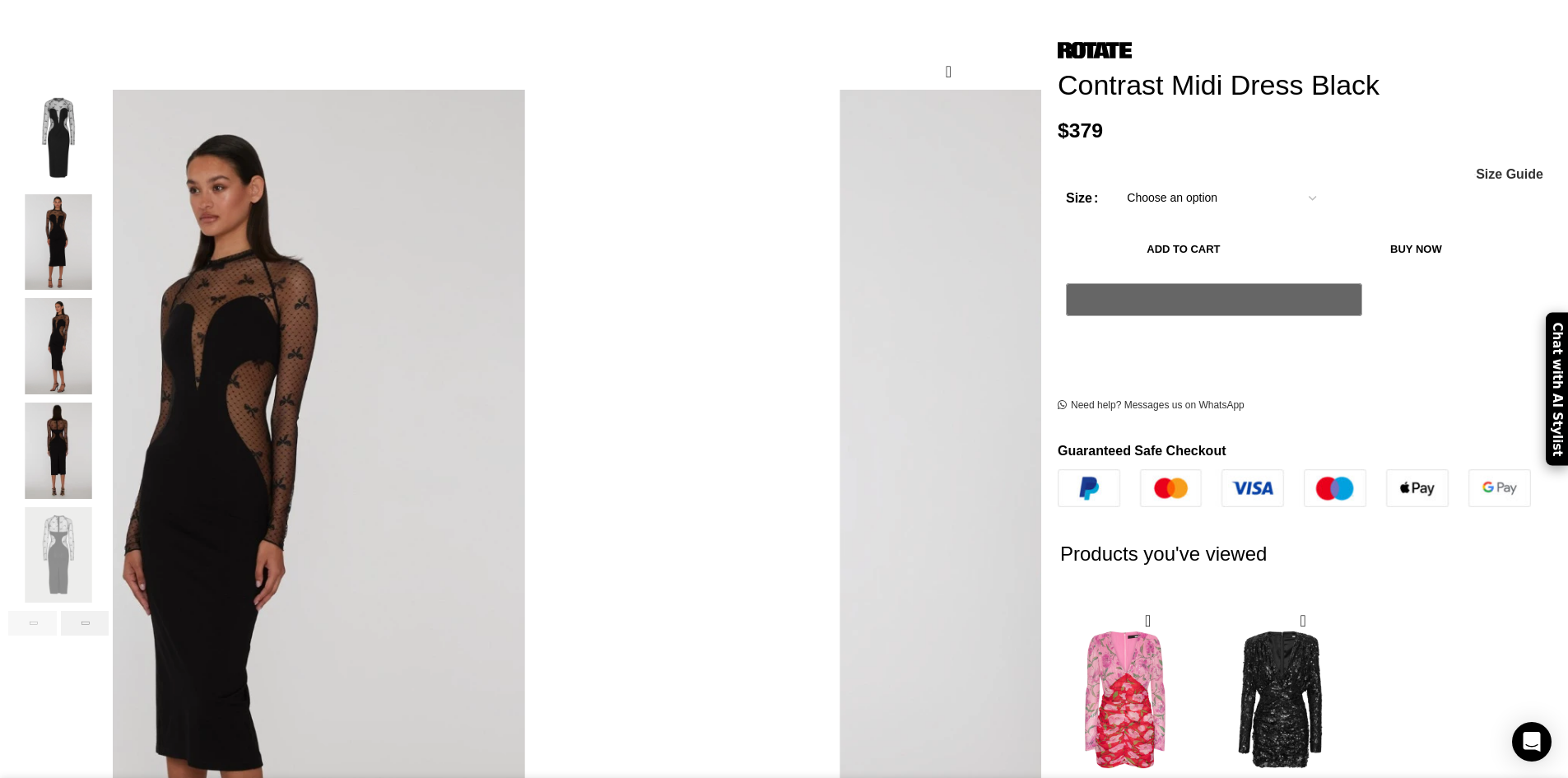
click at [109, 610] on div "Next slide" at bounding box center [85, 623] width 49 height 25
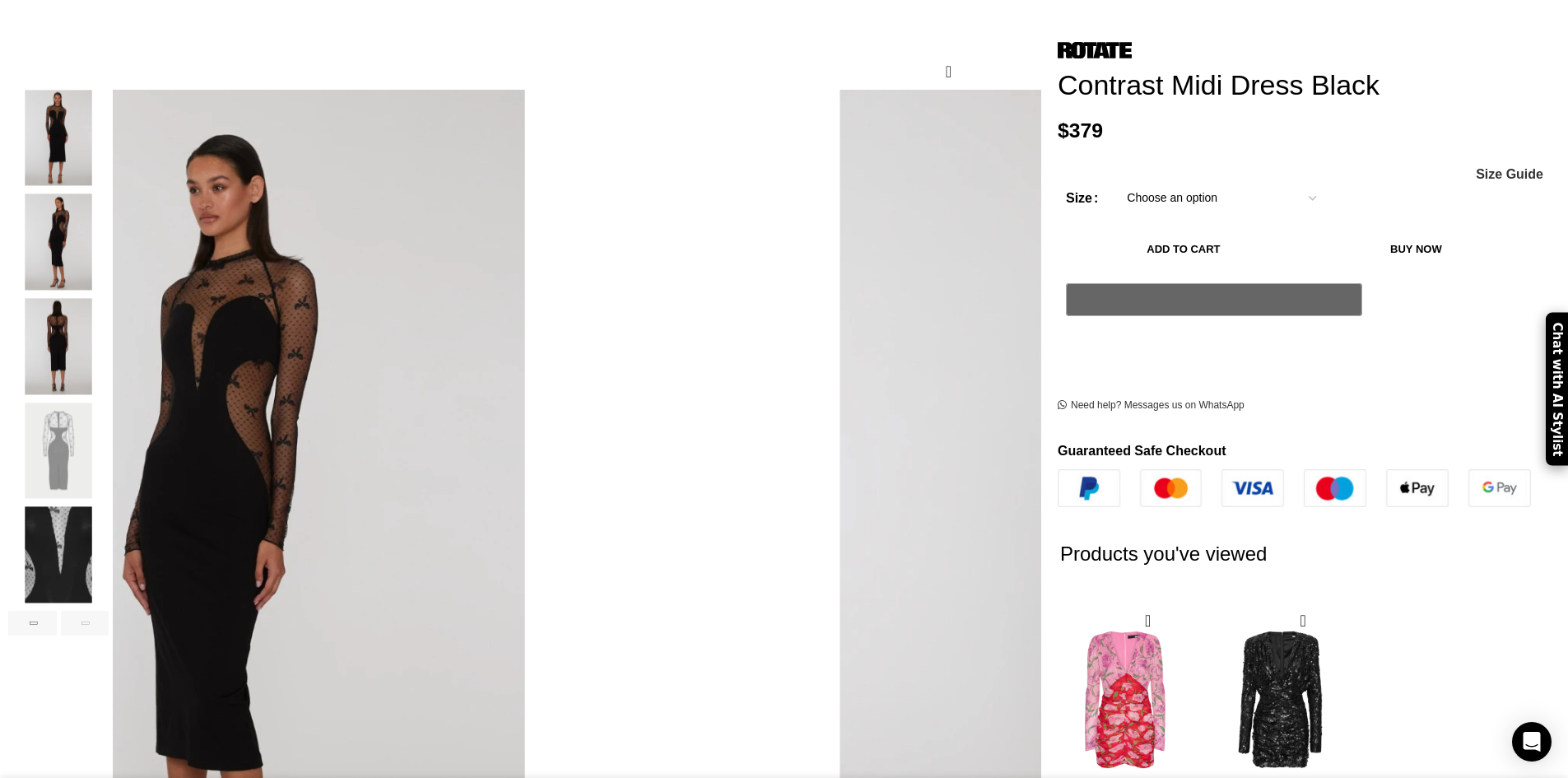
click at [108, 524] on img "6 / 6" at bounding box center [58, 555] width 101 height 96
